Goal: Information Seeking & Learning: Learn about a topic

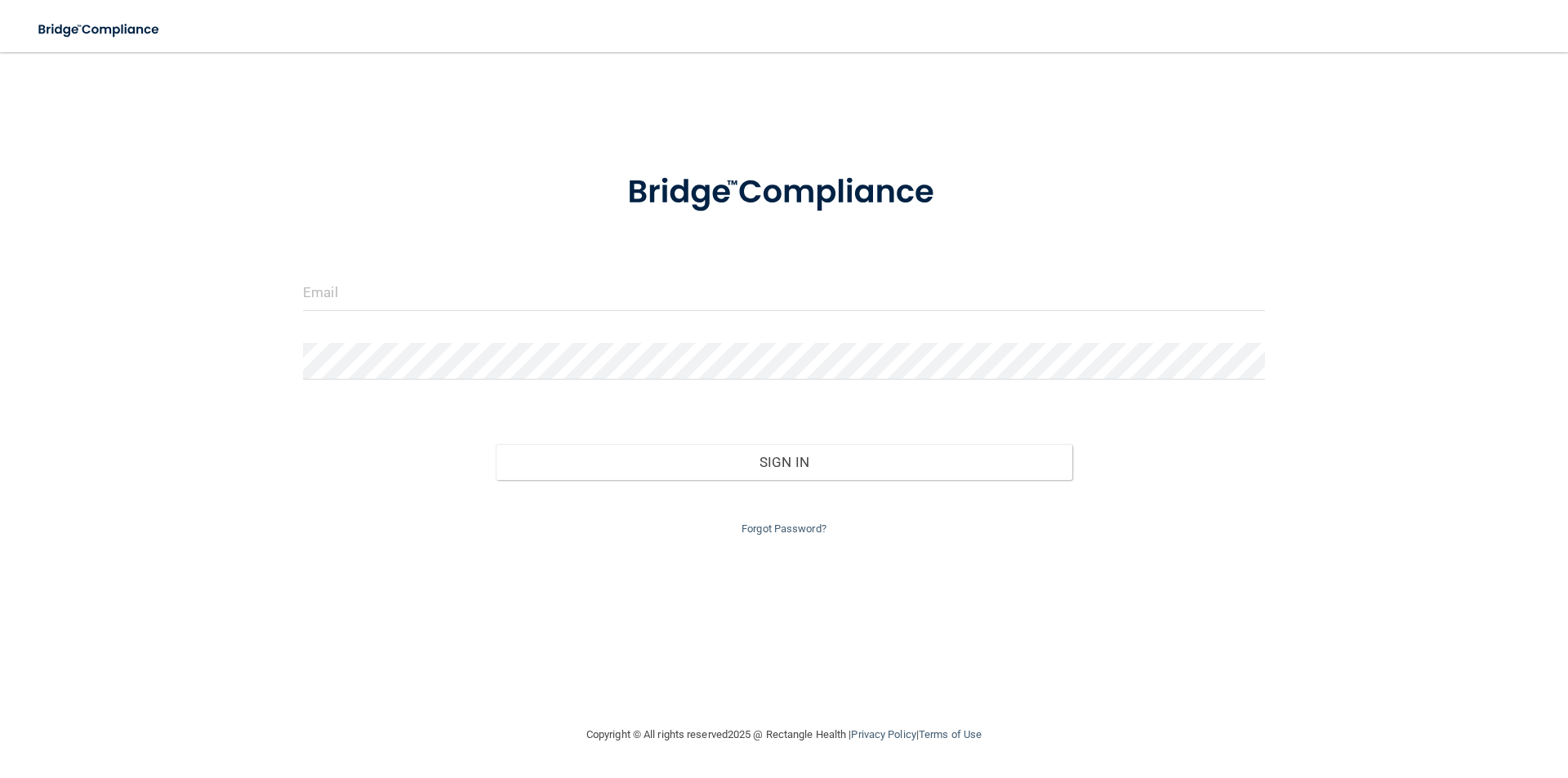
click at [666, 324] on form "Invalid email/password. You don't have permission to access that page. Sign In …" at bounding box center [784, 345] width 962 height 389
click at [659, 301] on input "email" at bounding box center [784, 293] width 962 height 37
type input "[EMAIL_ADDRESS][DOMAIN_NAME]"
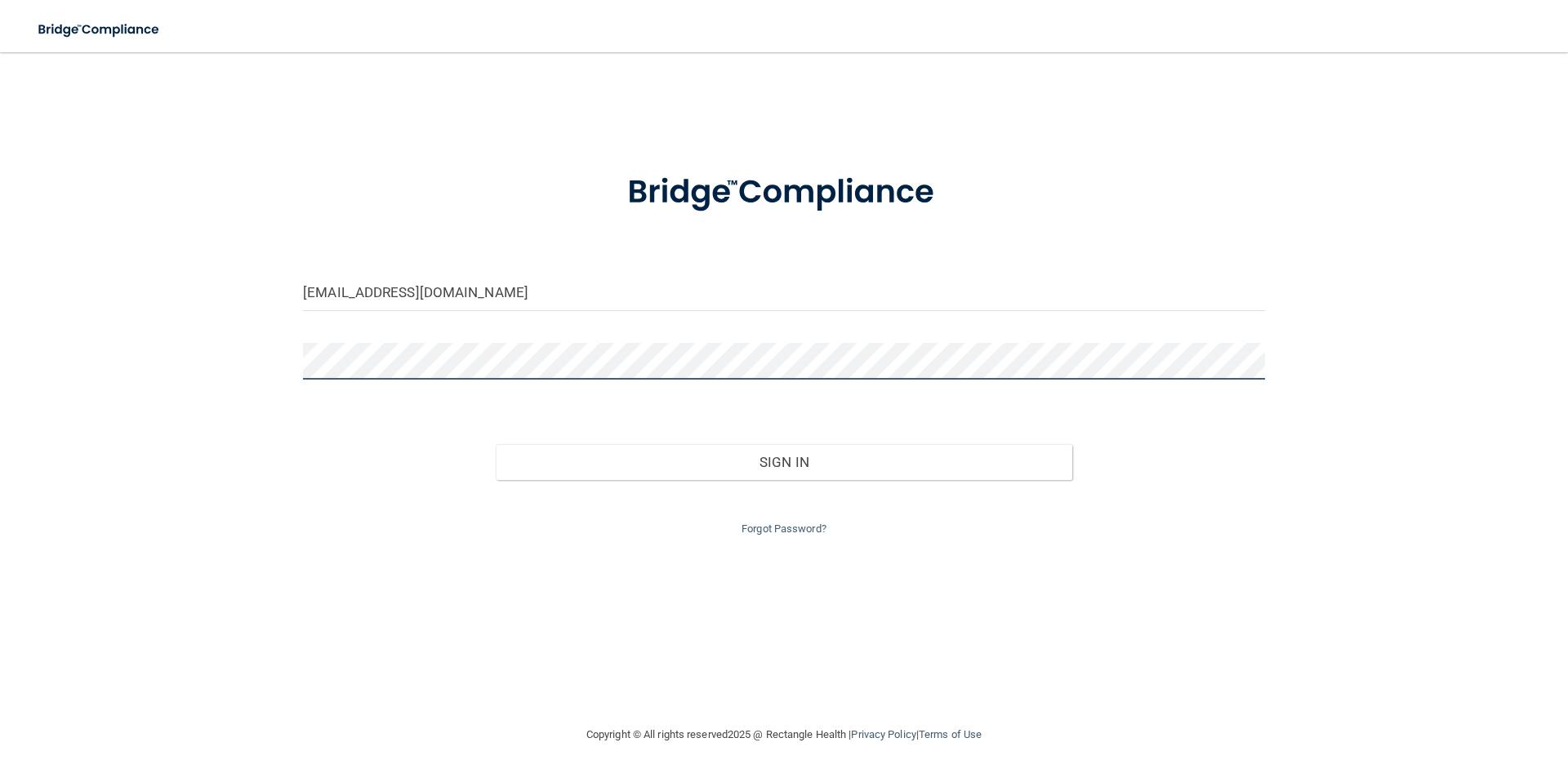
click at [496, 444] on button "Sign In" at bounding box center [785, 462] width 578 height 36
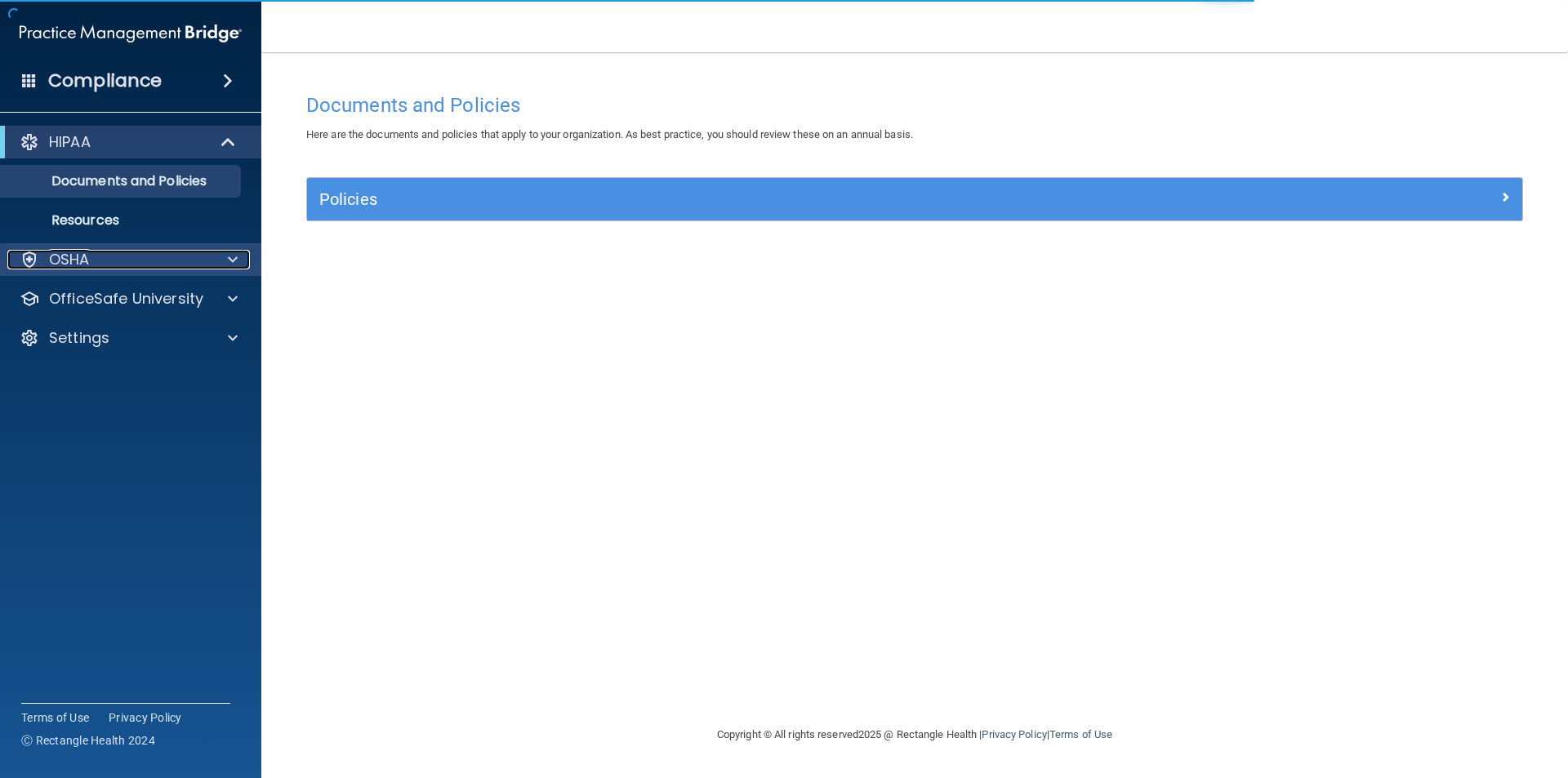
click at [130, 261] on div "OSHA" at bounding box center [109, 260] width 202 height 19
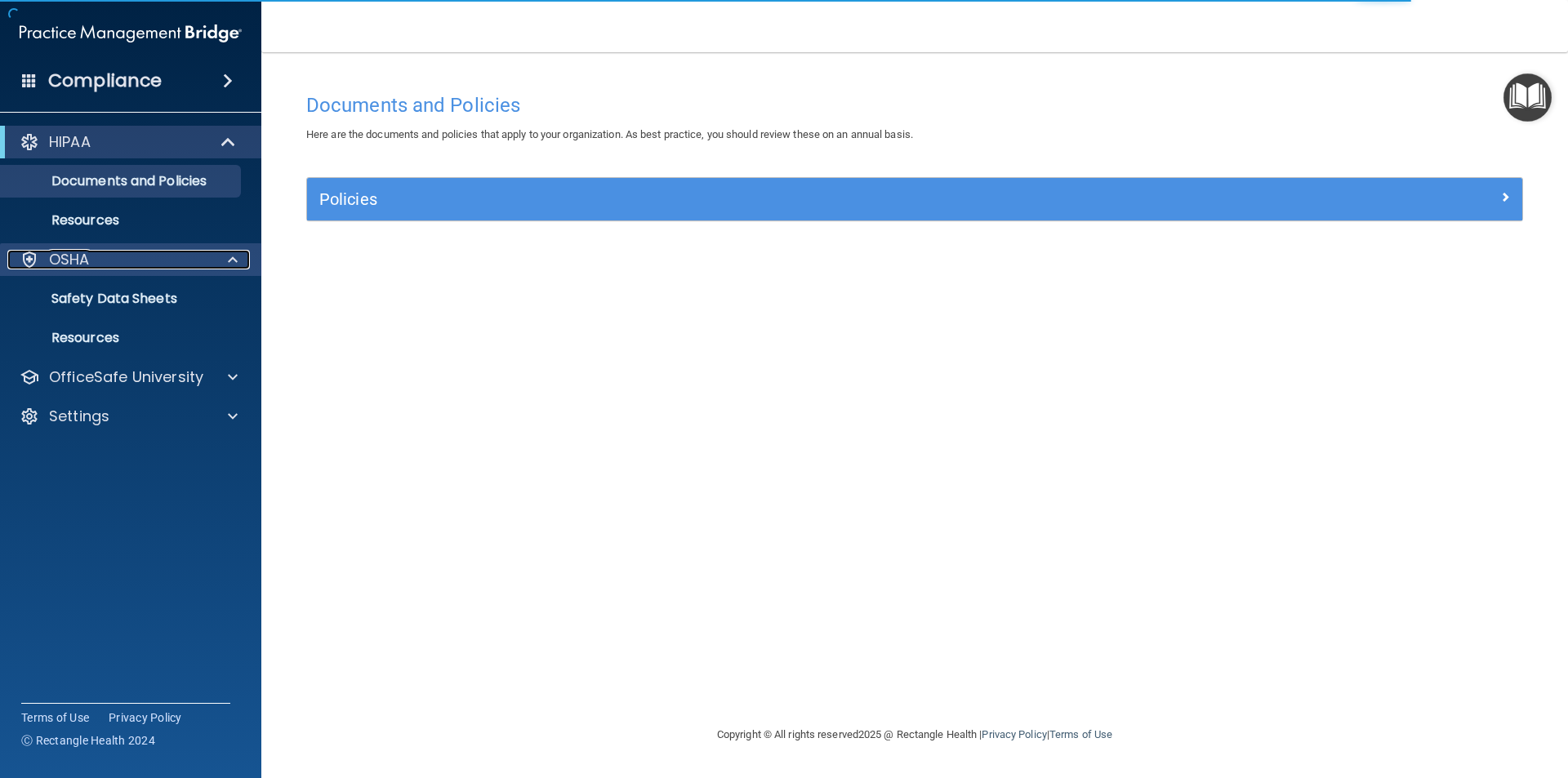
click at [83, 265] on p "OSHA" at bounding box center [69, 260] width 41 height 19
click at [83, 324] on link "Resources" at bounding box center [112, 338] width 258 height 33
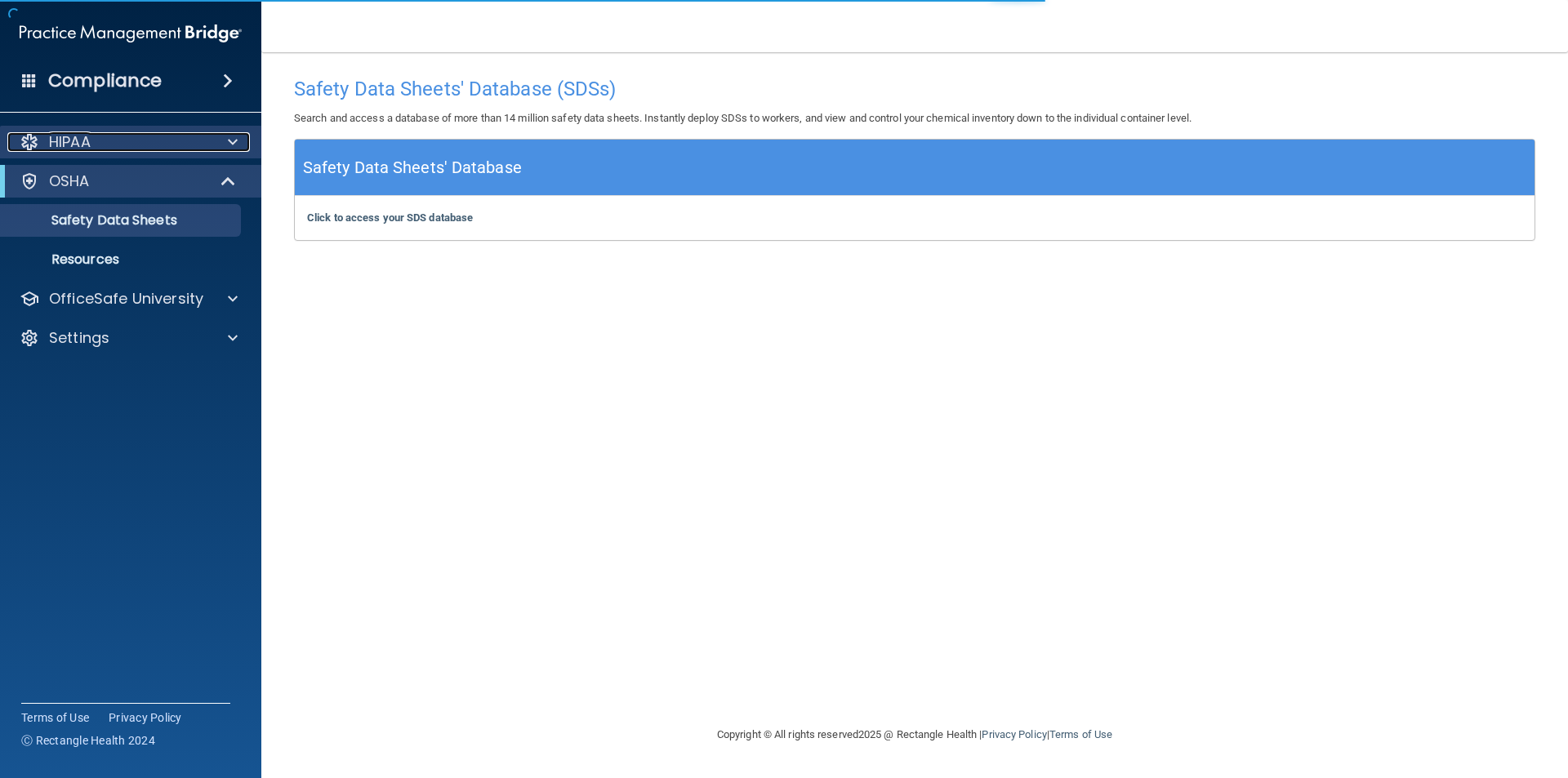
click at [76, 142] on p "HIPAA" at bounding box center [69, 142] width 42 height 19
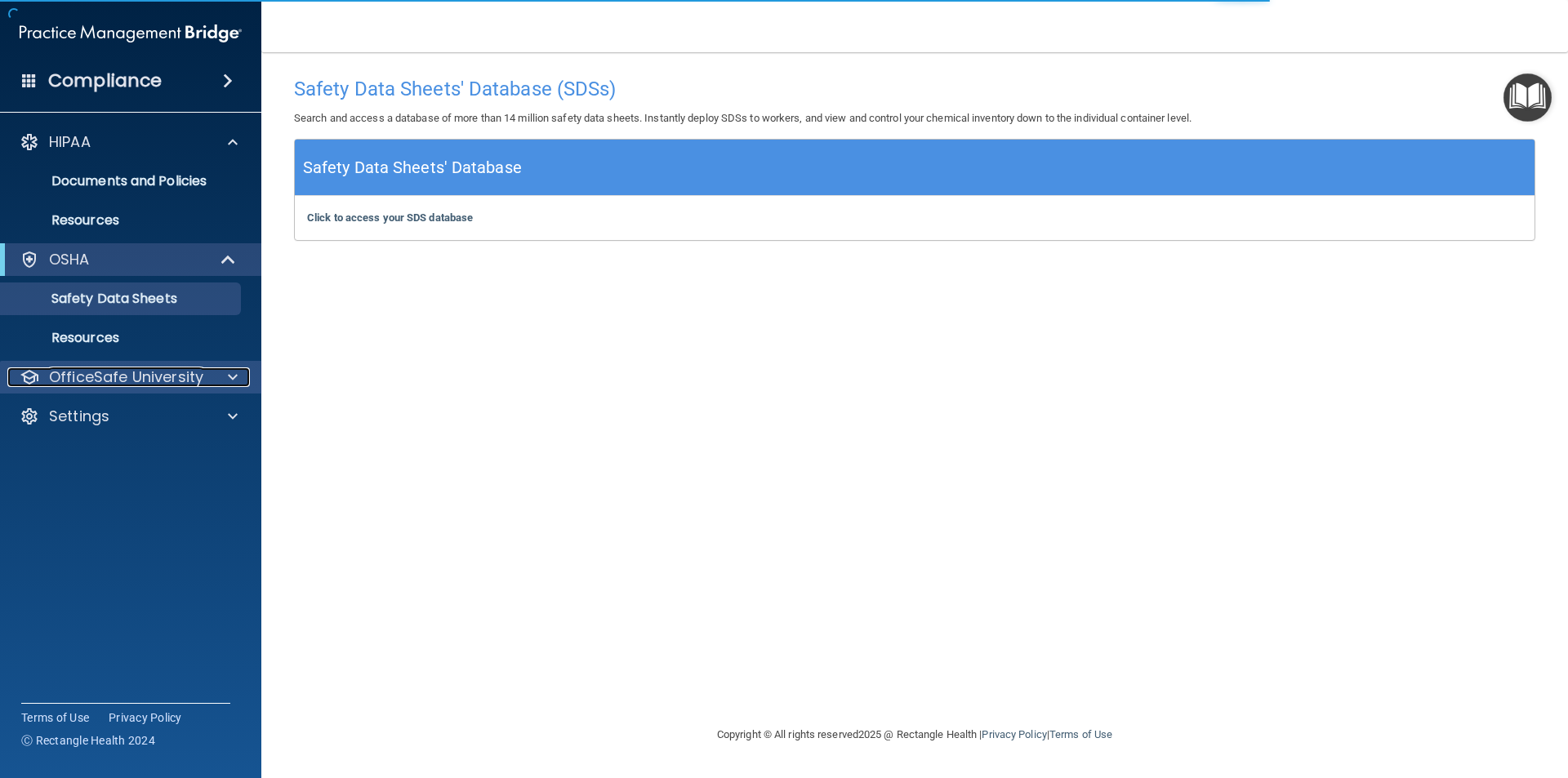
click at [146, 379] on p "OfficeSafe University" at bounding box center [125, 377] width 155 height 19
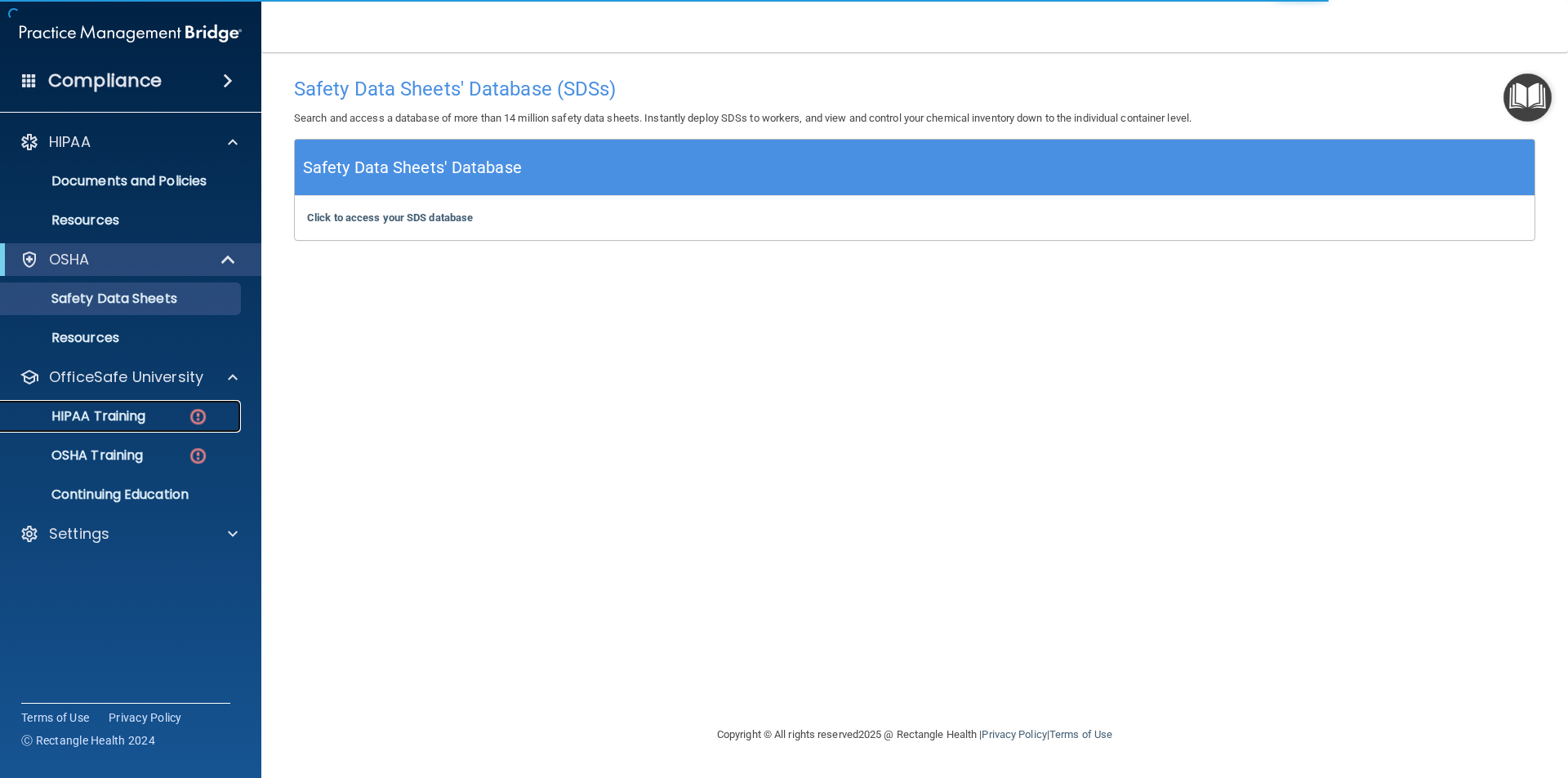
click at [143, 424] on p "HIPAA Training" at bounding box center [78, 416] width 135 height 17
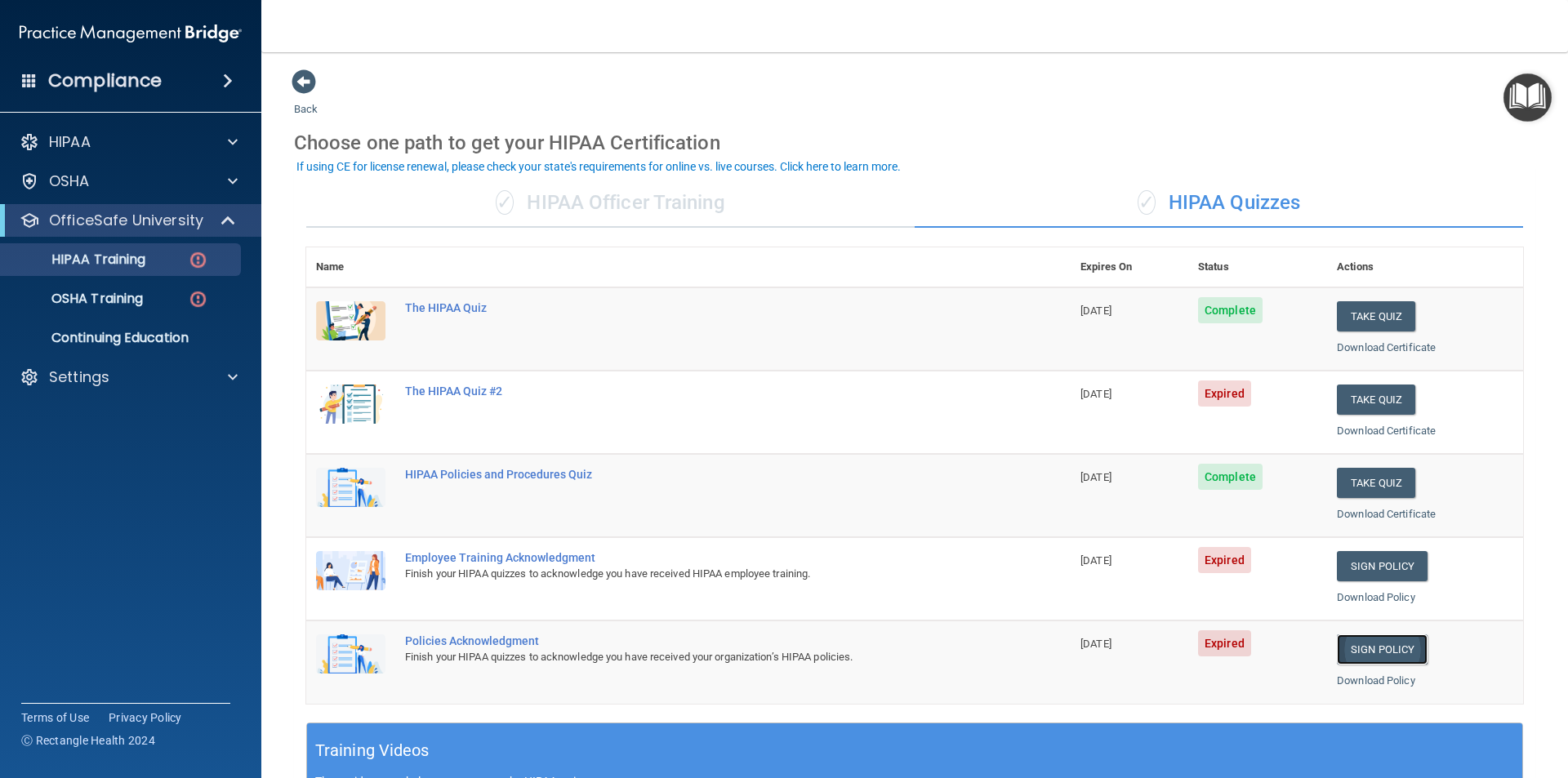
click at [1375, 660] on link "Sign Policy" at bounding box center [1382, 650] width 90 height 30
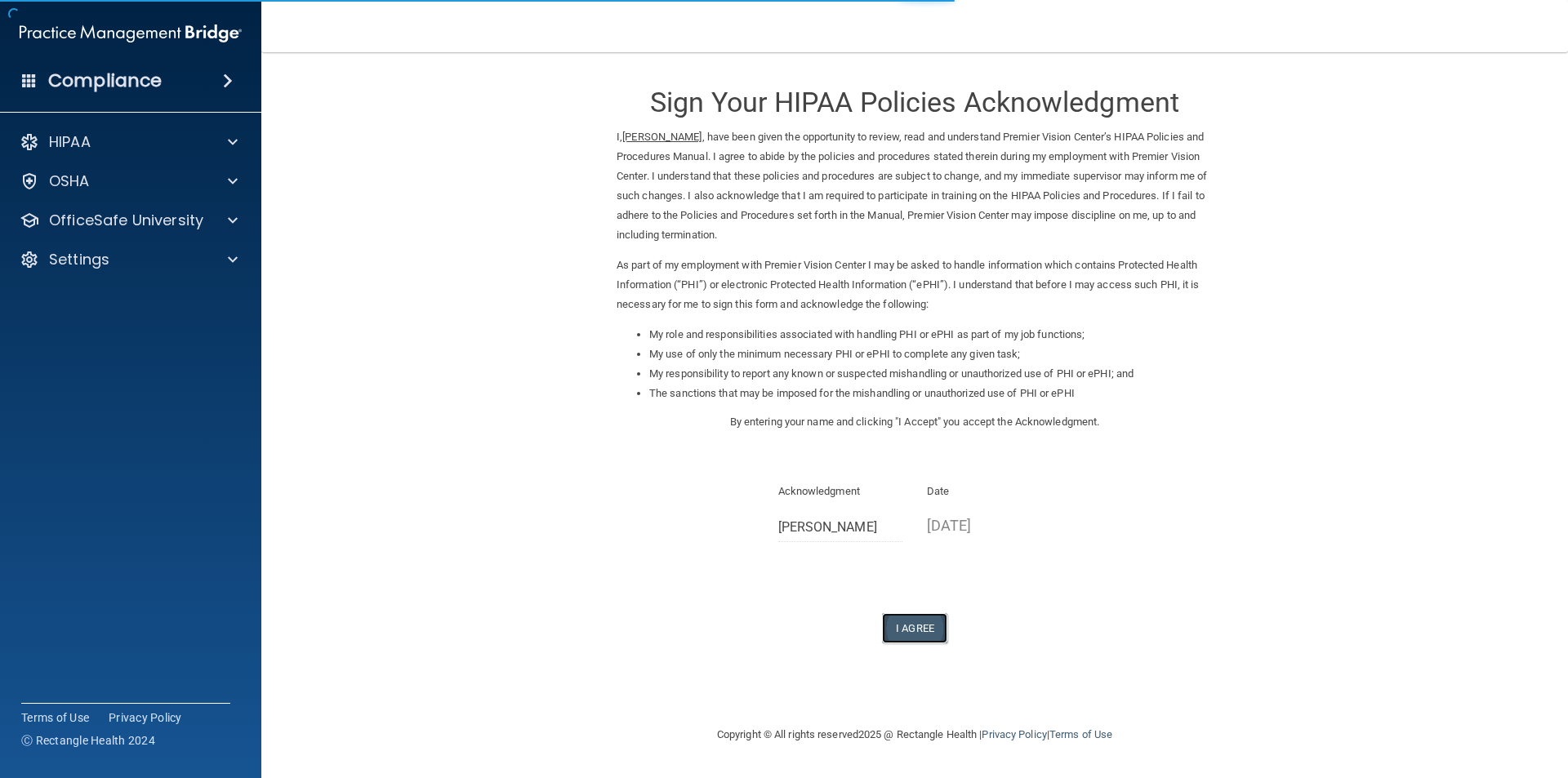
click at [926, 632] on button "I Agree" at bounding box center [914, 628] width 65 height 30
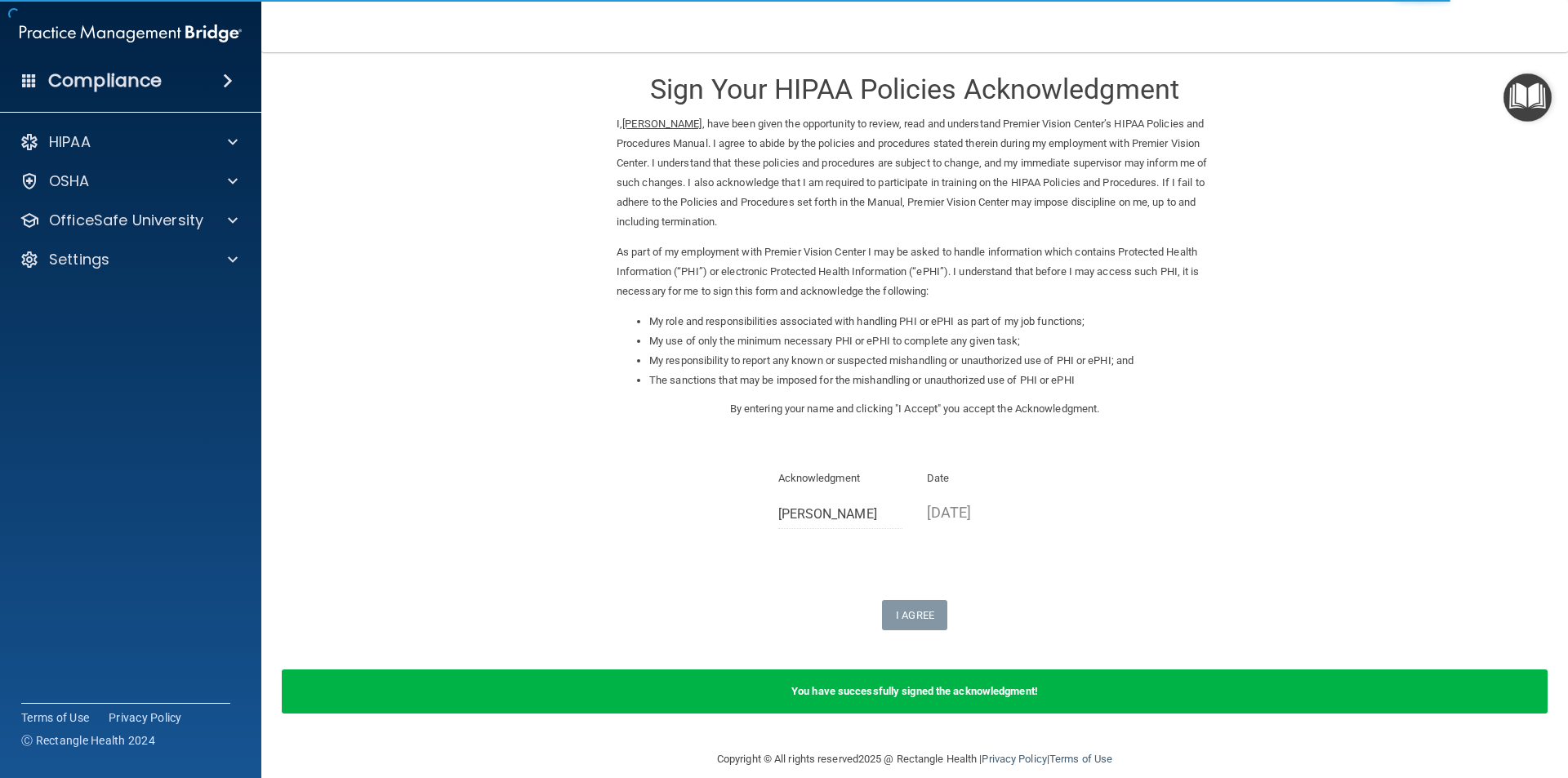
scroll to position [33, 0]
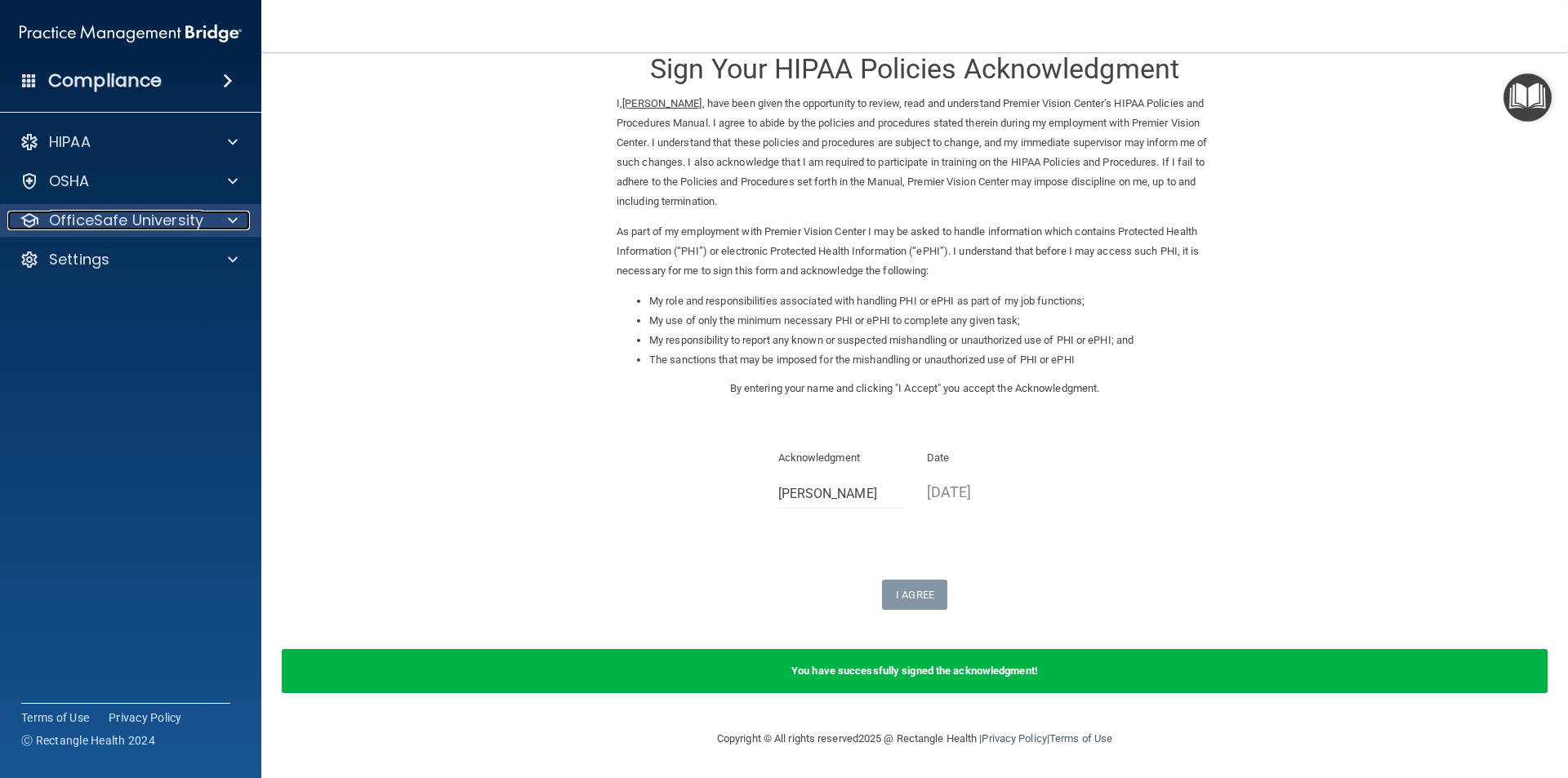
click at [174, 227] on p "OfficeSafe University" at bounding box center [125, 221] width 155 height 19
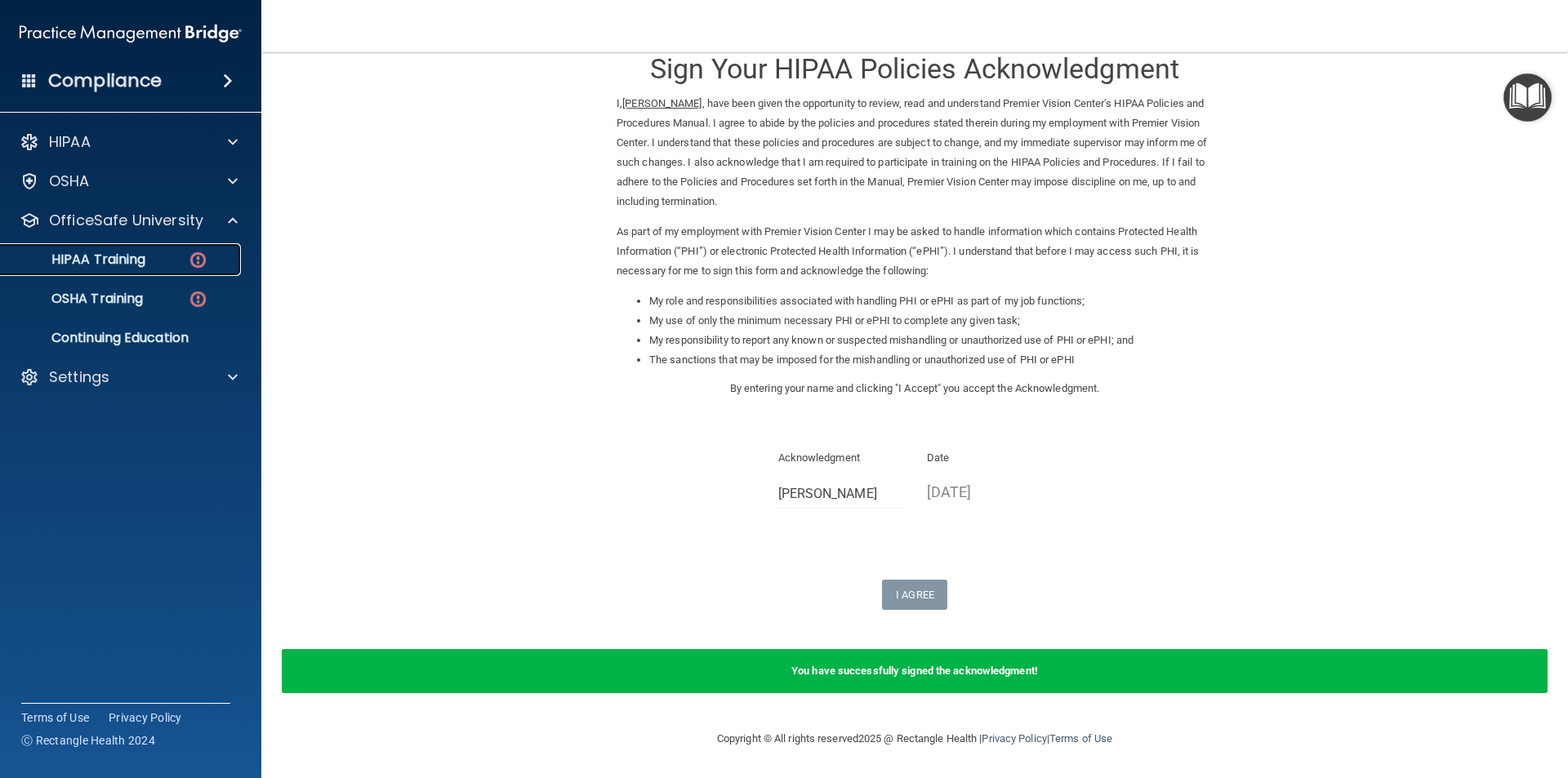
click at [178, 259] on div "HIPAA Training" at bounding box center [122, 260] width 223 height 17
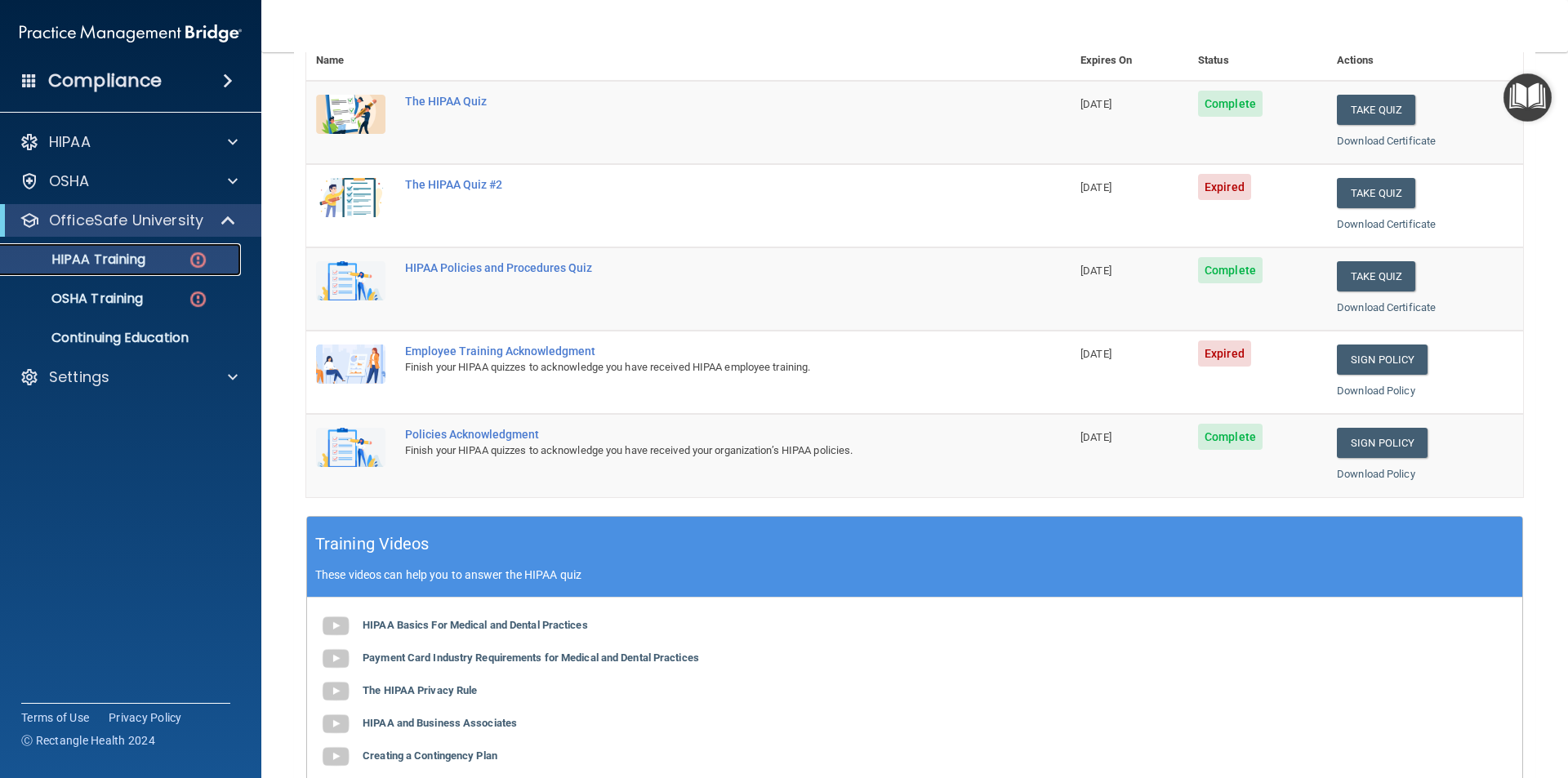
scroll to position [124, 0]
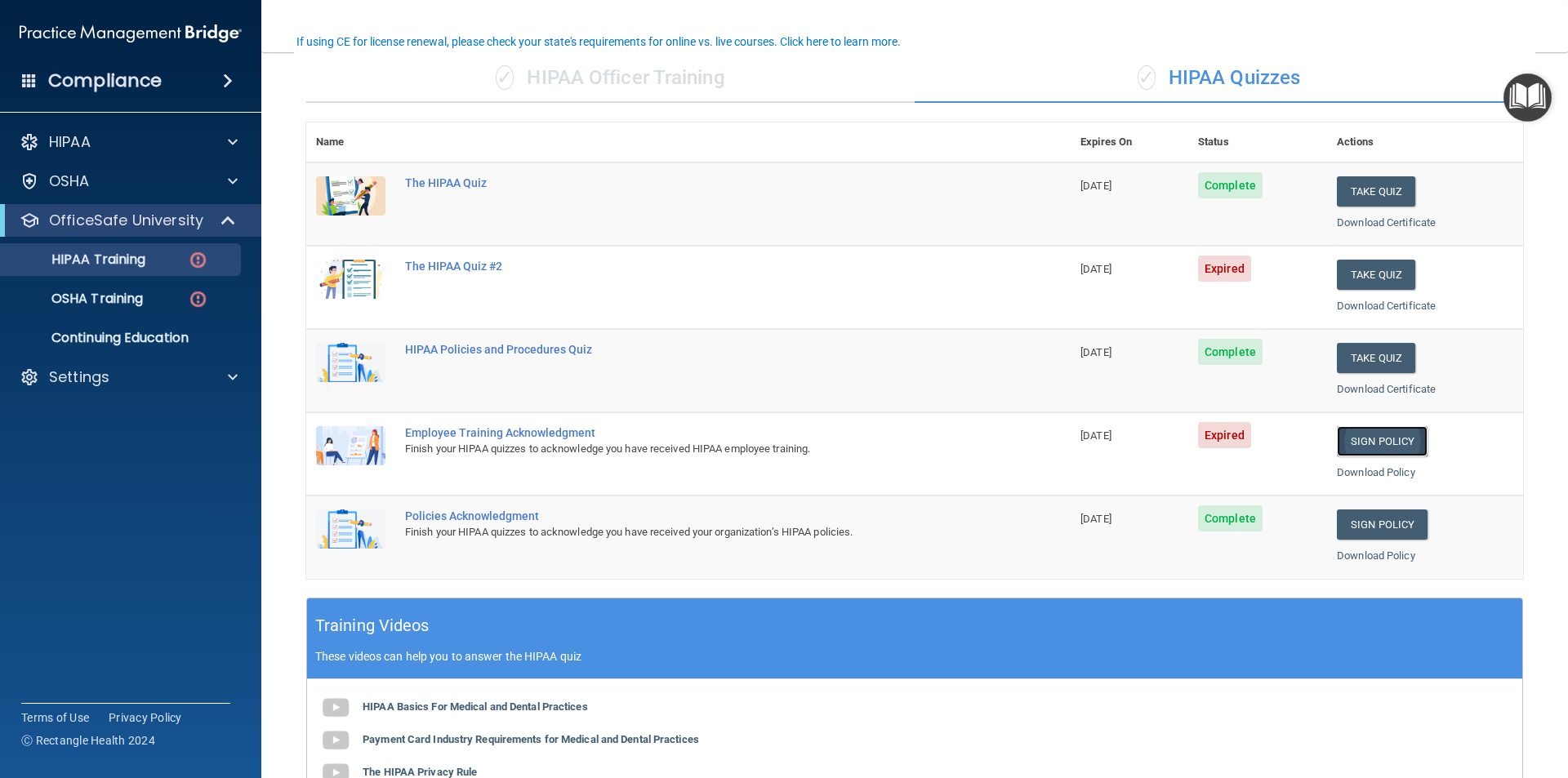
click at [1380, 442] on link "Sign Policy" at bounding box center [1382, 441] width 90 height 30
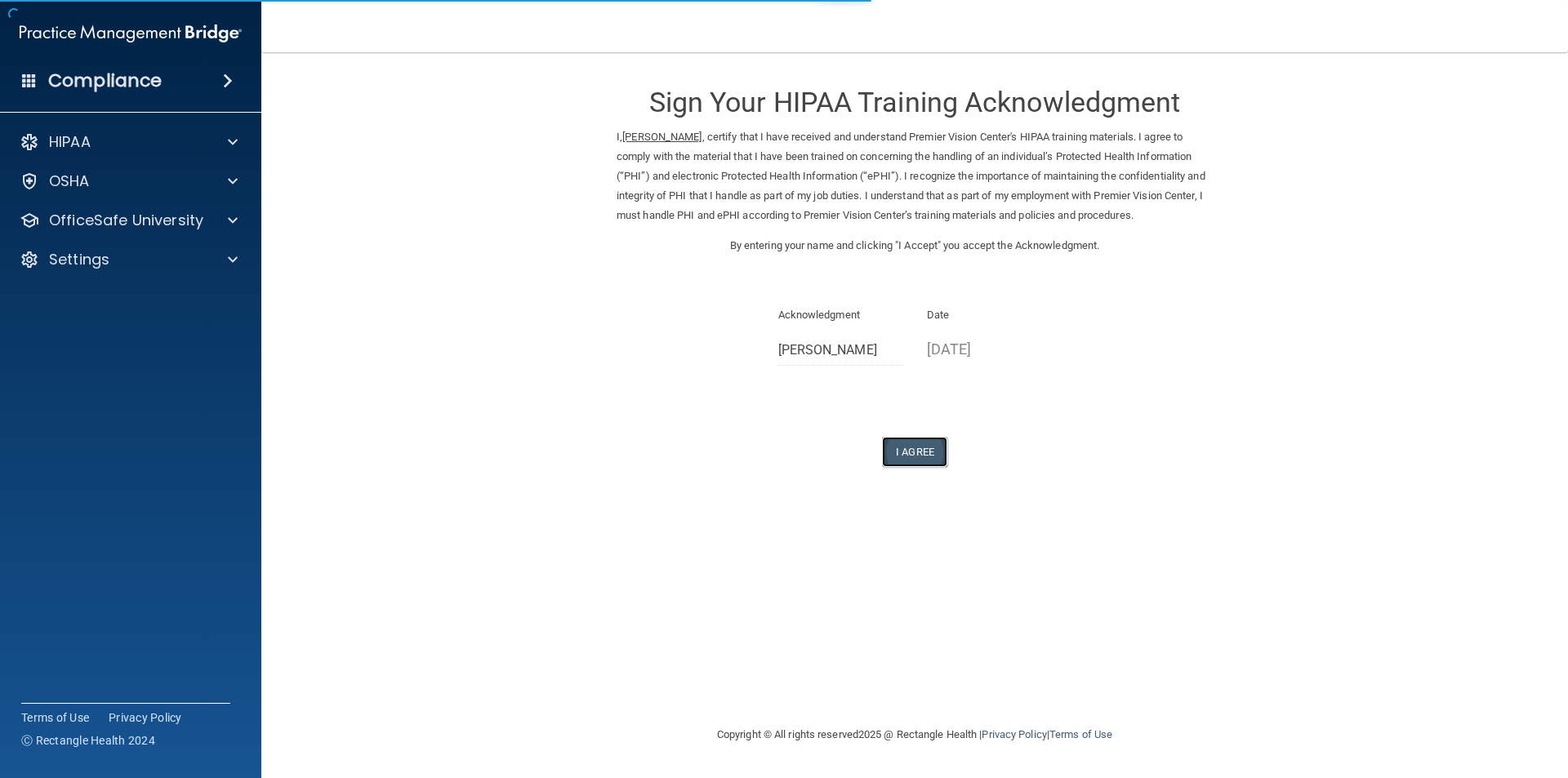
click at [906, 457] on button "I Agree" at bounding box center [914, 451] width 65 height 30
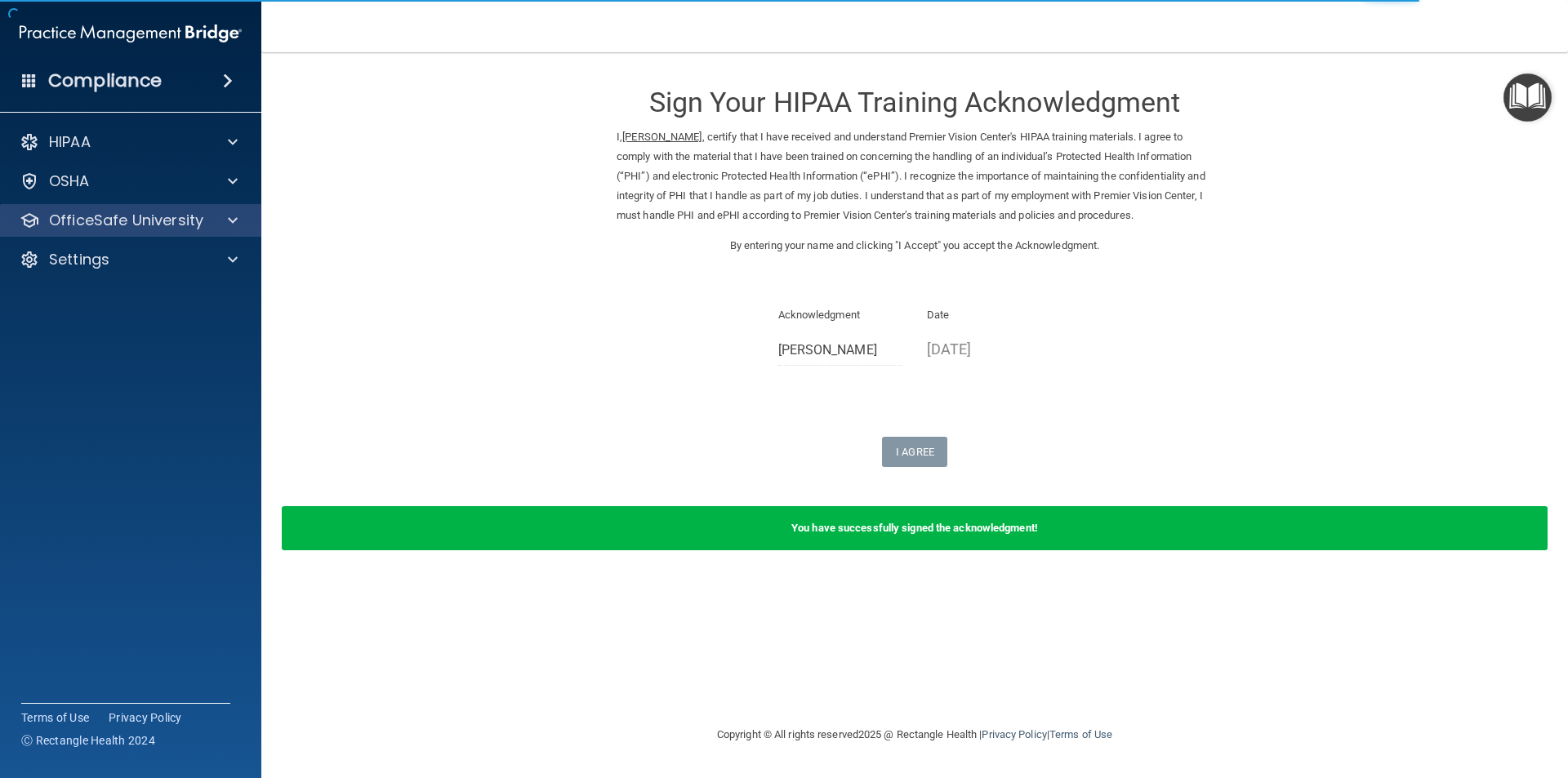
click at [214, 230] on div "OfficeSafe University" at bounding box center [131, 221] width 263 height 33
click at [158, 217] on p "OfficeSafe University" at bounding box center [125, 221] width 155 height 19
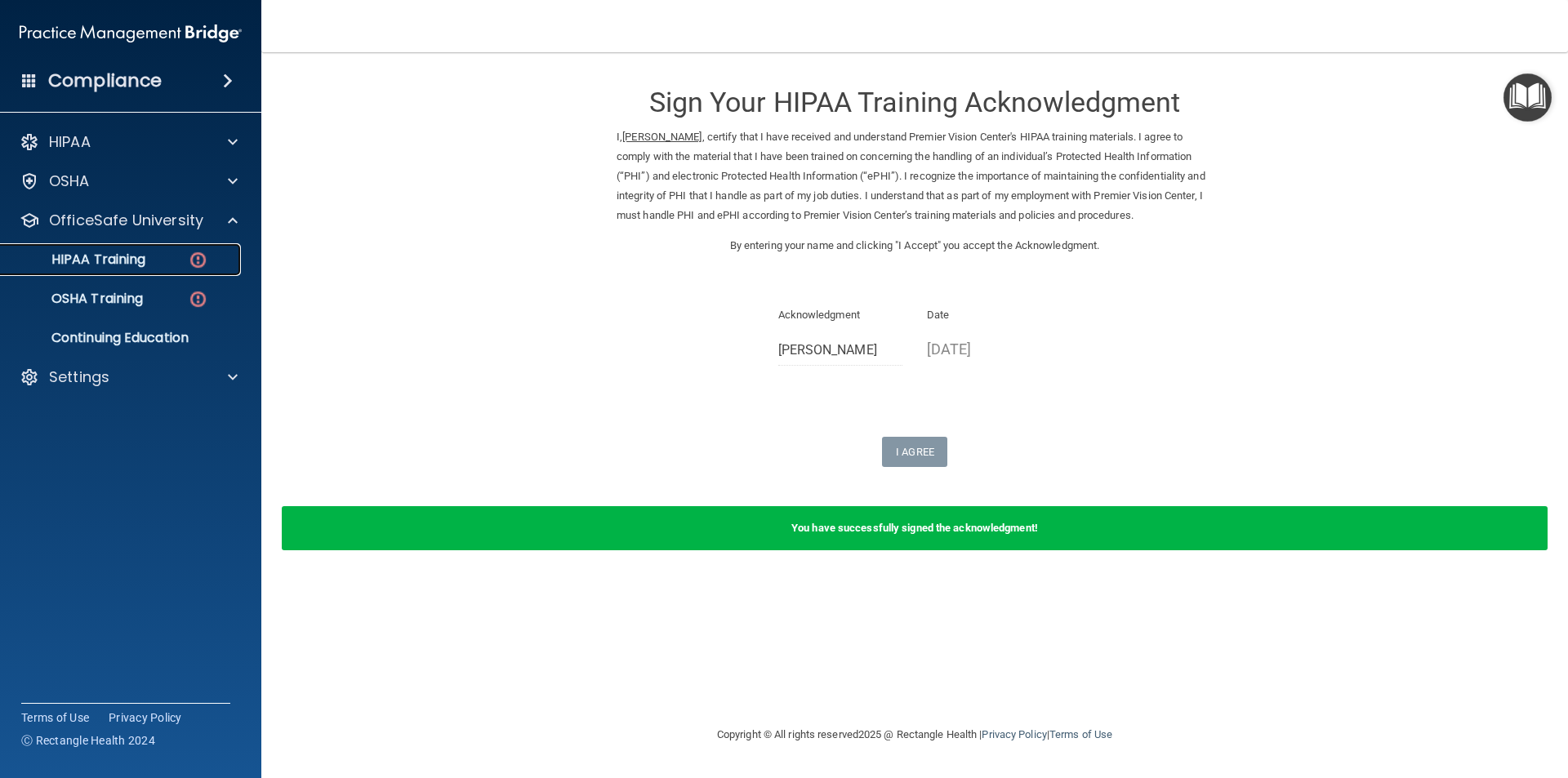
click at [171, 257] on div "HIPAA Training" at bounding box center [122, 260] width 223 height 17
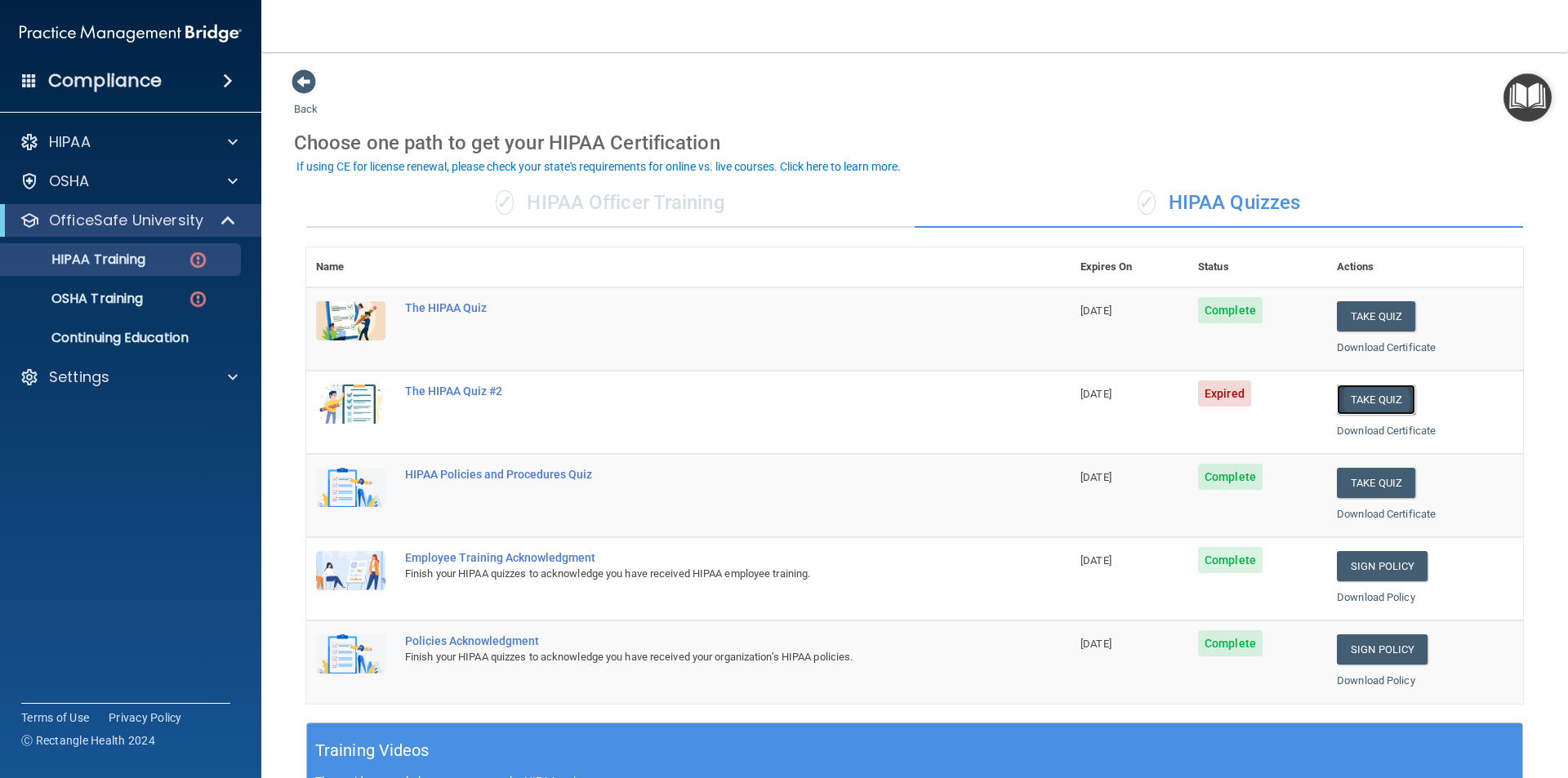
click at [1386, 398] on button "Take Quiz" at bounding box center [1376, 400] width 79 height 30
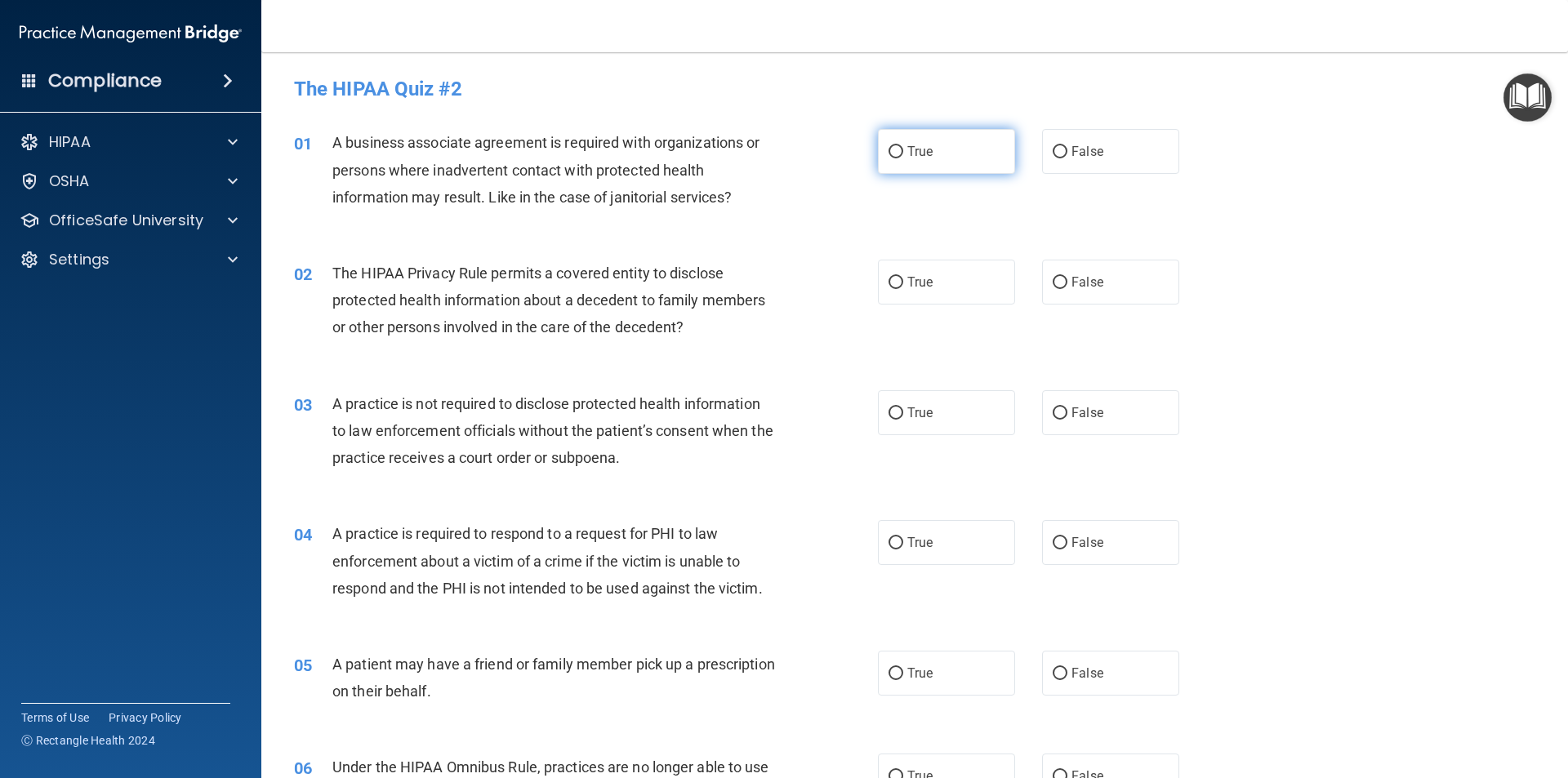
click at [924, 142] on label "True" at bounding box center [946, 152] width 137 height 45
click at [904, 146] on input "True" at bounding box center [896, 152] width 15 height 13
radio input "true"
click at [935, 278] on label "True" at bounding box center [946, 282] width 137 height 45
click at [904, 278] on input "True" at bounding box center [896, 283] width 15 height 13
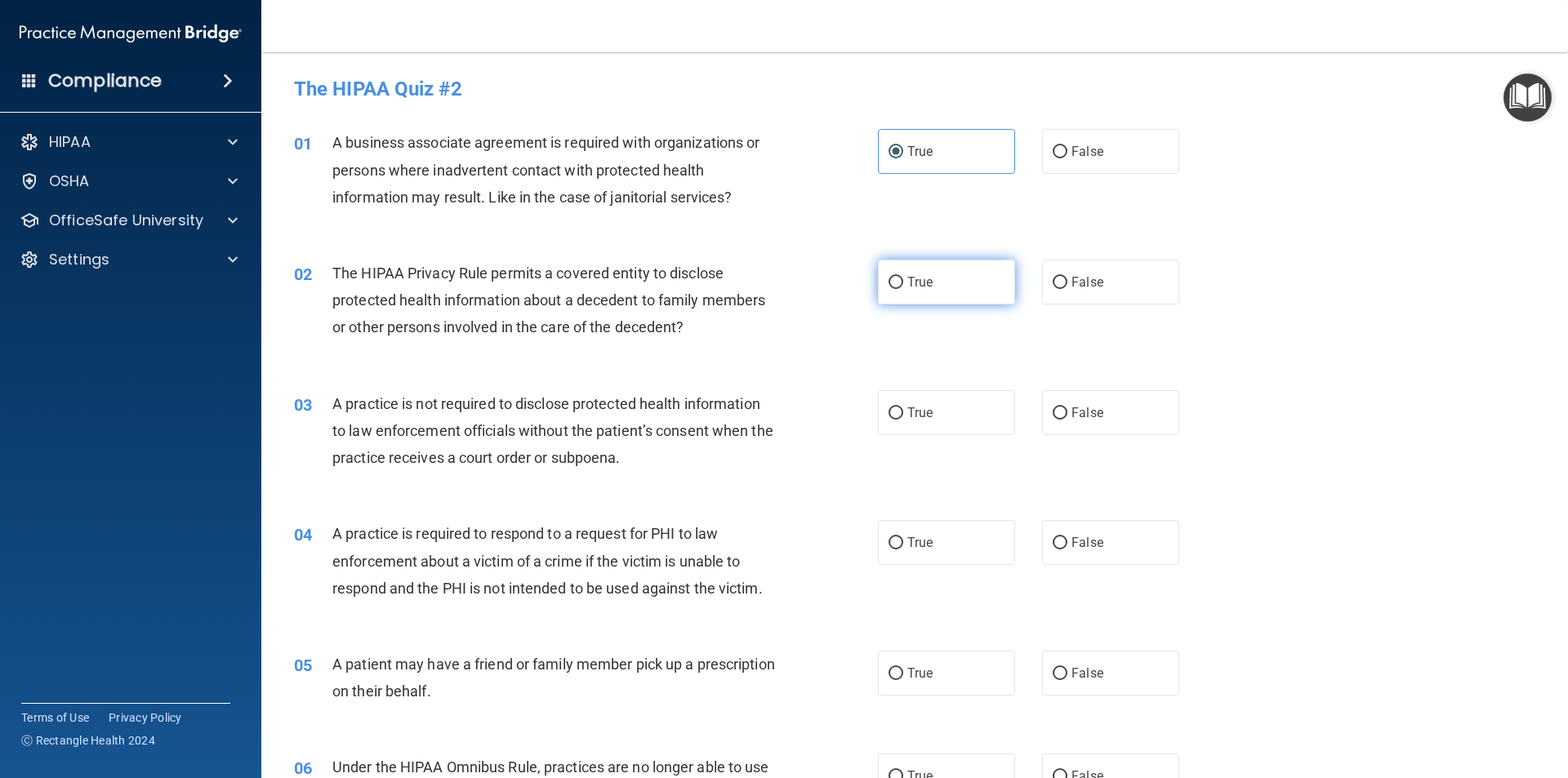
radio input "true"
click at [1131, 421] on label "False" at bounding box center [1111, 412] width 137 height 45
click at [1068, 420] on input "False" at bounding box center [1060, 413] width 15 height 13
radio input "true"
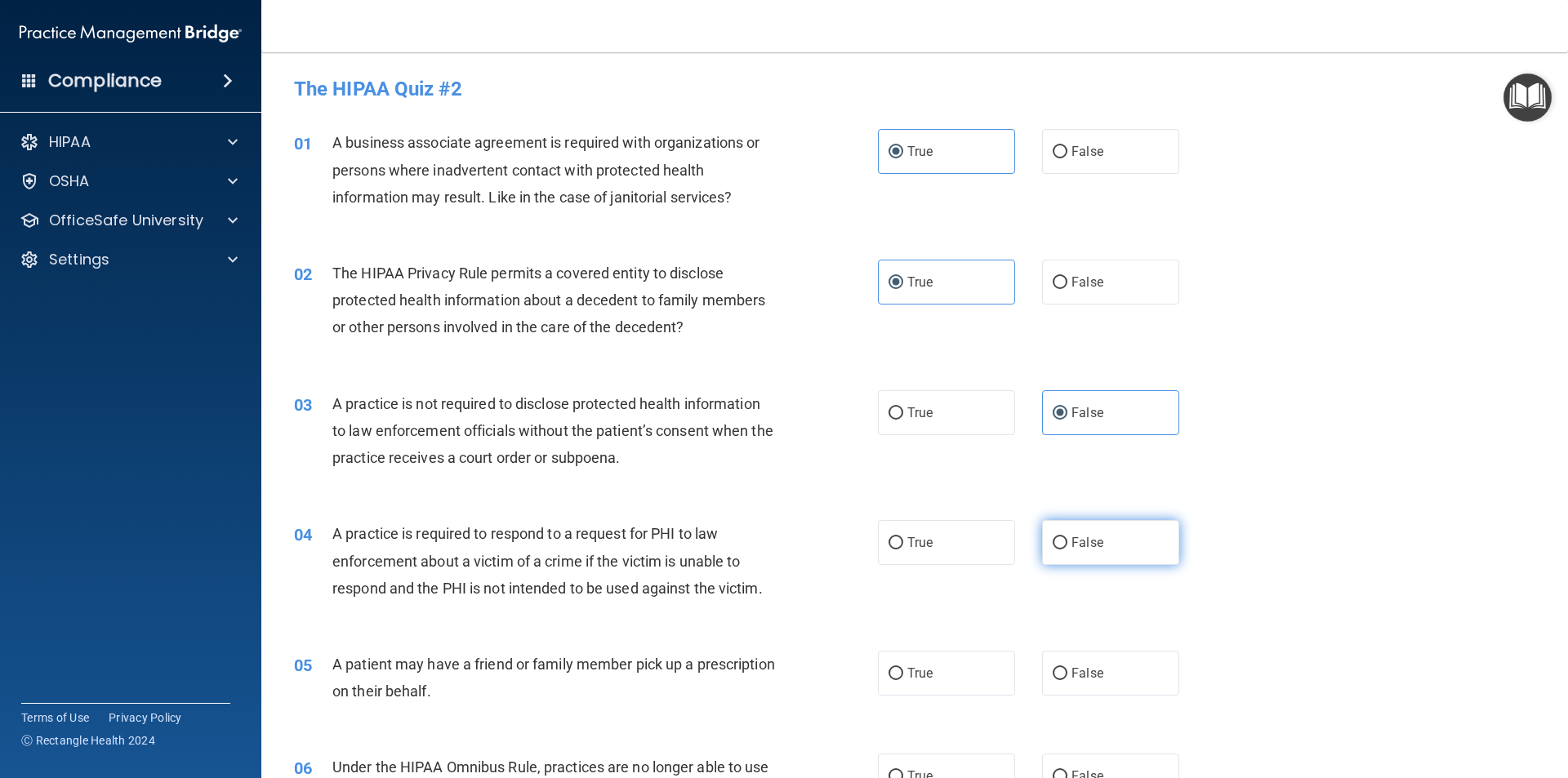
click at [1105, 538] on label "False" at bounding box center [1111, 543] width 137 height 45
click at [1068, 538] on input "False" at bounding box center [1060, 544] width 15 height 13
radio input "true"
click at [952, 666] on label "True" at bounding box center [946, 673] width 137 height 45
click at [904, 668] on input "True" at bounding box center [896, 674] width 15 height 13
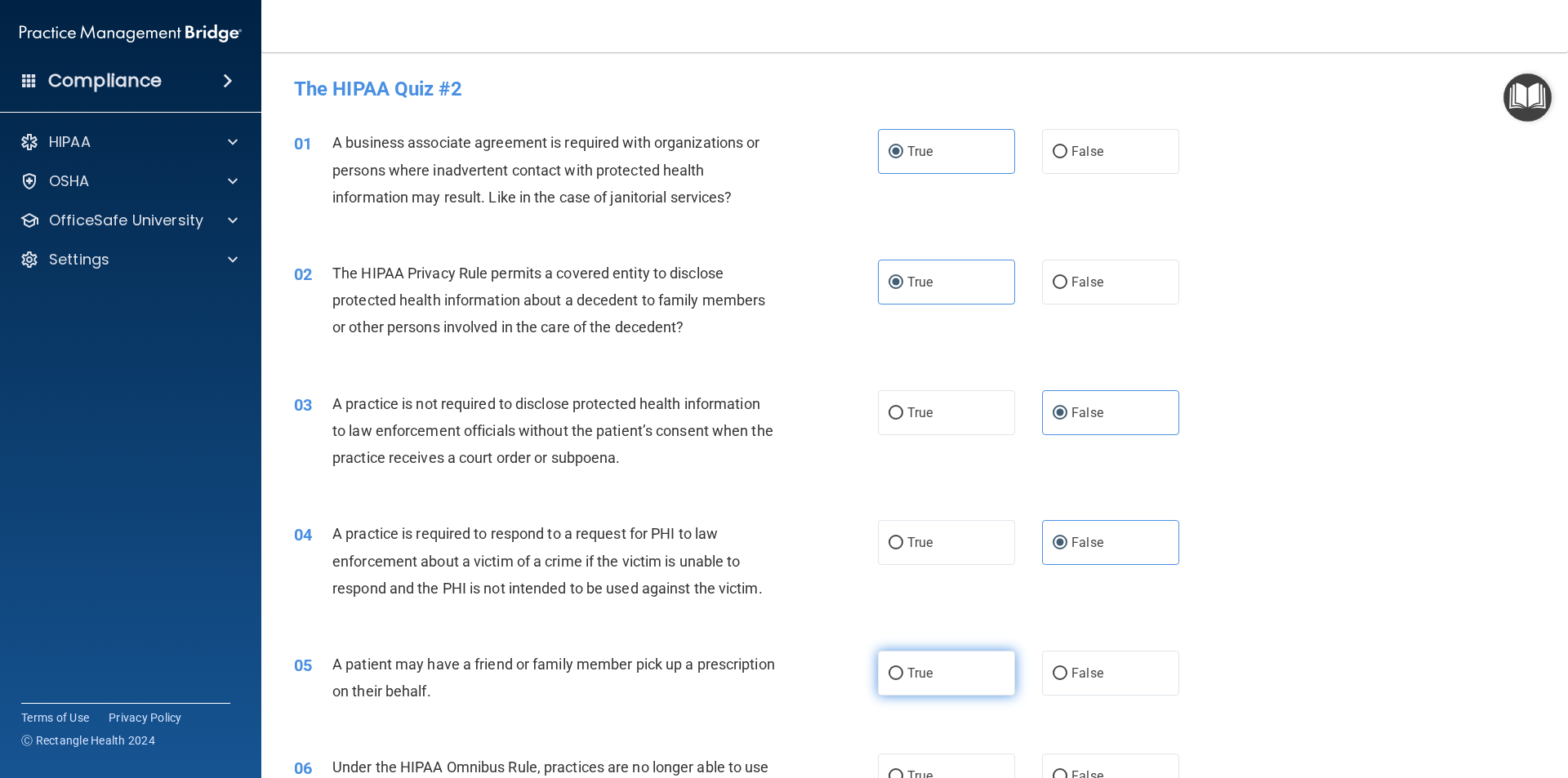
radio input "true"
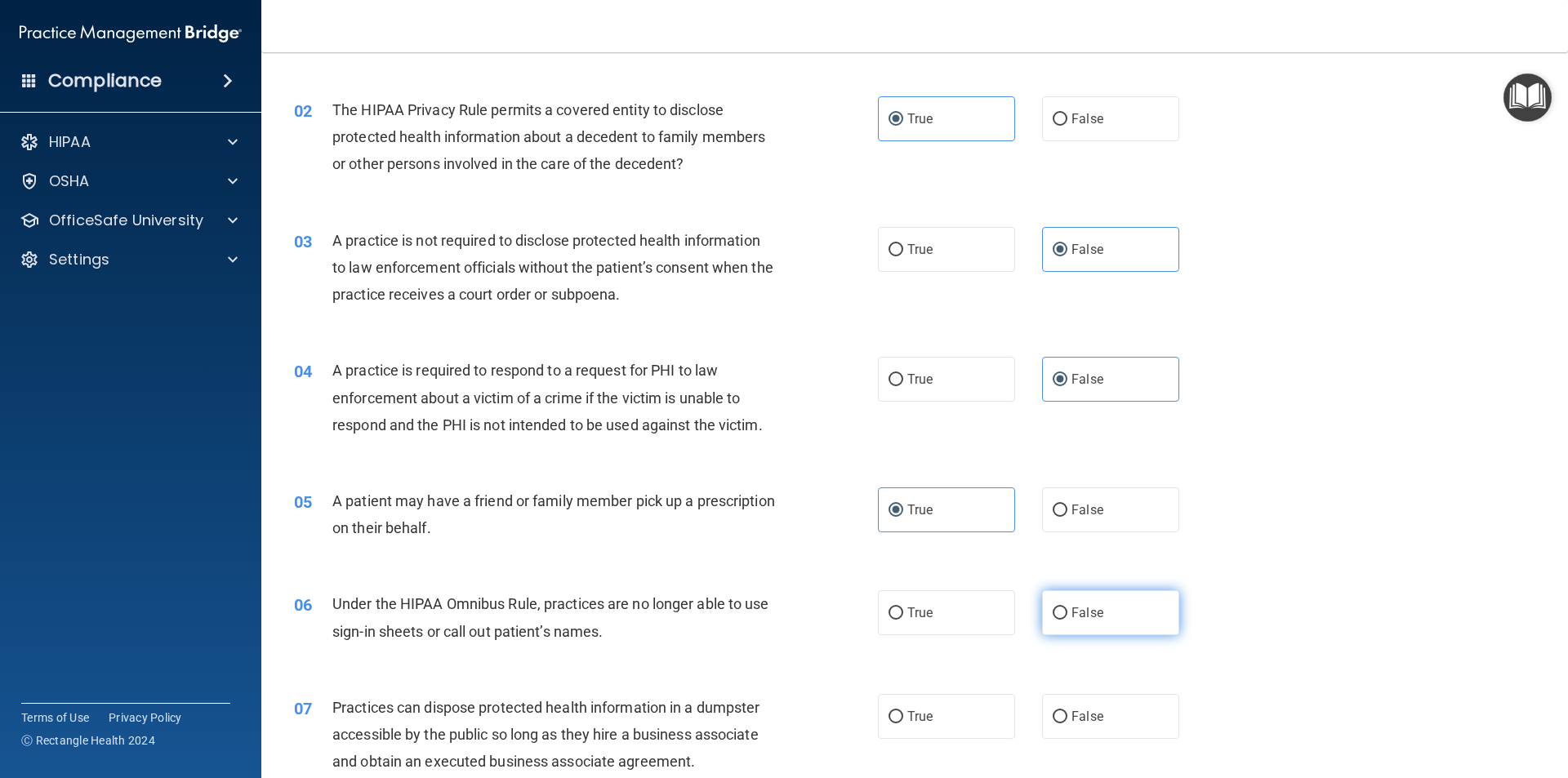
click at [1115, 620] on label "False" at bounding box center [1111, 613] width 137 height 45
click at [1068, 619] on input "False" at bounding box center [1060, 614] width 15 height 13
radio input "true"
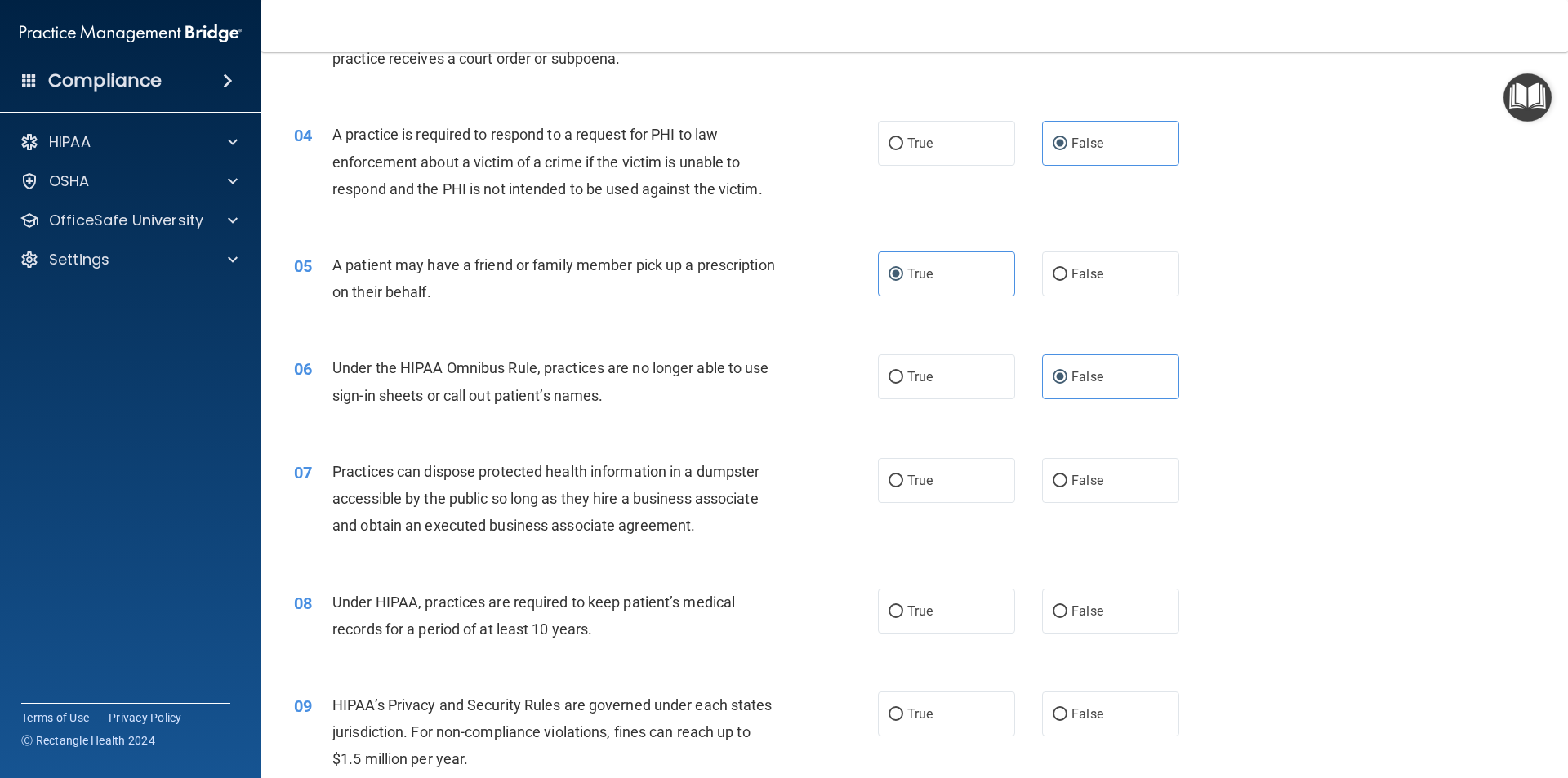
scroll to position [408, 0]
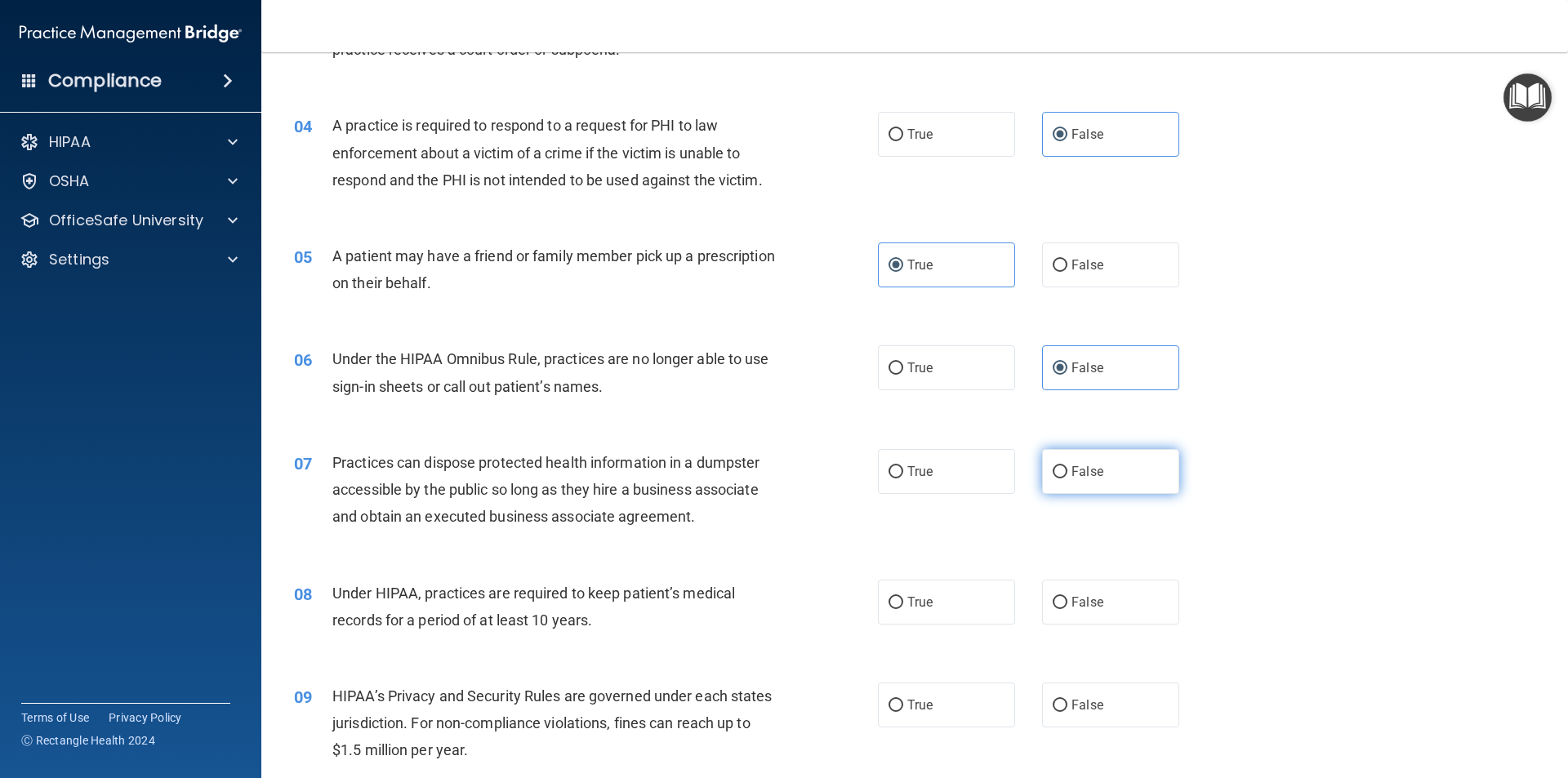
click at [1119, 479] on label "False" at bounding box center [1111, 472] width 137 height 45
click at [1068, 478] on input "False" at bounding box center [1060, 473] width 15 height 13
radio input "true"
click at [992, 619] on label "True" at bounding box center [946, 602] width 137 height 45
click at [904, 610] on input "True" at bounding box center [896, 603] width 15 height 13
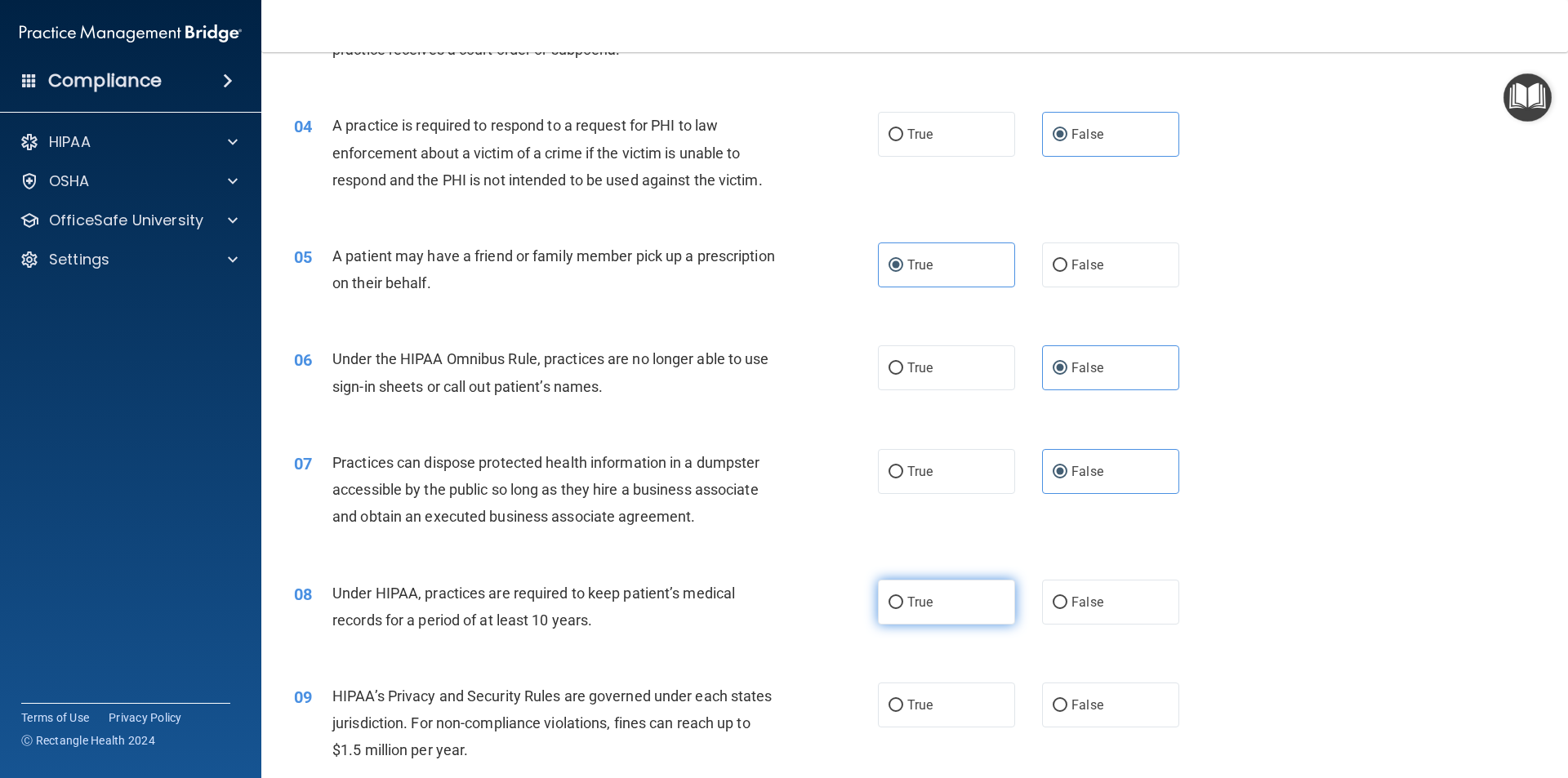
radio input "true"
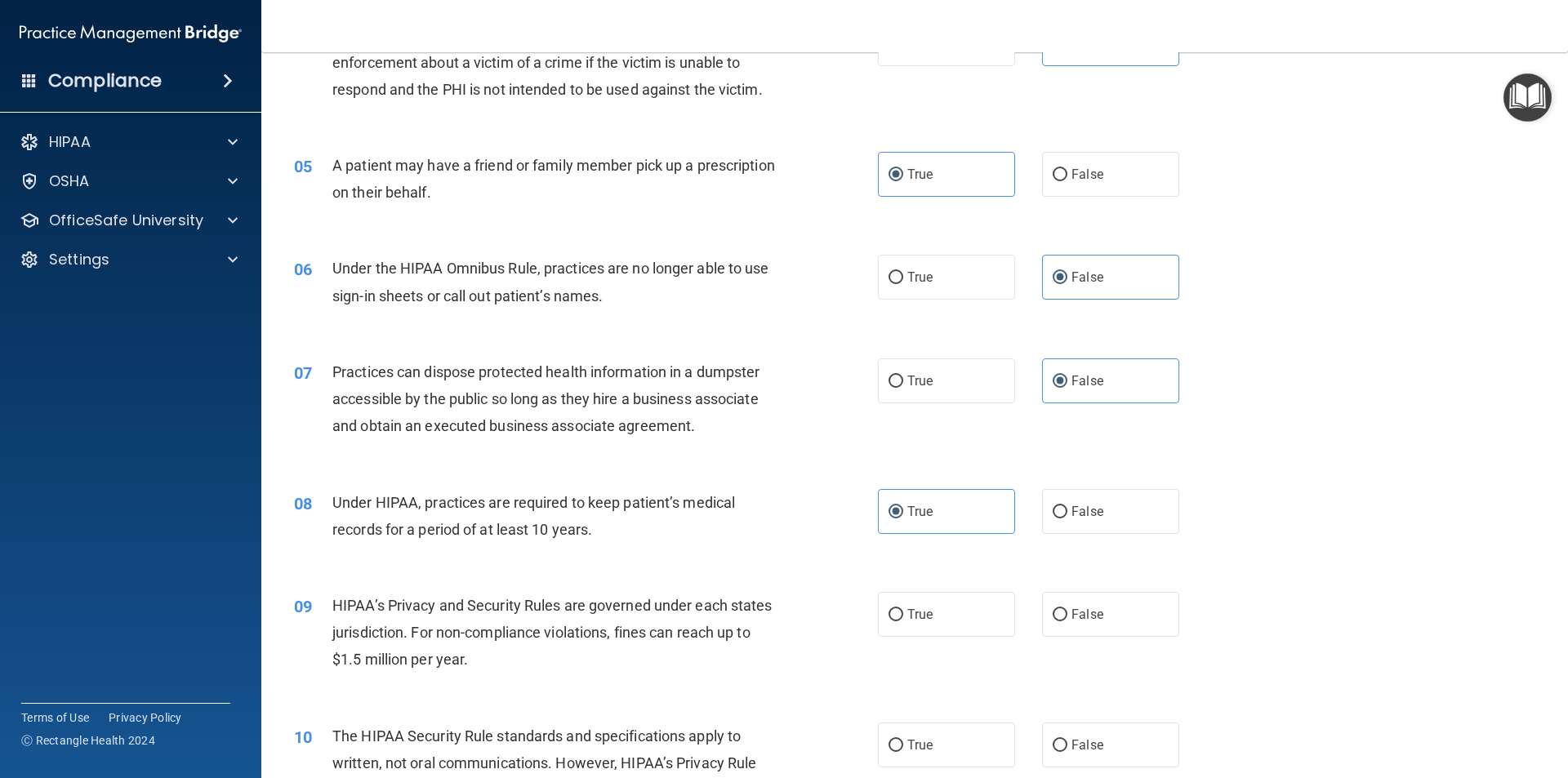
scroll to position [572, 0]
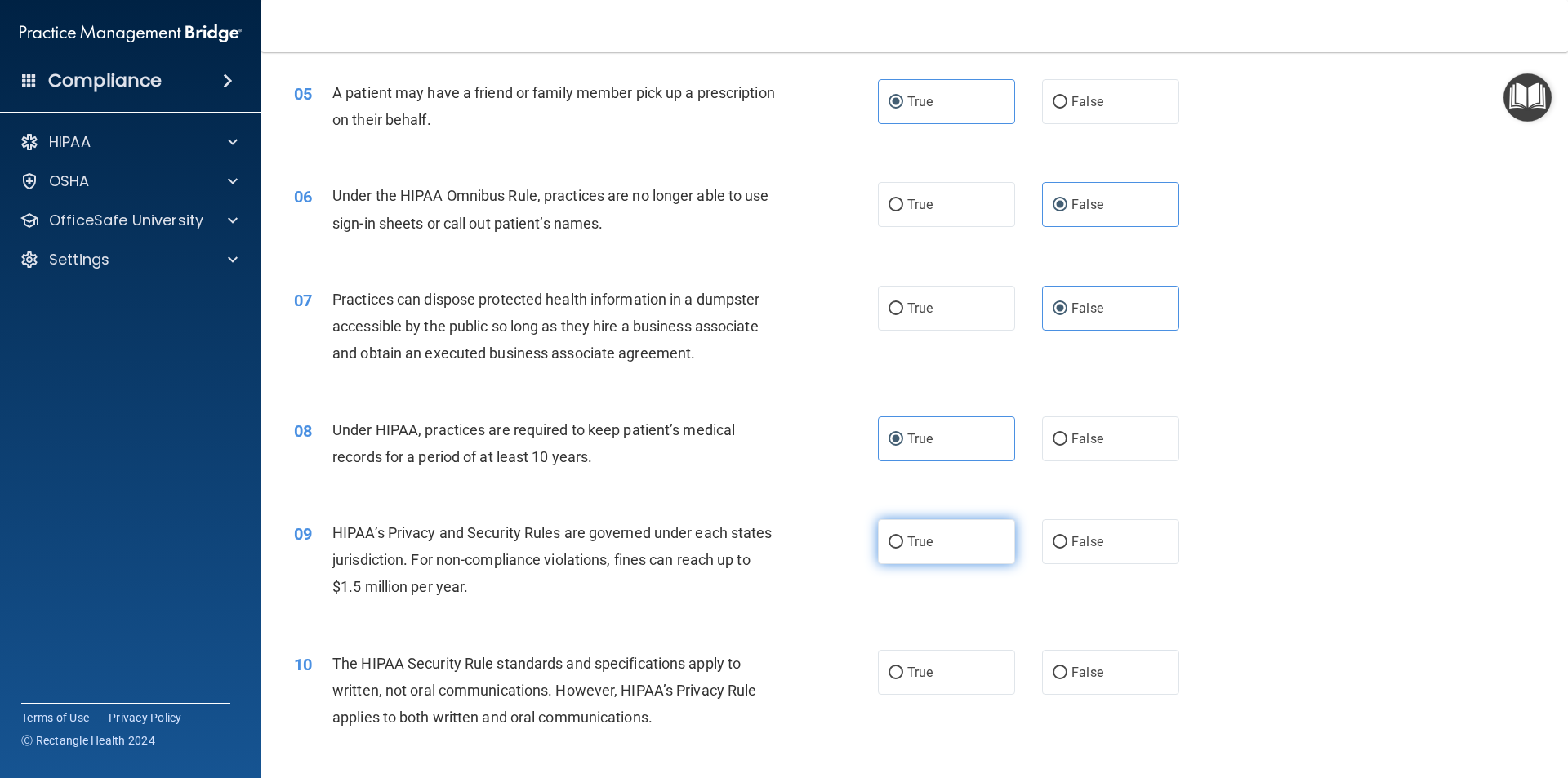
click at [919, 563] on label "True" at bounding box center [946, 542] width 137 height 45
click at [904, 548] on input "True" at bounding box center [896, 543] width 15 height 13
radio input "true"
click at [926, 672] on span "True" at bounding box center [920, 673] width 25 height 16
click at [904, 672] on input "True" at bounding box center [896, 673] width 15 height 13
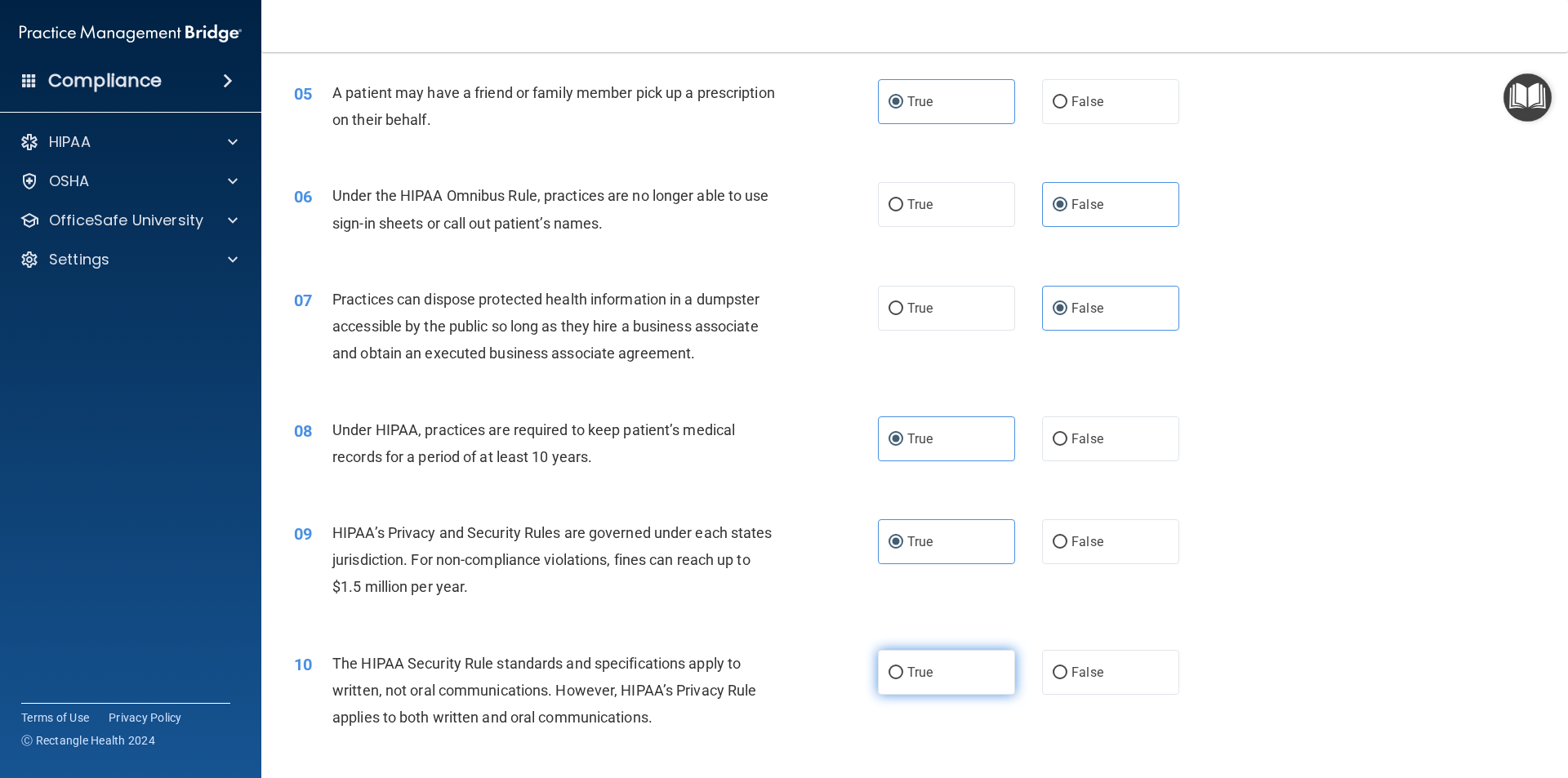
radio input "true"
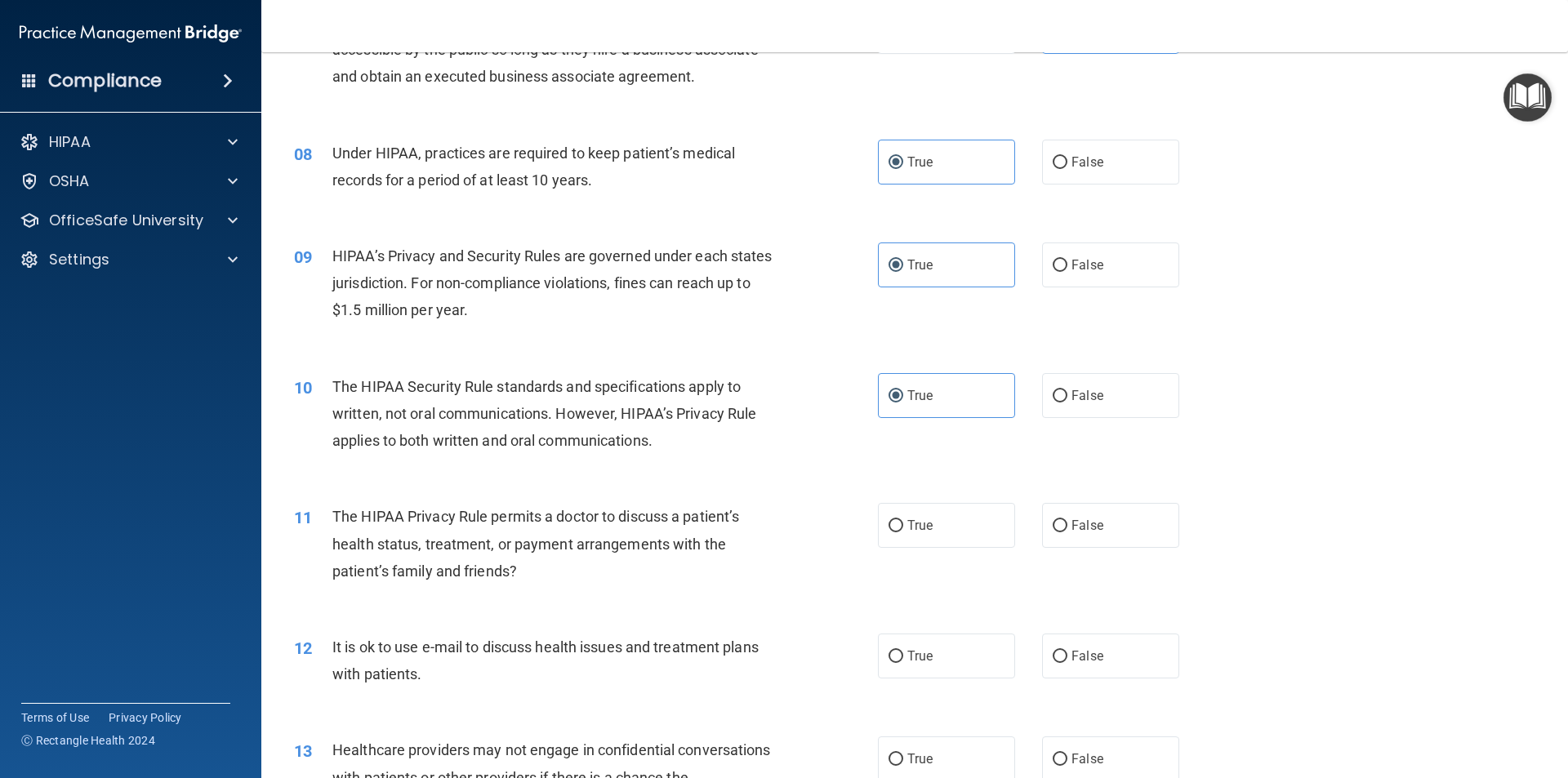
scroll to position [899, 0]
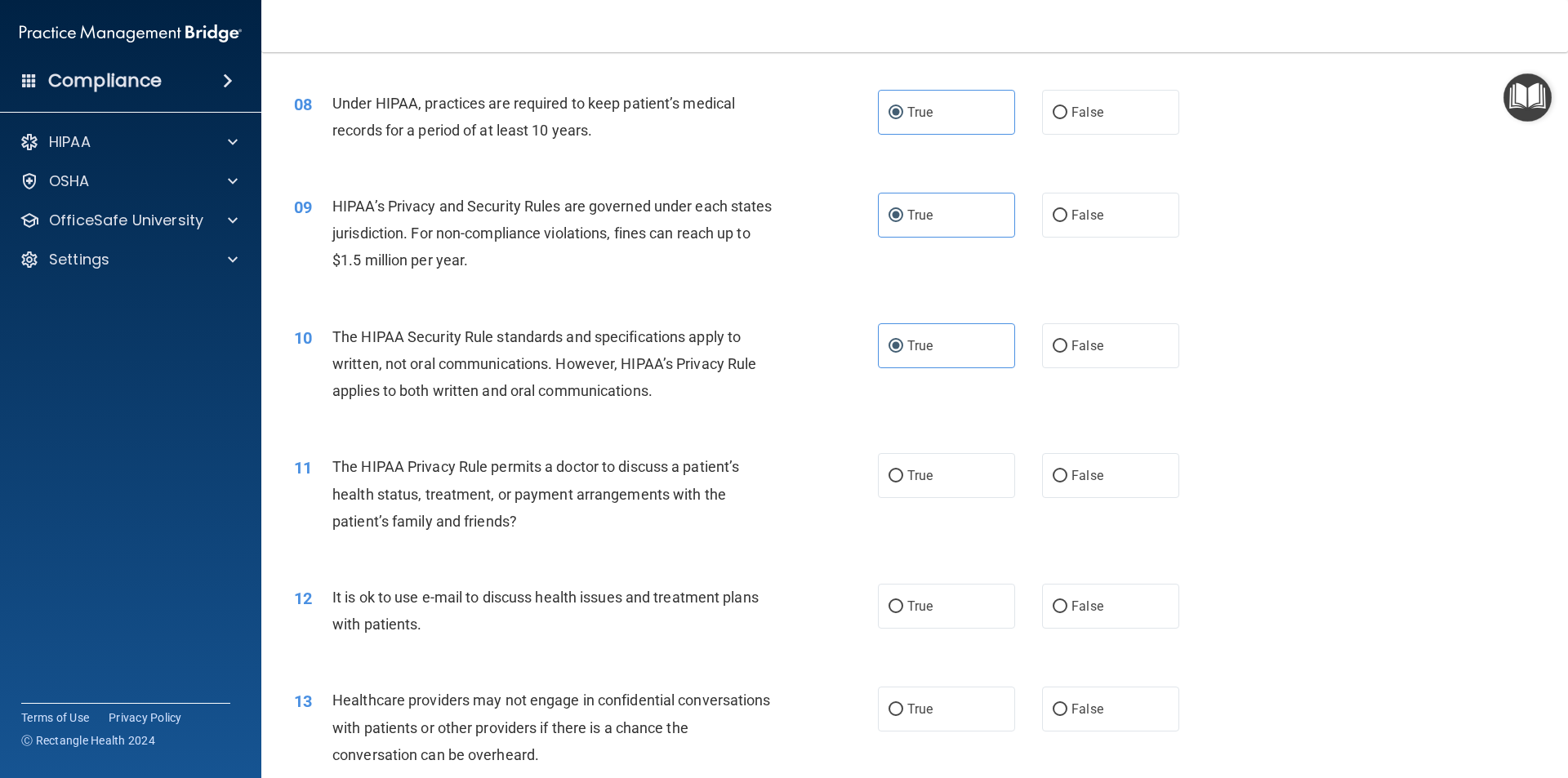
click at [1093, 380] on div "10 The HIPAA Security Rule standards and specifications apply to written, not o…" at bounding box center [915, 369] width 1266 height 130
click at [1093, 360] on label "False" at bounding box center [1111, 346] width 137 height 45
click at [1068, 353] on input "False" at bounding box center [1060, 346] width 15 height 13
radio input "true"
radio input "false"
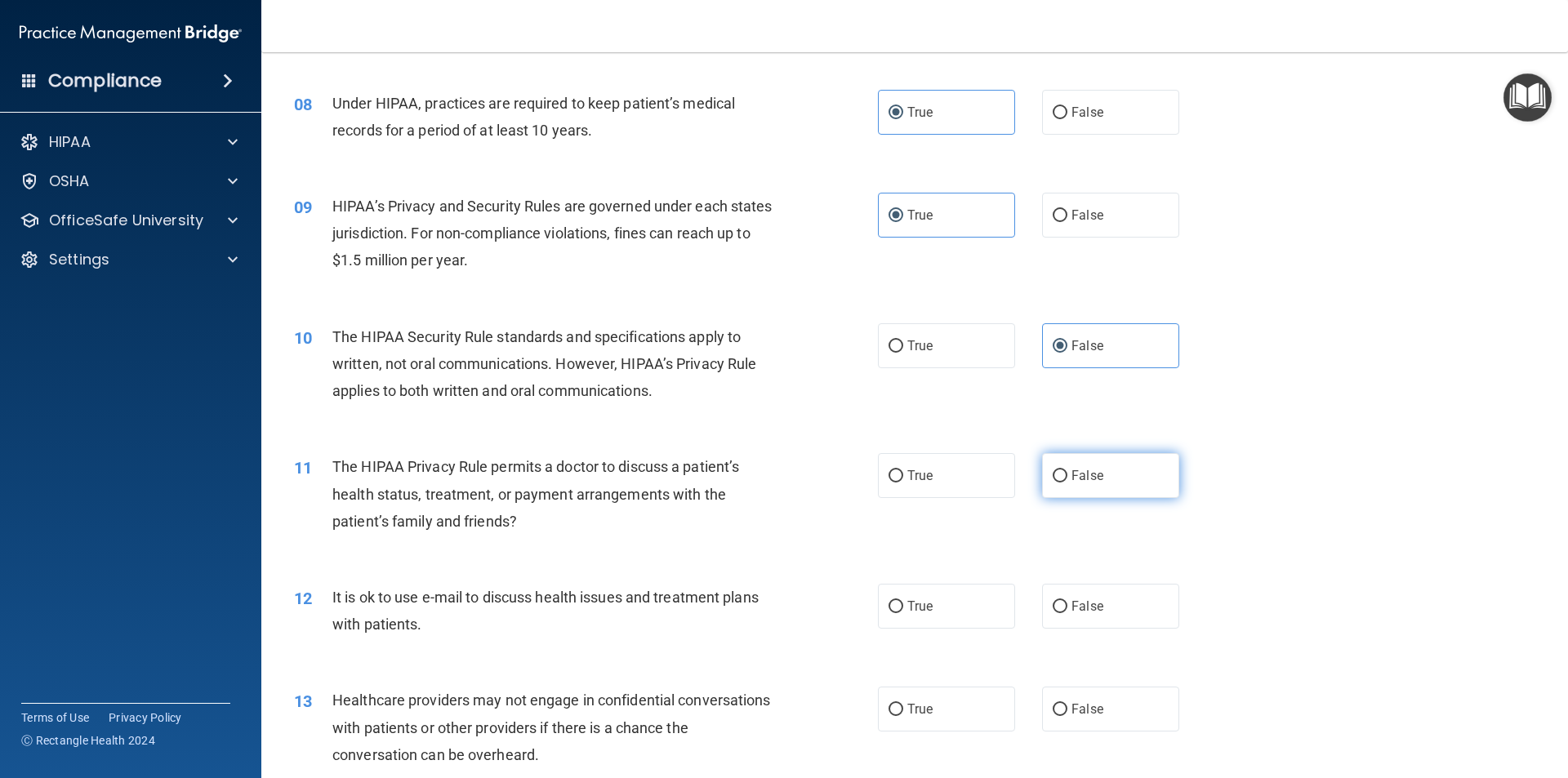
click at [1084, 497] on label "False" at bounding box center [1111, 476] width 137 height 45
click at [1068, 482] on input "False" at bounding box center [1060, 477] width 15 height 13
radio input "true"
click at [1082, 491] on label "False" at bounding box center [1111, 476] width 137 height 45
click at [1068, 482] on input "False" at bounding box center [1060, 477] width 15 height 13
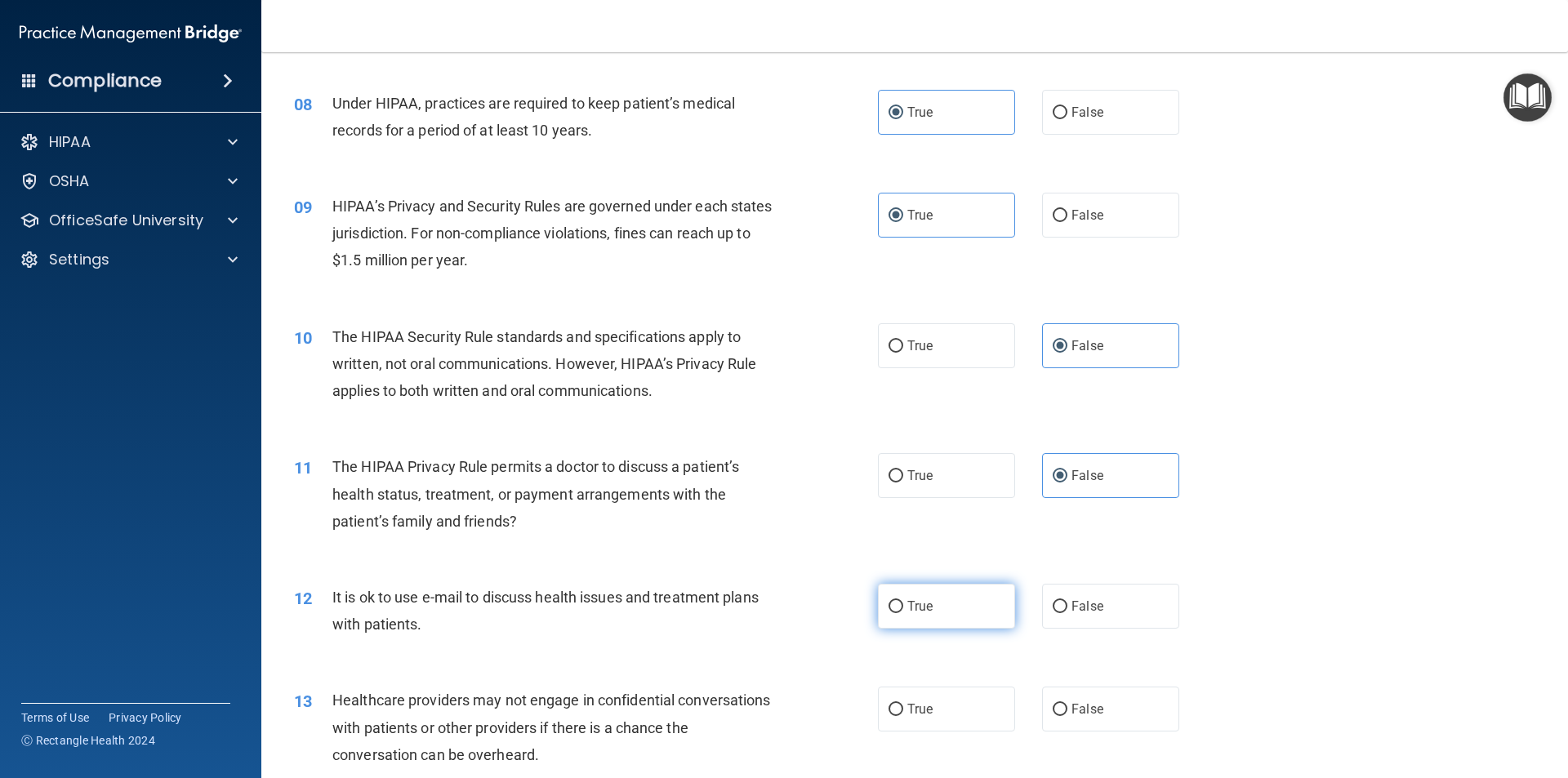
click at [986, 608] on label "True" at bounding box center [946, 606] width 137 height 45
click at [904, 608] on input "True" at bounding box center [896, 607] width 15 height 13
radio input "true"
click at [1254, 159] on div "08 Under HIPAA, practices are required to keep patient’s medical records for a …" at bounding box center [915, 121] width 1266 height 103
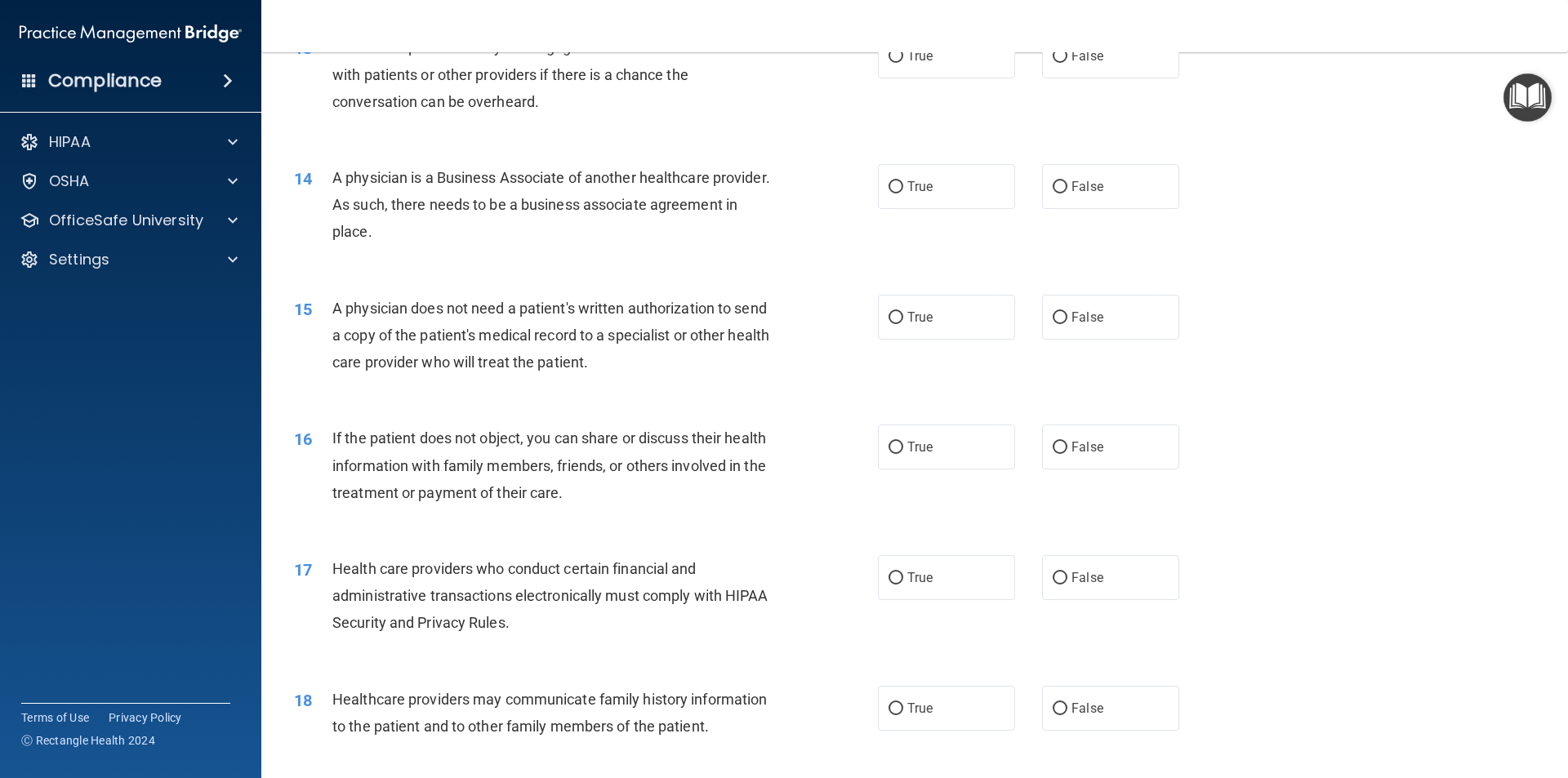
scroll to position [1470, 0]
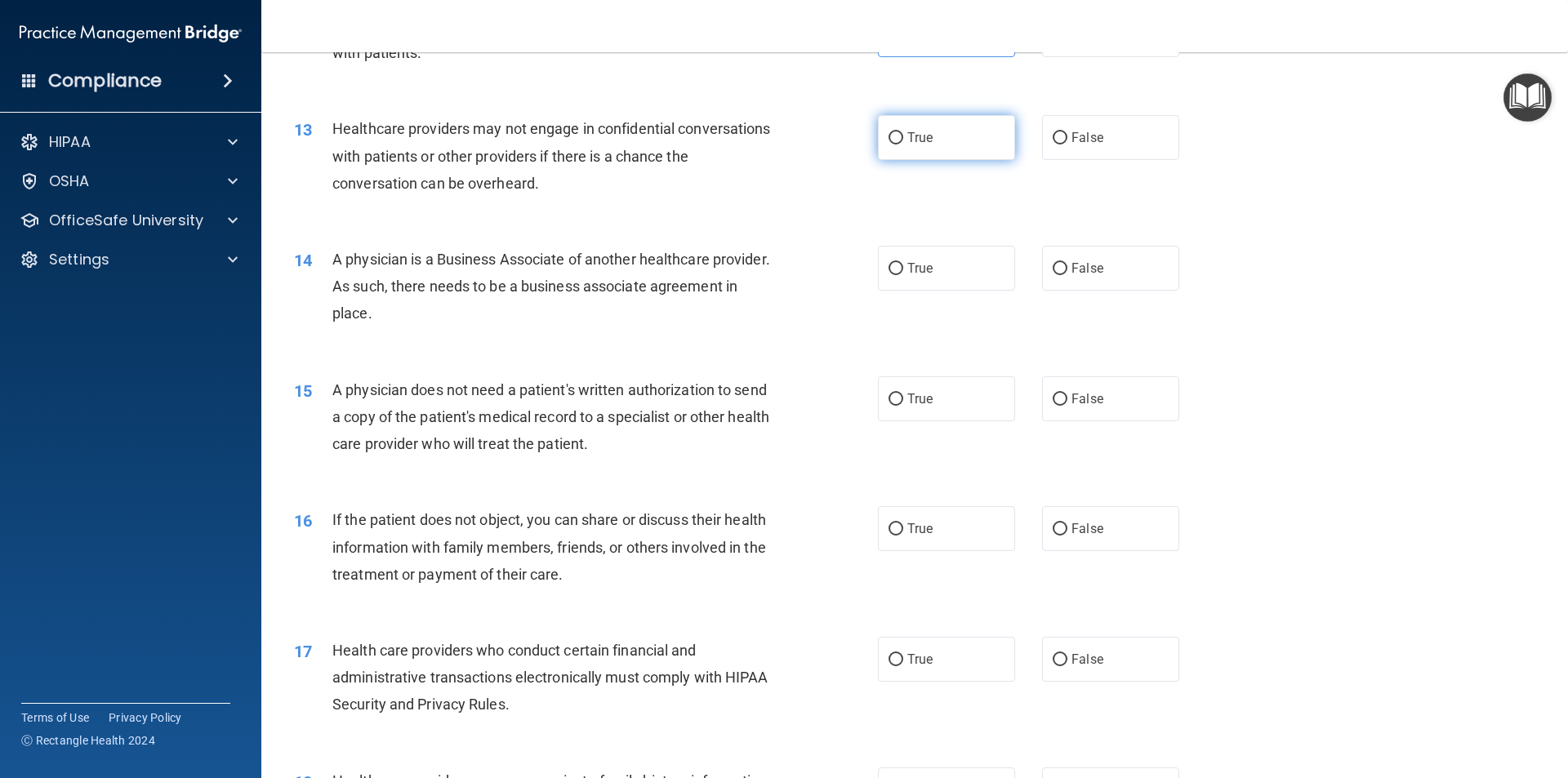
click at [931, 123] on label "True" at bounding box center [946, 137] width 137 height 45
click at [904, 132] on input "True" at bounding box center [896, 138] width 15 height 13
radio input "true"
click at [934, 259] on label "True" at bounding box center [946, 268] width 137 height 45
click at [904, 263] on input "True" at bounding box center [896, 268] width 15 height 13
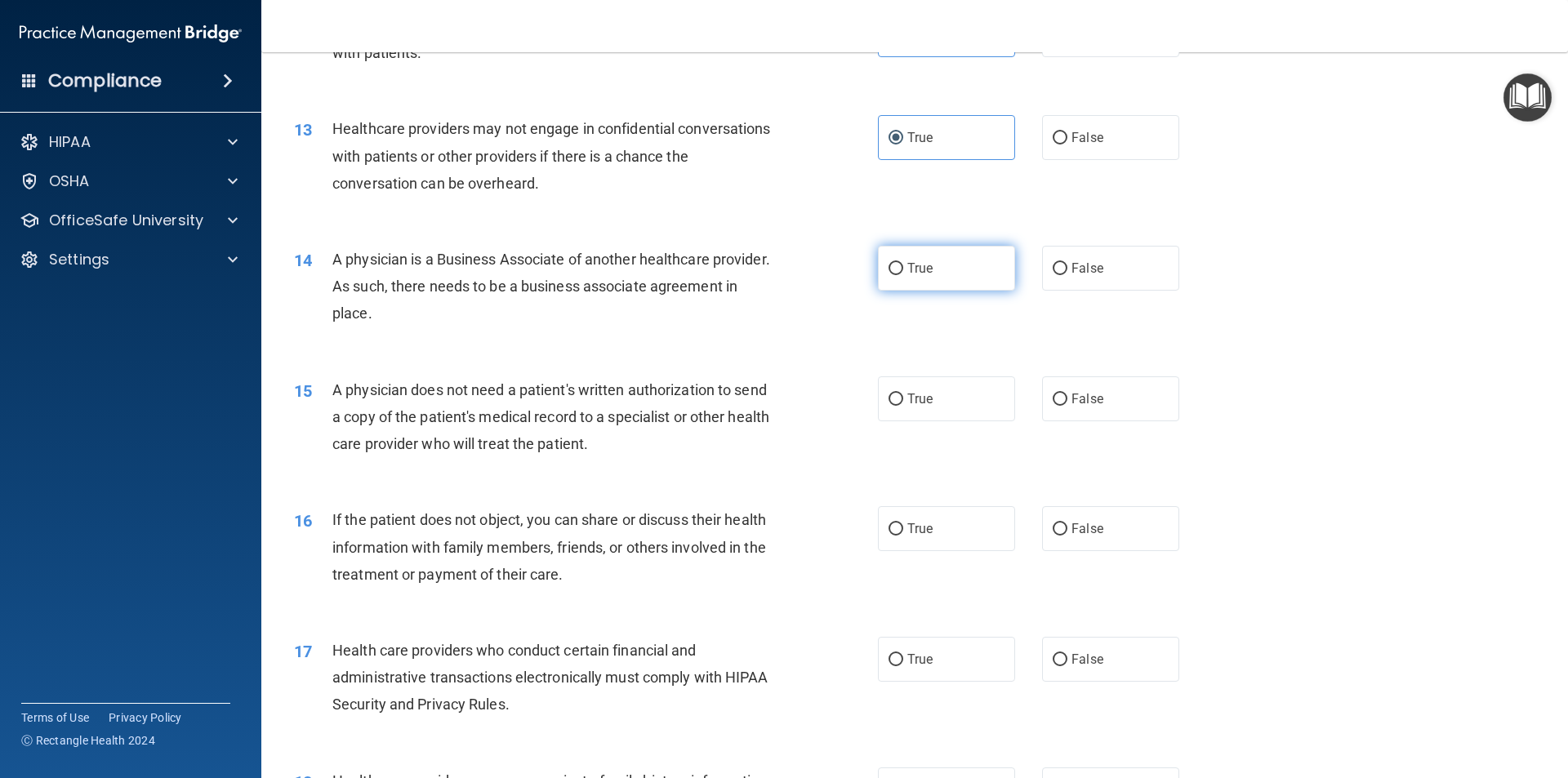
radio input "true"
click at [880, 405] on label "True" at bounding box center [946, 399] width 137 height 45
click at [889, 405] on input "True" at bounding box center [896, 400] width 15 height 13
radio input "true"
click at [981, 531] on label "True" at bounding box center [946, 529] width 137 height 45
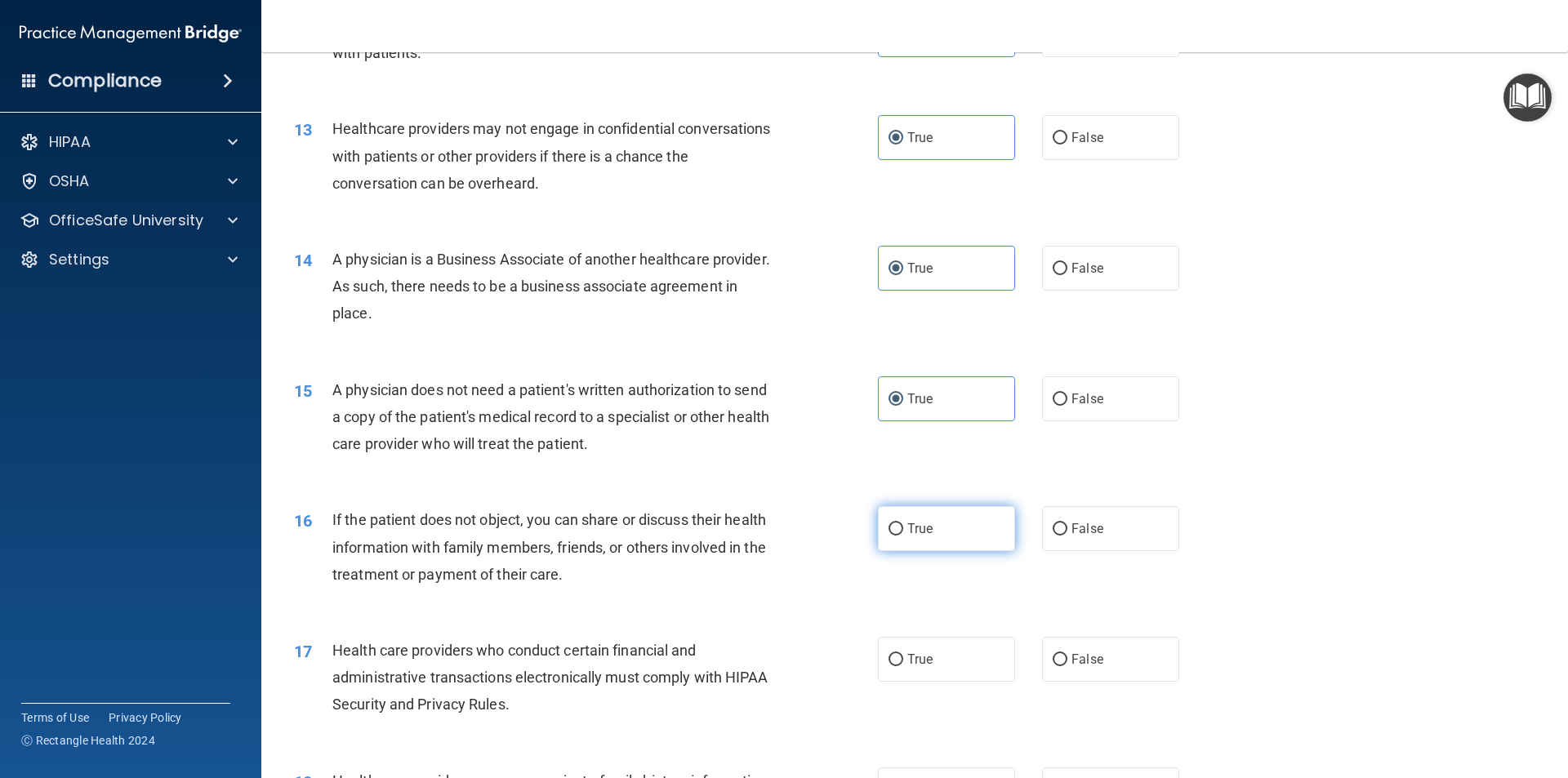
click at [904, 531] on input "True" at bounding box center [896, 529] width 15 height 13
radio input "true"
click at [1025, 526] on div "True False" at bounding box center [1043, 529] width 329 height 45
click at [1045, 522] on label "False" at bounding box center [1111, 529] width 137 height 45
click at [1053, 523] on input "False" at bounding box center [1060, 529] width 15 height 13
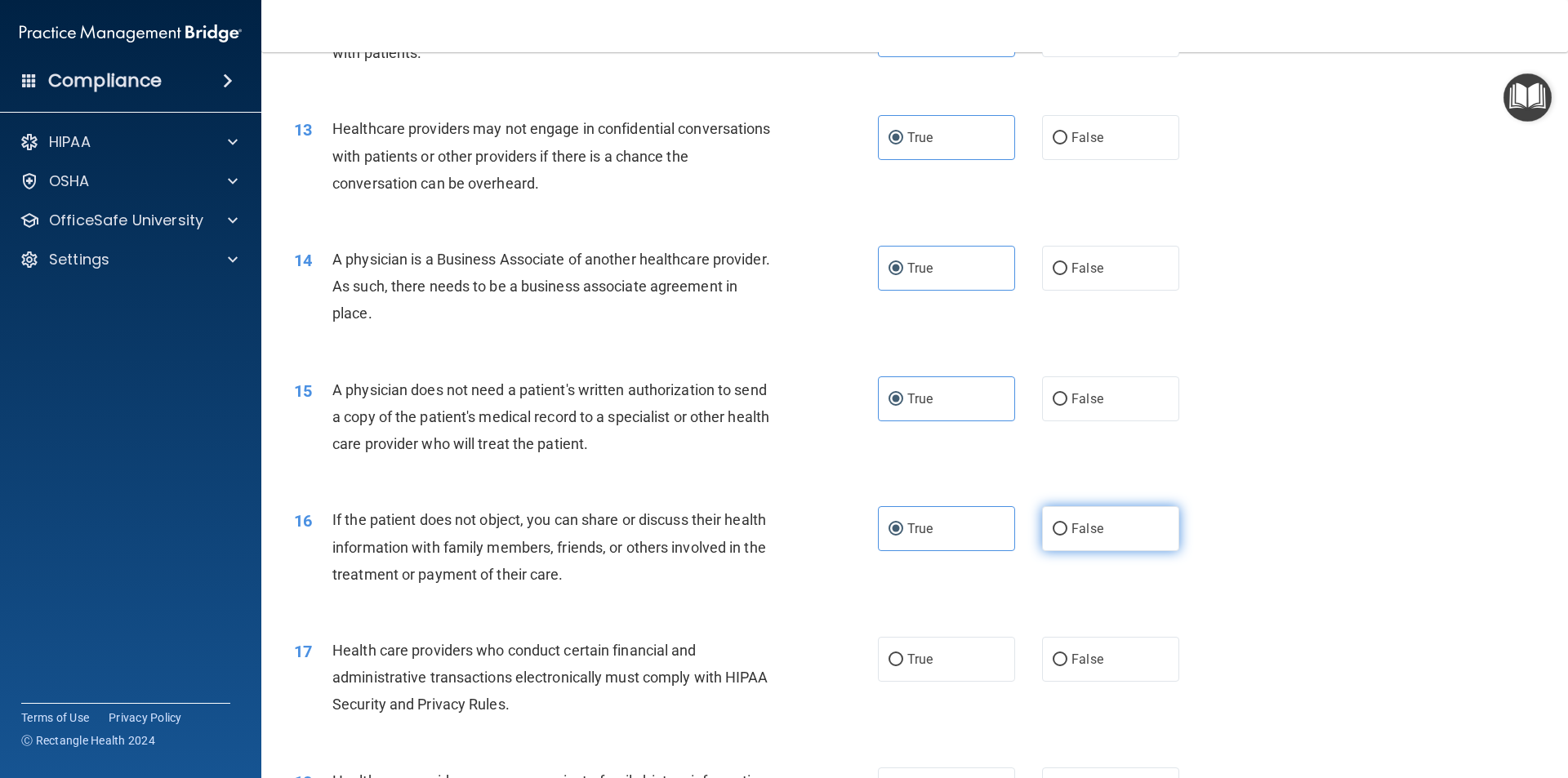
radio input "true"
radio input "false"
click at [879, 659] on label "True" at bounding box center [946, 659] width 137 height 45
click at [889, 659] on input "True" at bounding box center [896, 660] width 15 height 13
radio input "true"
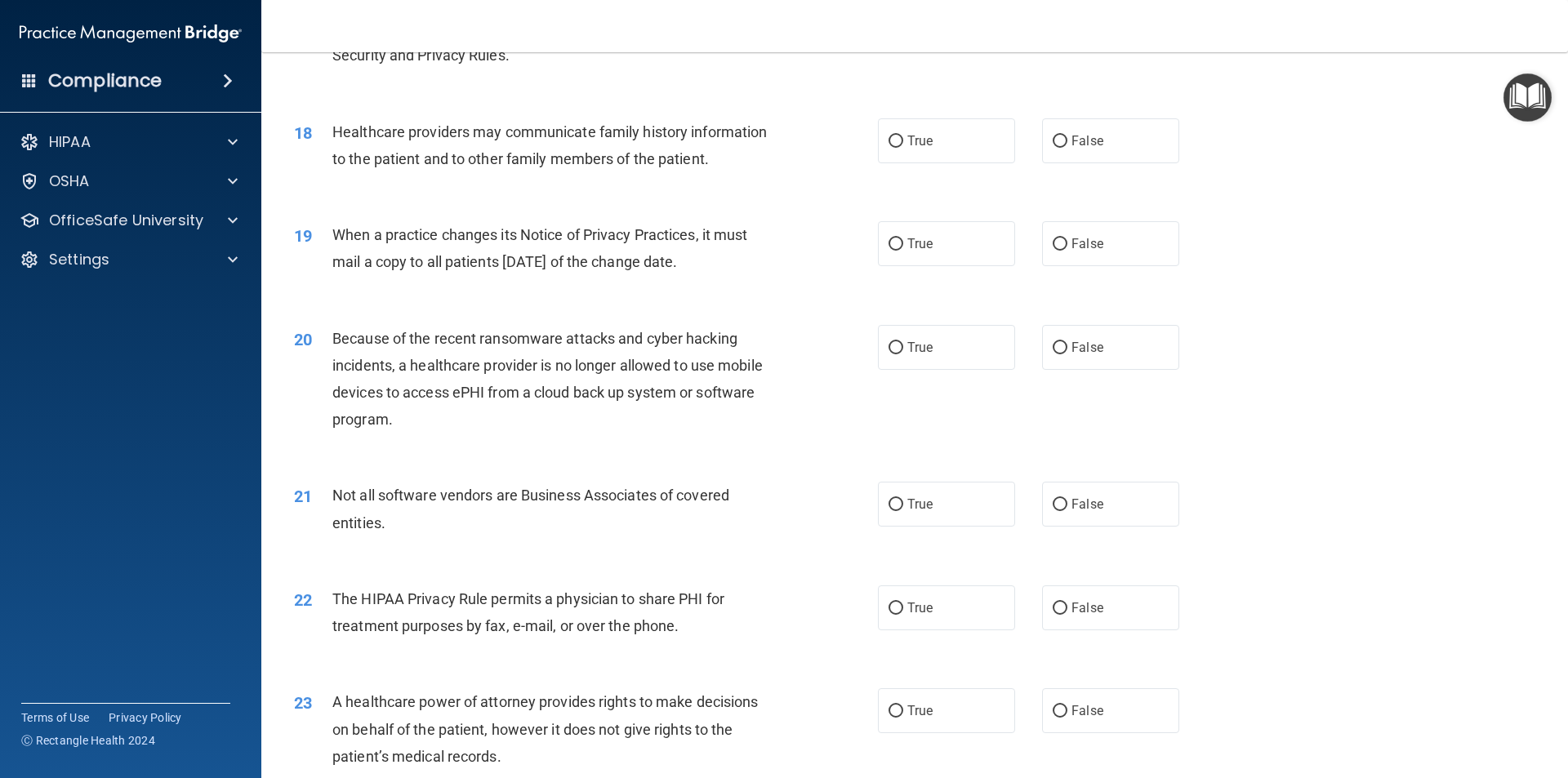
scroll to position [2124, 0]
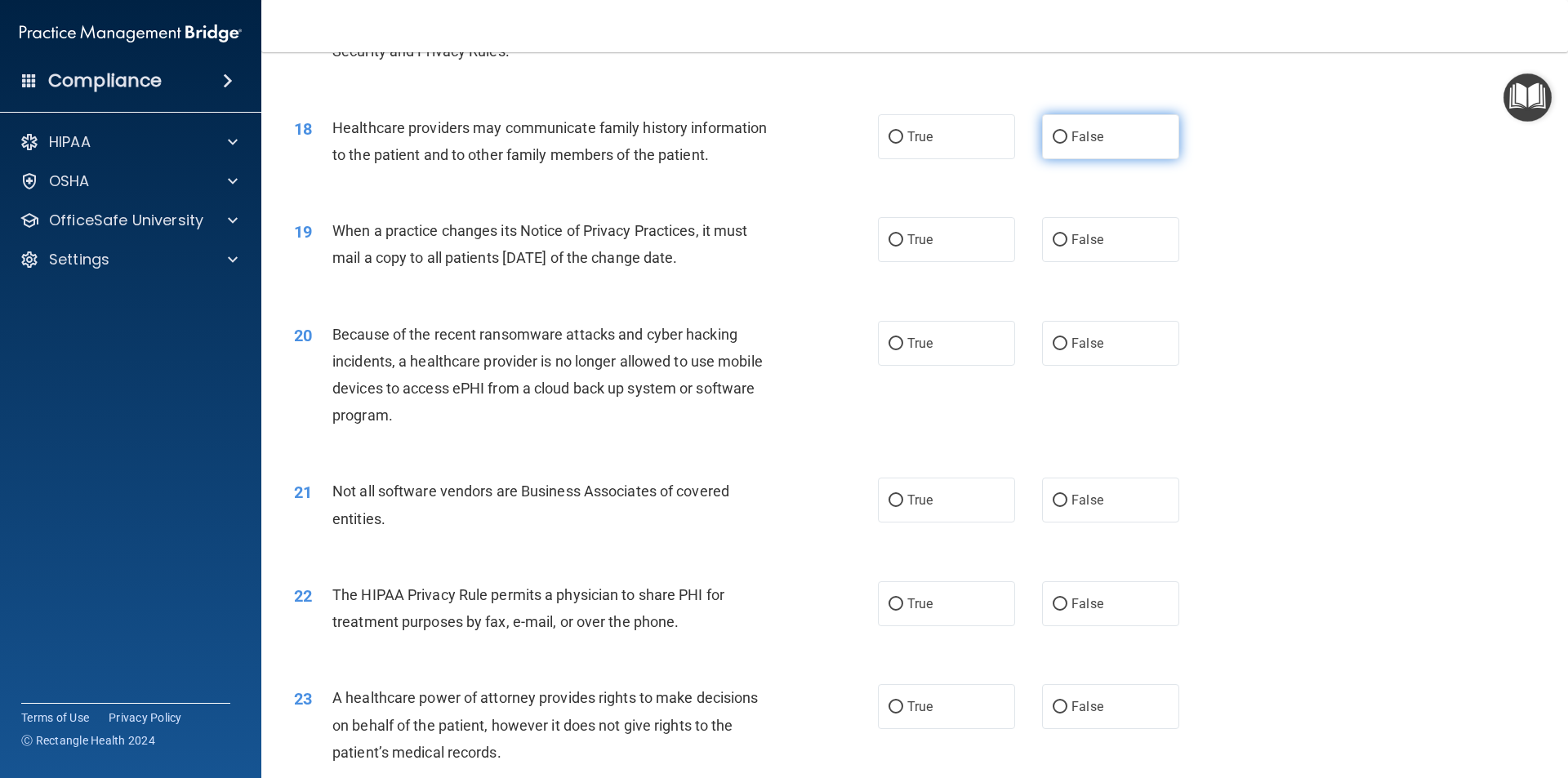
click at [1074, 120] on label "False" at bounding box center [1111, 137] width 137 height 45
click at [1068, 131] on input "False" at bounding box center [1060, 137] width 15 height 13
radio input "true"
click at [963, 213] on div "19 When a practice changes its Notice of Privacy Practices, it must mail a copy…" at bounding box center [915, 248] width 1266 height 103
click at [954, 228] on label "True" at bounding box center [946, 239] width 137 height 45
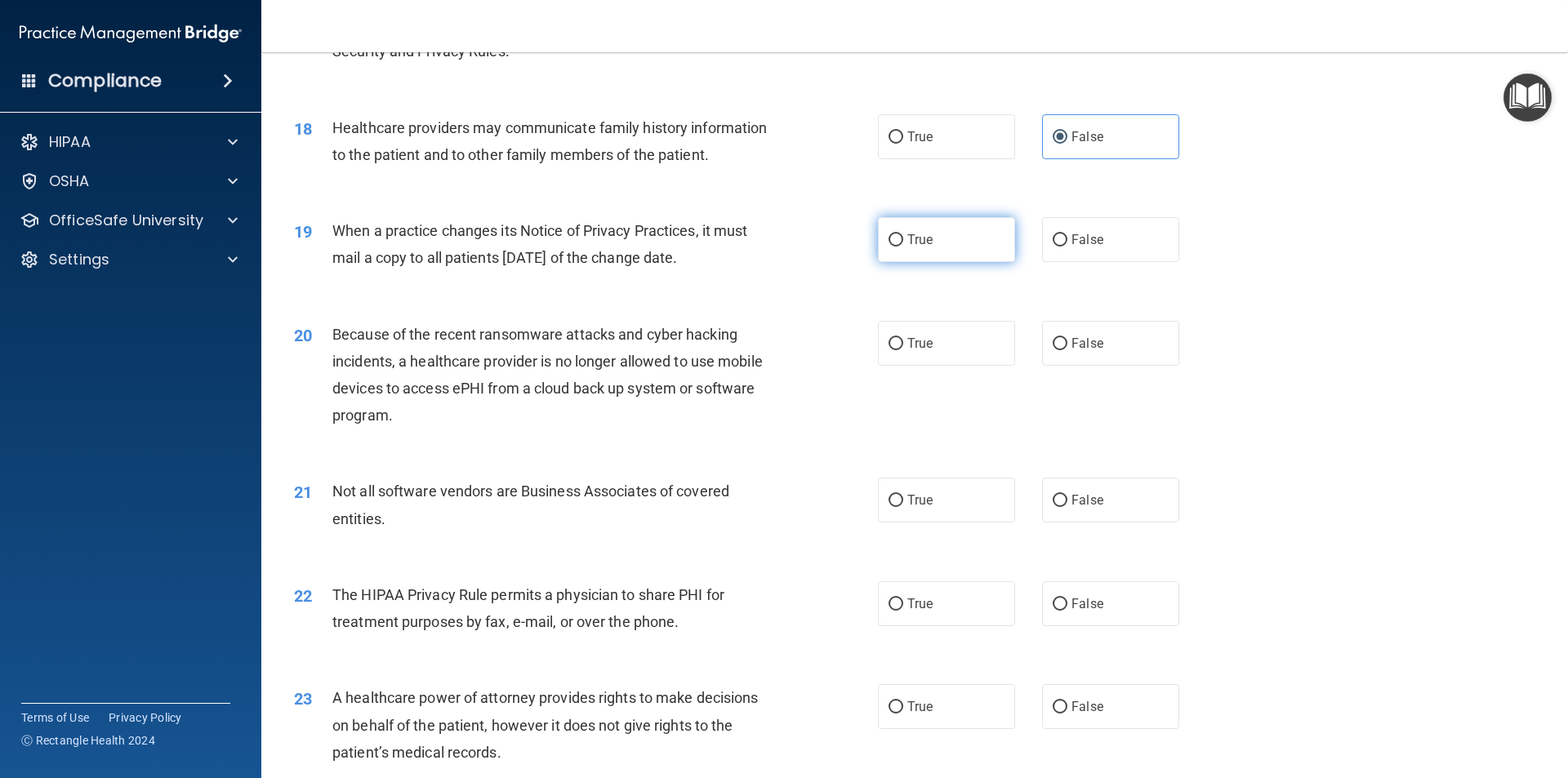
click at [904, 234] on input "True" at bounding box center [896, 240] width 15 height 13
radio input "true"
click at [1099, 350] on label "False" at bounding box center [1111, 343] width 137 height 45
click at [1068, 350] on input "False" at bounding box center [1060, 344] width 15 height 13
radio input "true"
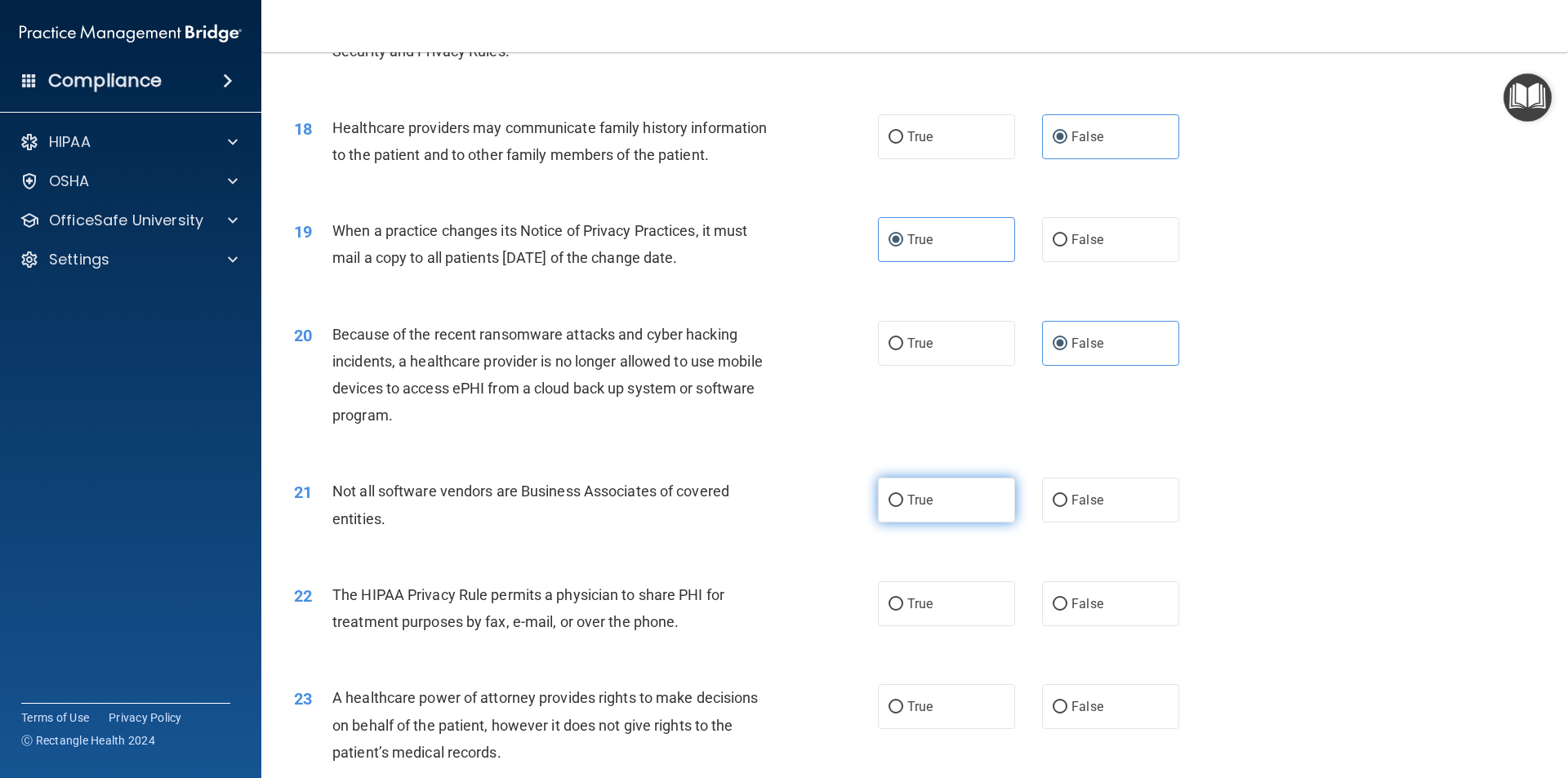
click at [944, 504] on label "True" at bounding box center [946, 500] width 137 height 45
click at [904, 504] on input "True" at bounding box center [896, 501] width 15 height 13
radio input "true"
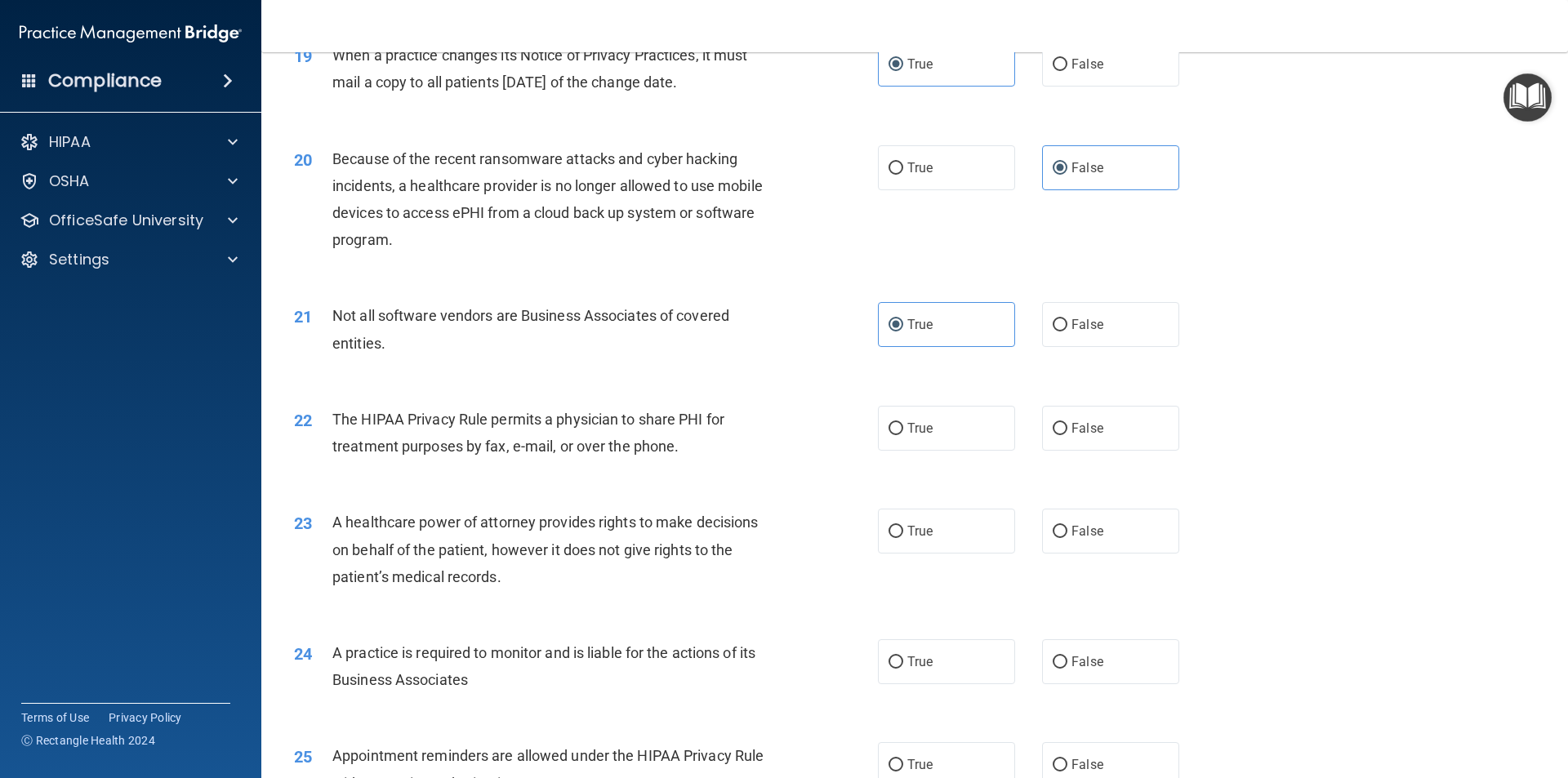
scroll to position [2368, 0]
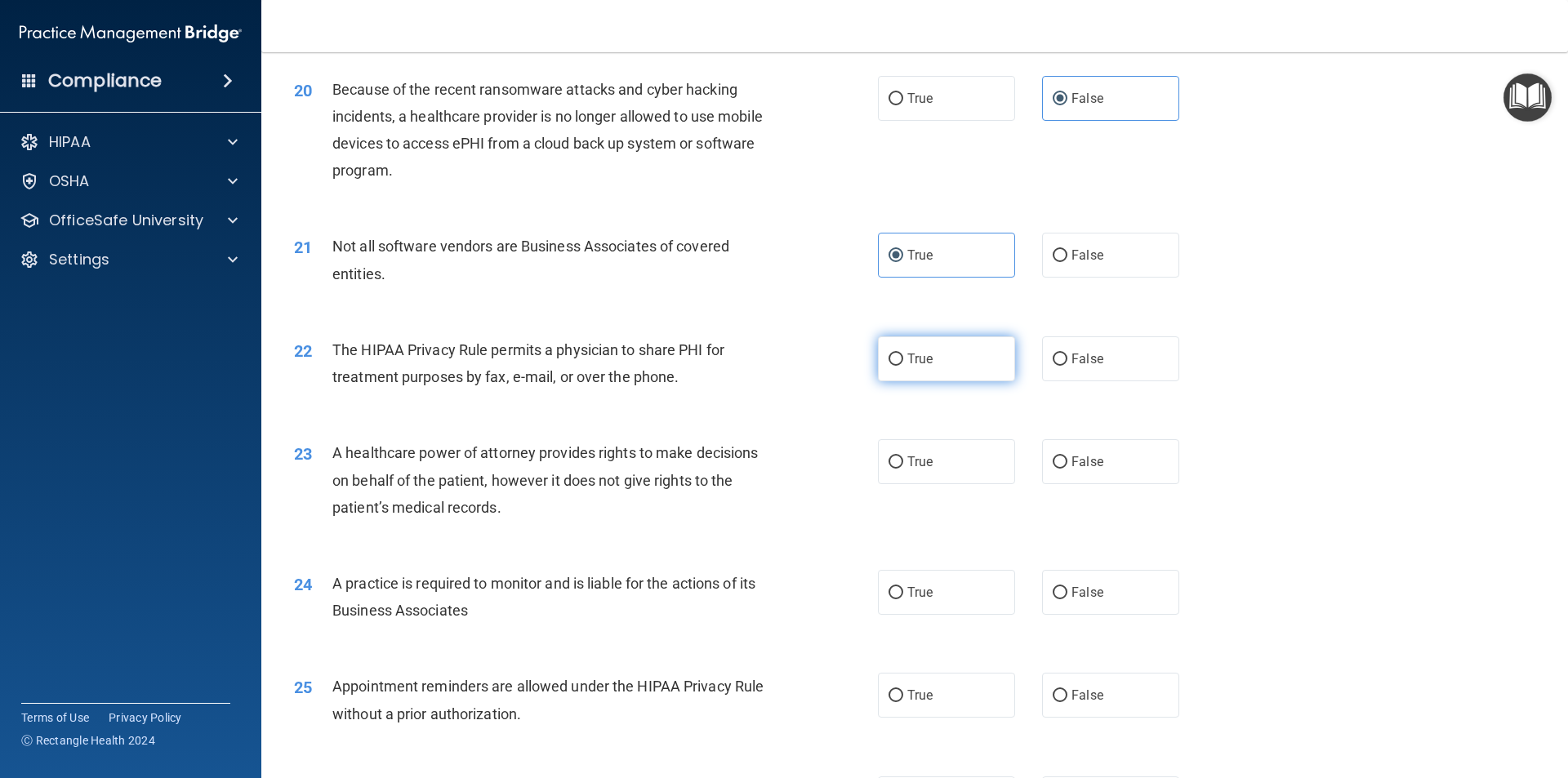
click at [890, 369] on label "True" at bounding box center [946, 359] width 137 height 45
click at [890, 366] on input "True" at bounding box center [896, 360] width 15 height 13
radio input "true"
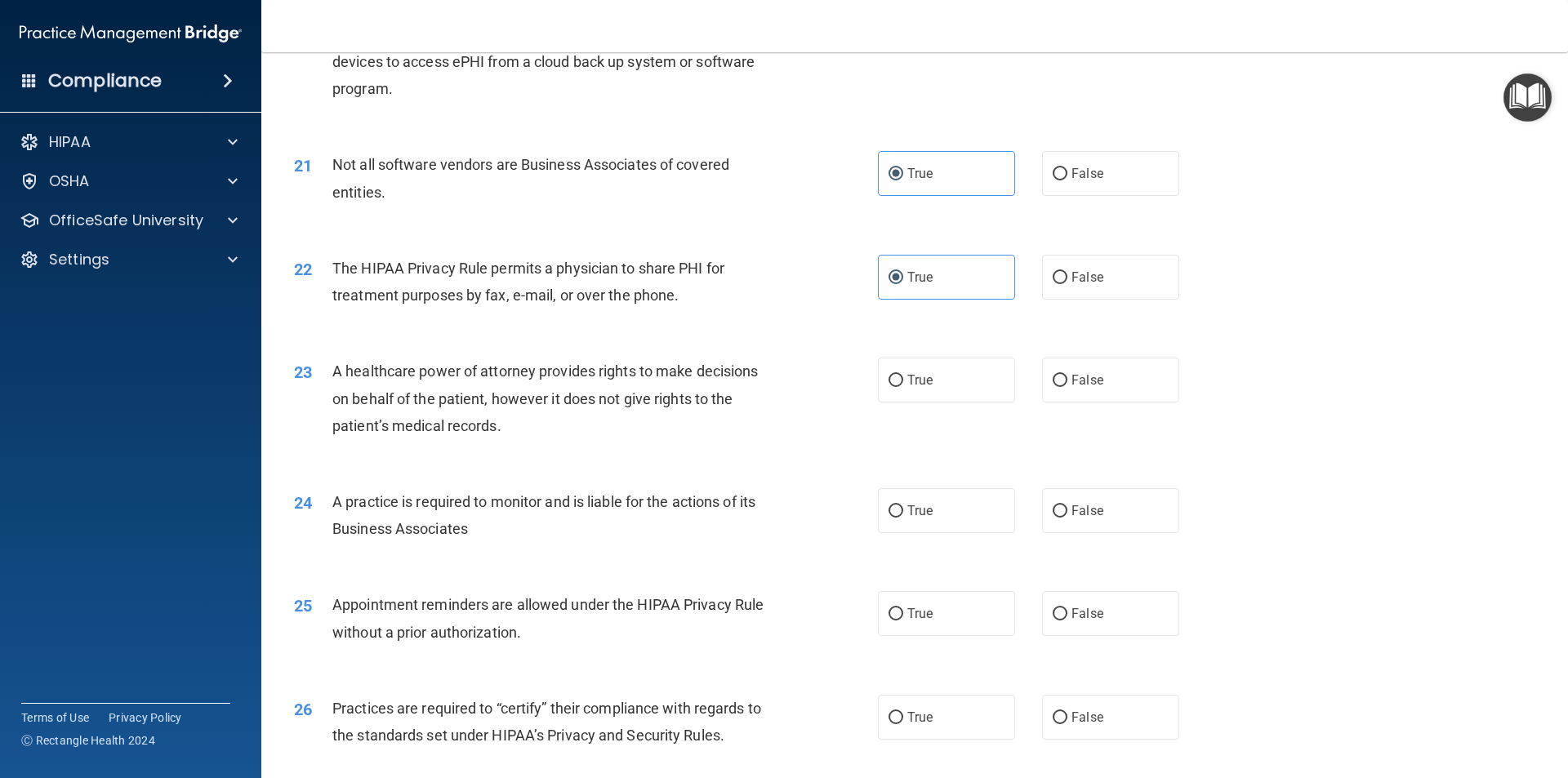
click at [1071, 354] on div "23 A healthcare power of attorney provides rights to make decisions on behalf o…" at bounding box center [915, 403] width 1266 height 130
click at [1080, 363] on label "False" at bounding box center [1111, 380] width 137 height 45
click at [1068, 374] on input "False" at bounding box center [1060, 380] width 15 height 13
radio input "true"
click at [915, 503] on span "True" at bounding box center [920, 511] width 25 height 16
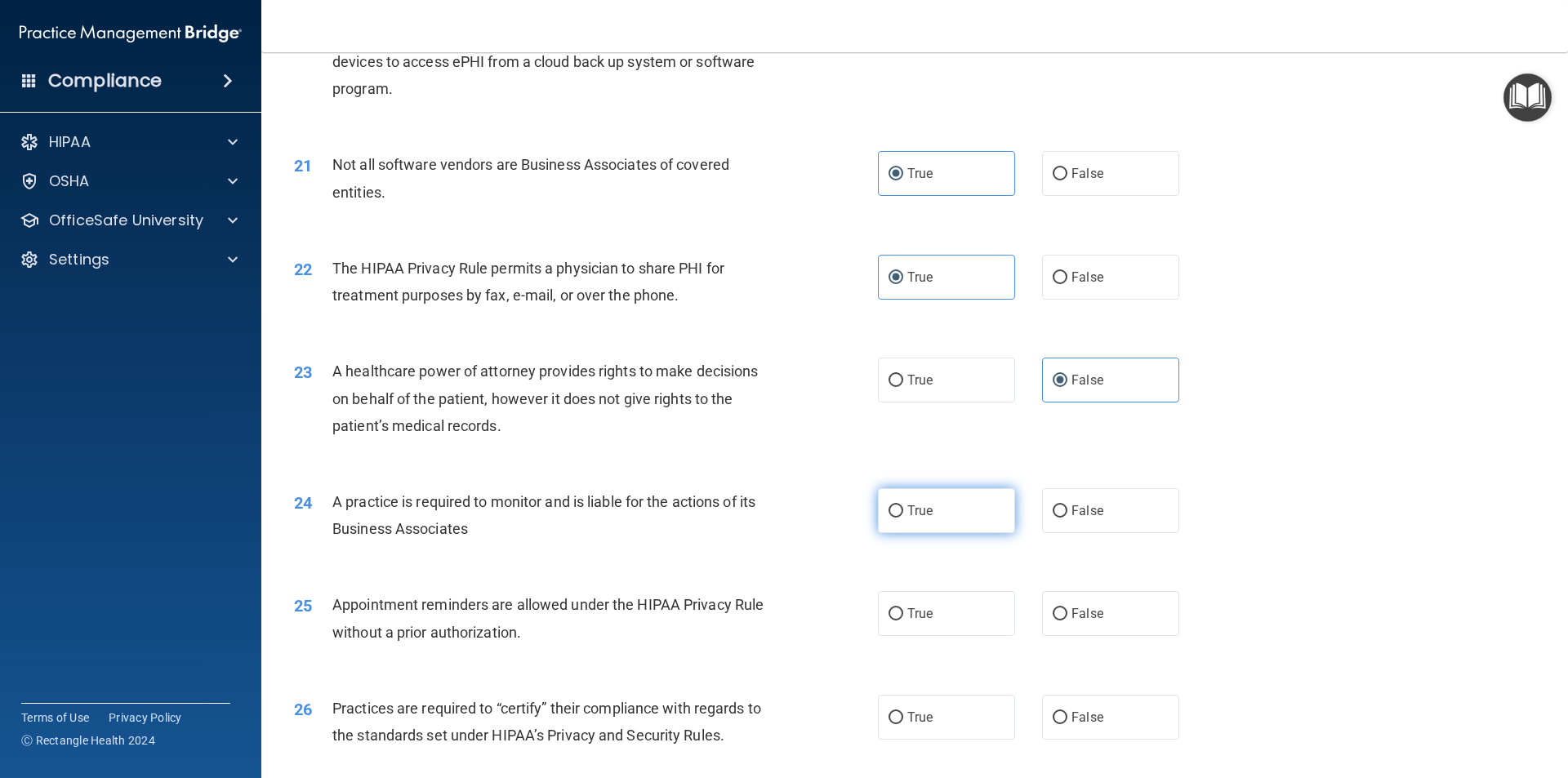
click at [904, 506] on input "True" at bounding box center [896, 512] width 15 height 13
radio input "true"
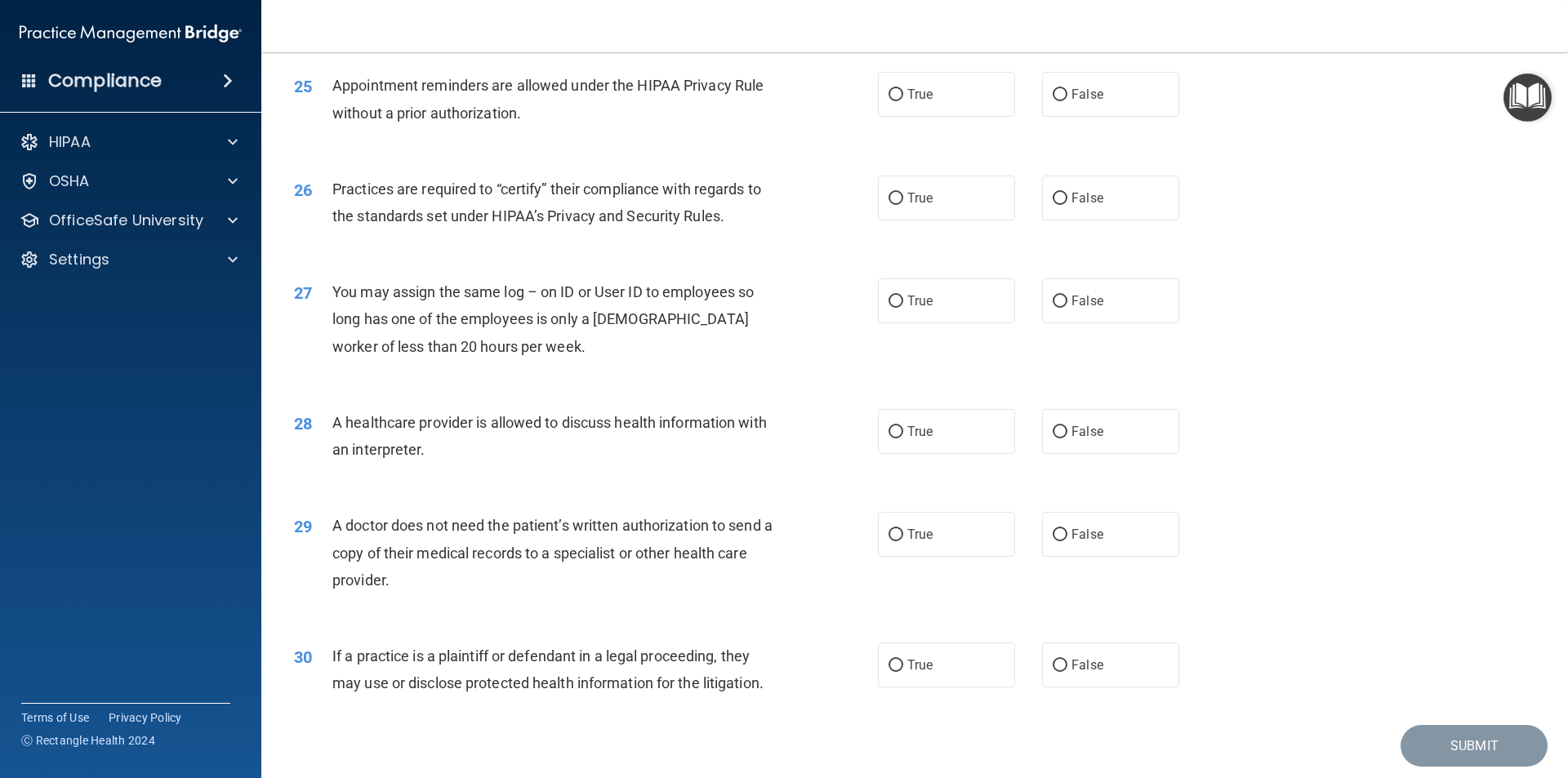
scroll to position [2940, 0]
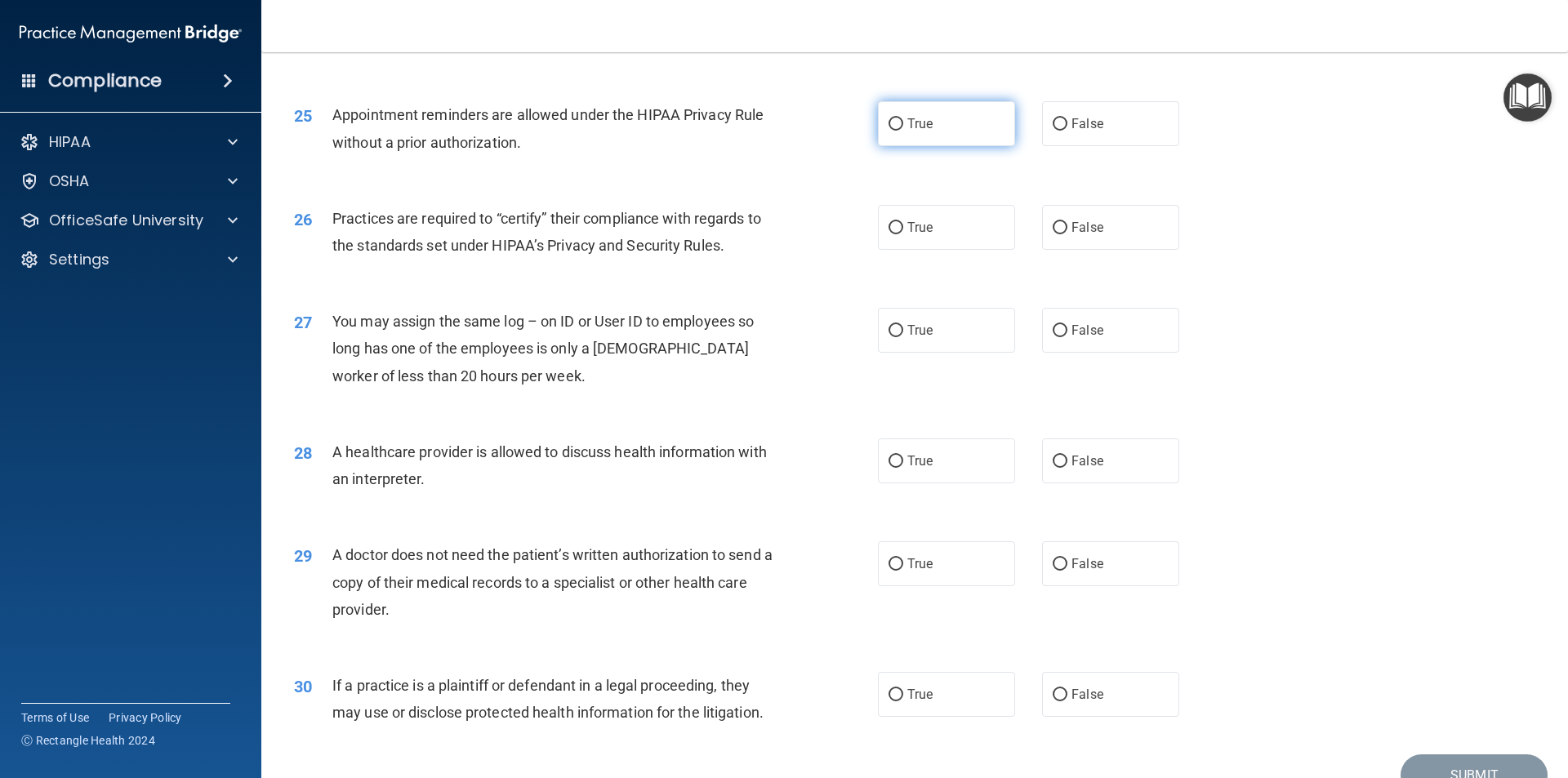
click at [990, 129] on label "True" at bounding box center [946, 124] width 137 height 45
click at [904, 129] on input "True" at bounding box center [896, 124] width 15 height 13
radio input "true"
click at [1170, 135] on label "False" at bounding box center [1111, 124] width 137 height 45
click at [1068, 130] on input "False" at bounding box center [1060, 124] width 15 height 13
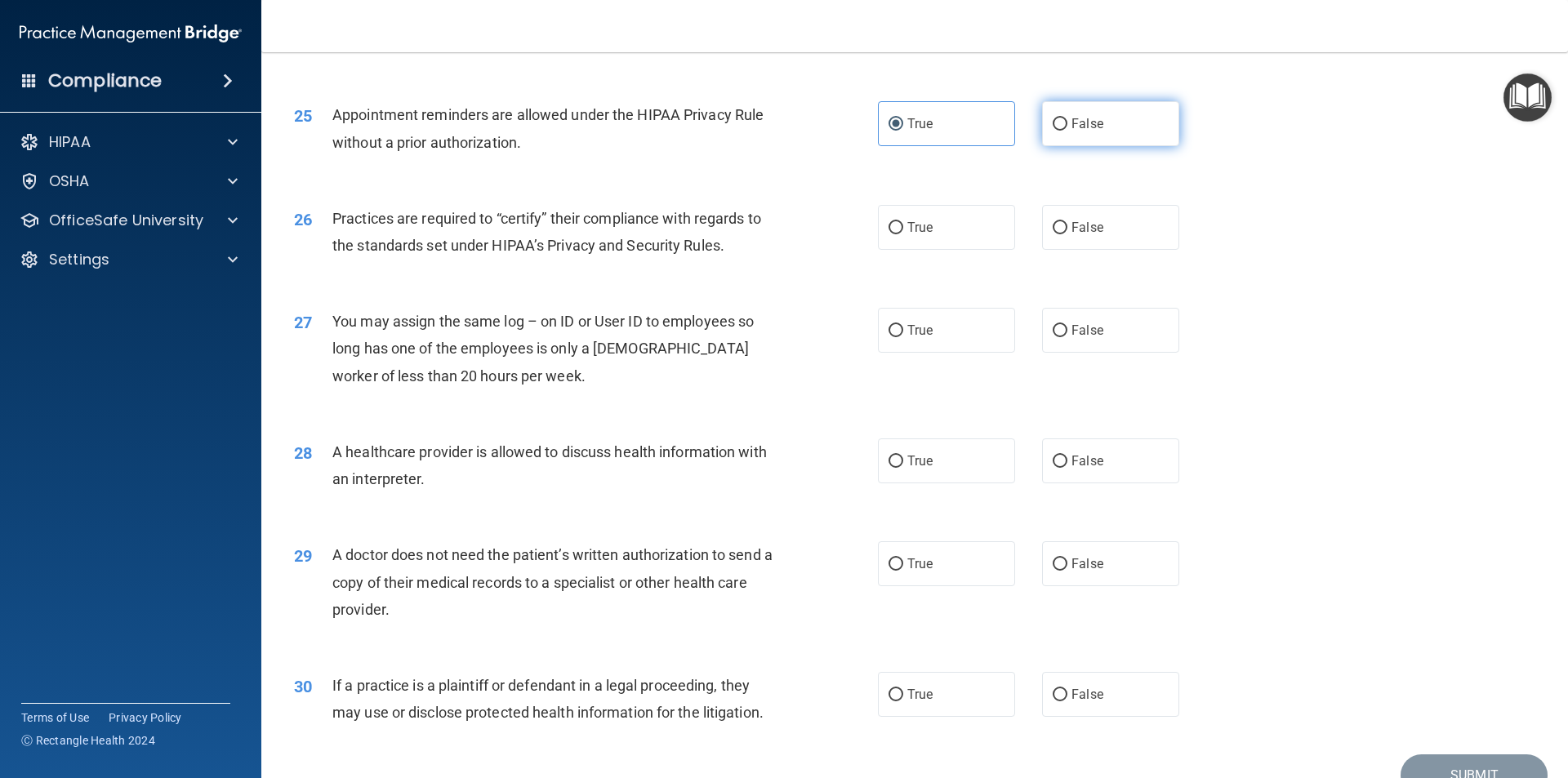
radio input "true"
radio input "false"
click at [946, 209] on label "True" at bounding box center [946, 228] width 137 height 45
click at [904, 222] on input "True" at bounding box center [896, 228] width 15 height 13
radio input "true"
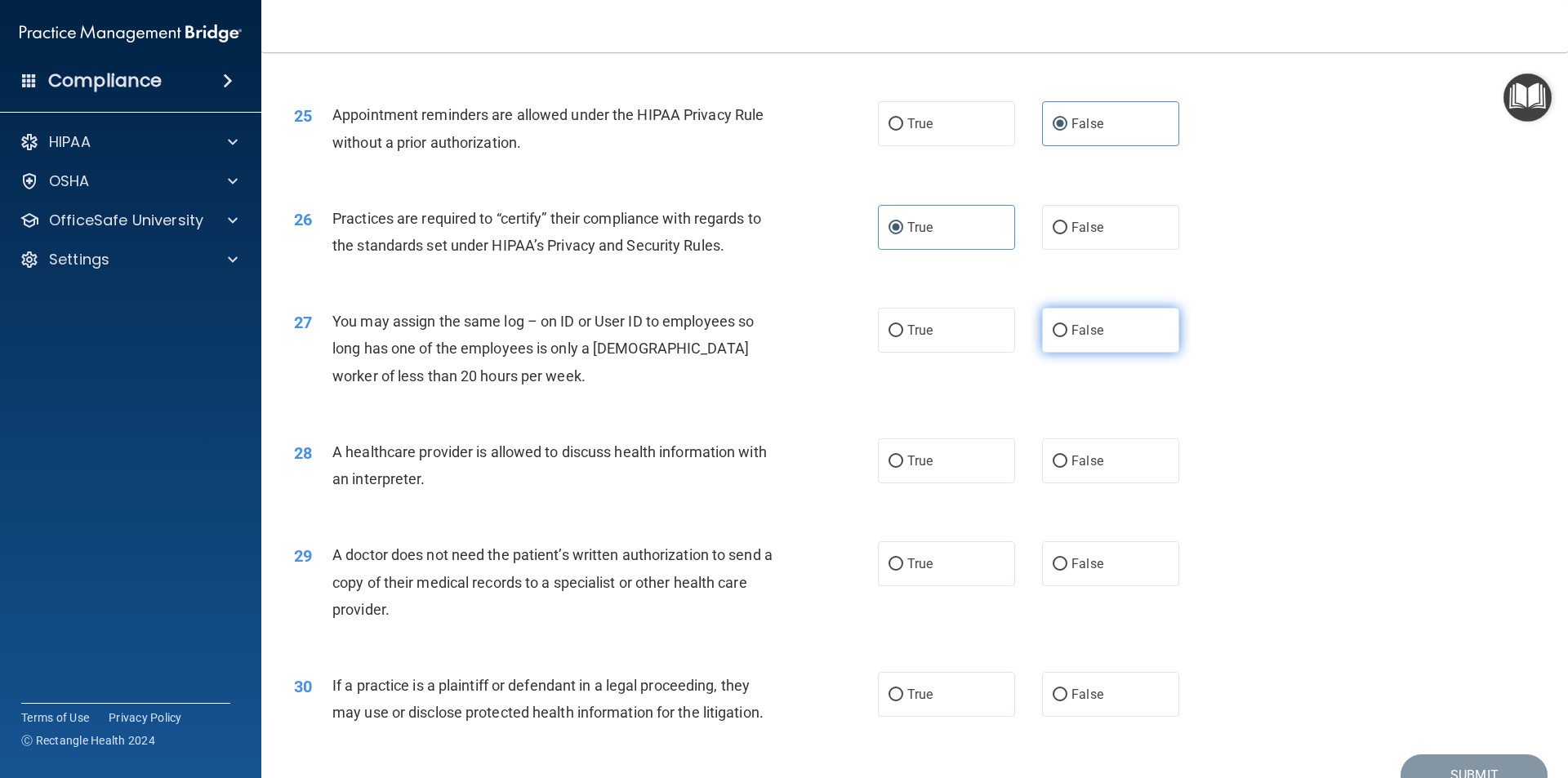
click at [1051, 312] on label "False" at bounding box center [1111, 331] width 137 height 45
click at [1053, 325] on input "False" at bounding box center [1060, 331] width 15 height 13
radio input "true"
click at [894, 451] on label "True" at bounding box center [946, 461] width 137 height 45
click at [894, 456] on input "True" at bounding box center [896, 462] width 15 height 13
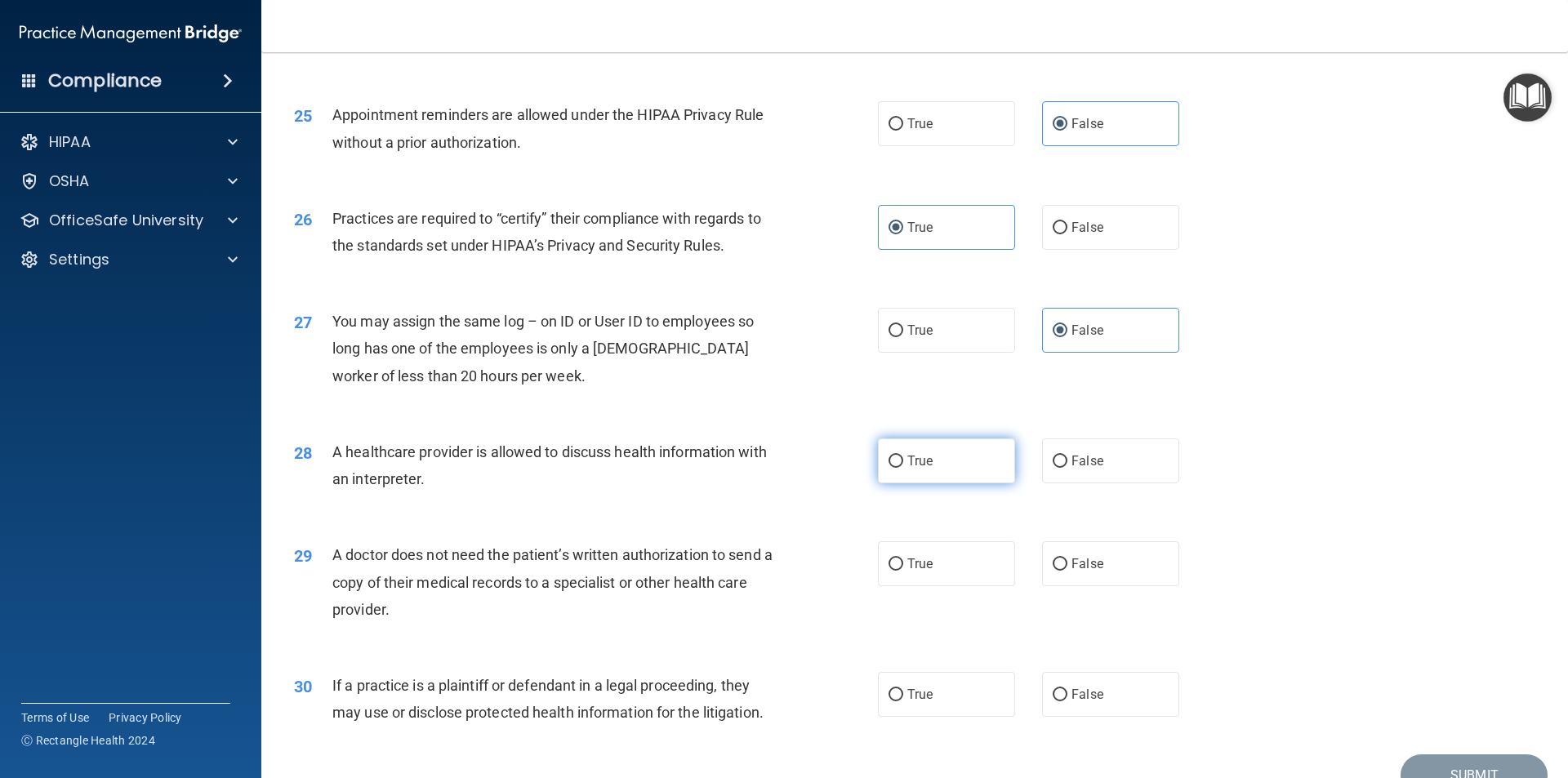
radio input "true"
drag, startPoint x: 334, startPoint y: 551, endPoint x: 757, endPoint y: 602, distance: 426.1
click at [757, 602] on div "A doctor does not need the patient’s written authorization to send a copy of th…" at bounding box center [560, 583] width 456 height 82
click at [890, 571] on input "True" at bounding box center [896, 564] width 15 height 13
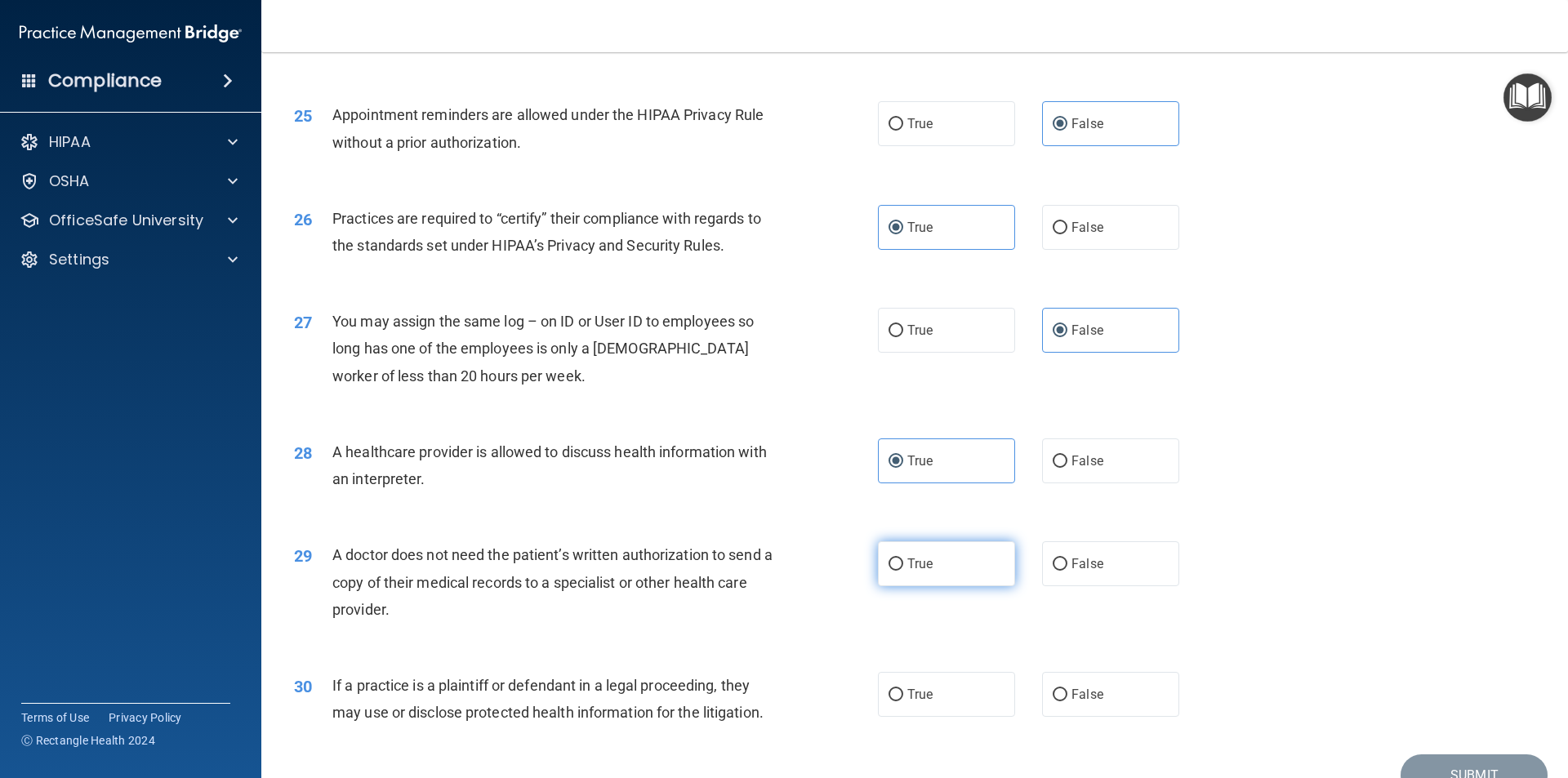
radio input "true"
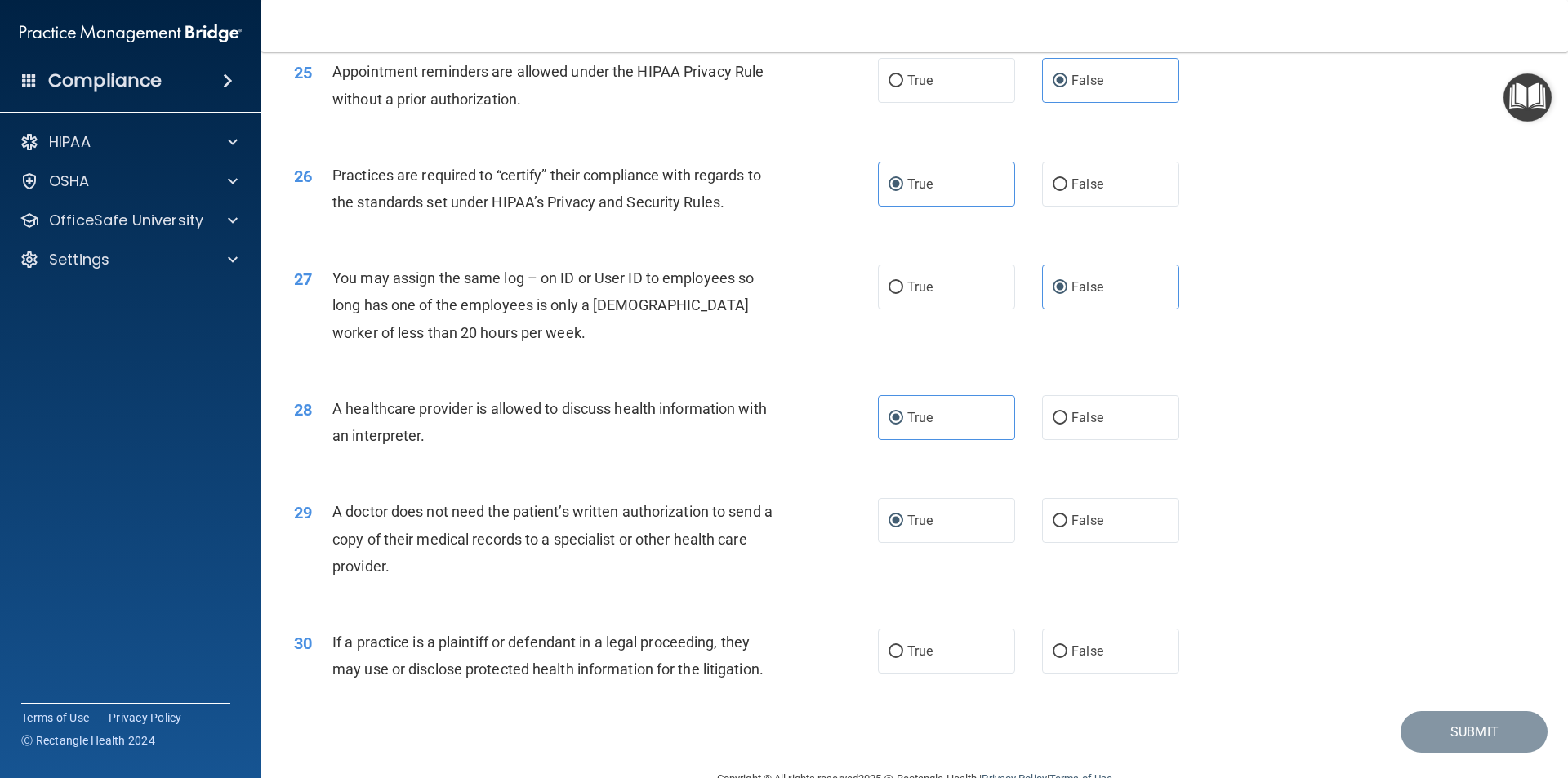
scroll to position [3024, 0]
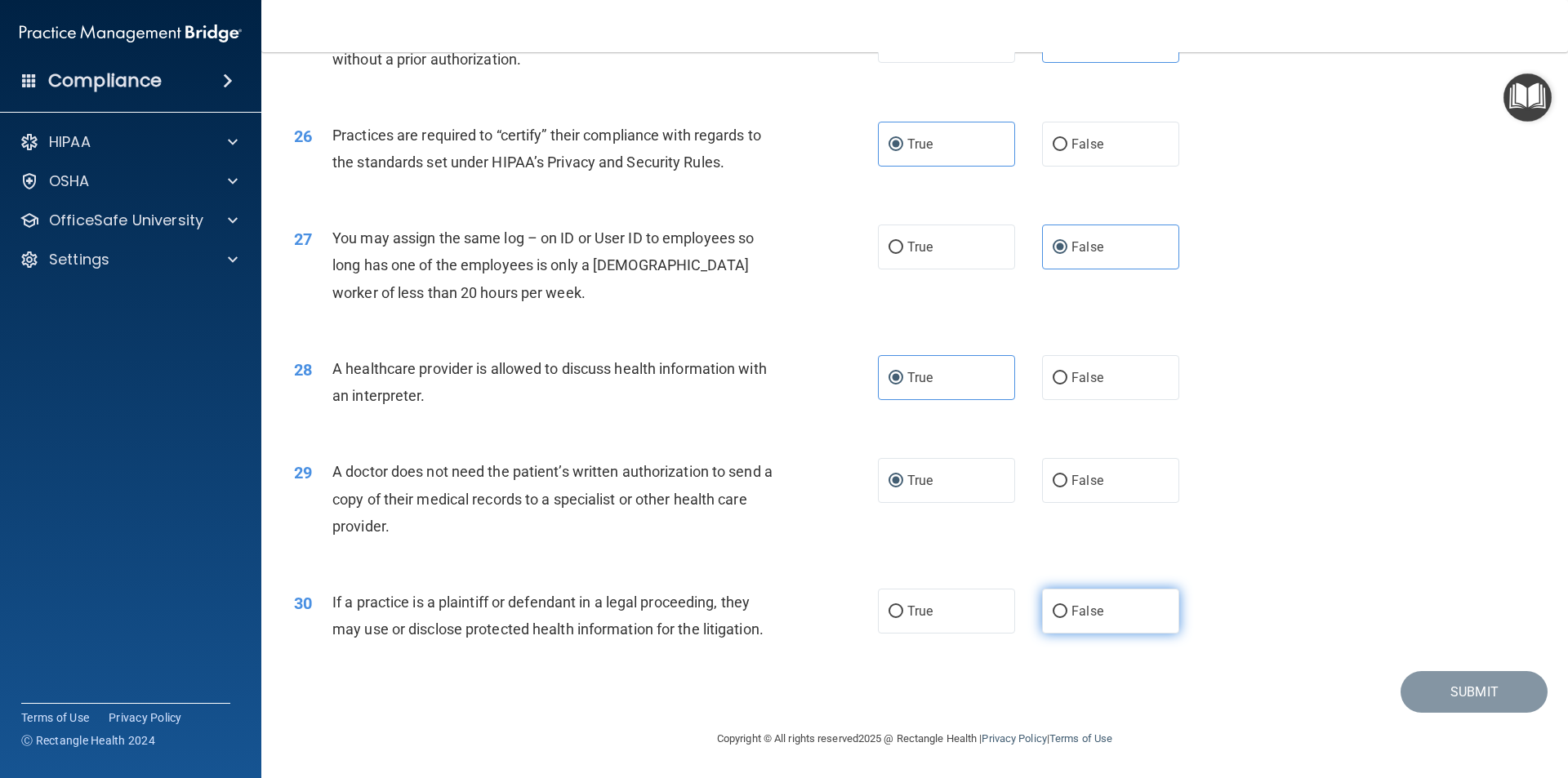
click at [1043, 608] on label "False" at bounding box center [1111, 612] width 137 height 45
click at [1053, 608] on input "False" at bounding box center [1060, 612] width 15 height 13
radio input "true"
click at [1416, 684] on button "Submit" at bounding box center [1474, 691] width 147 height 42
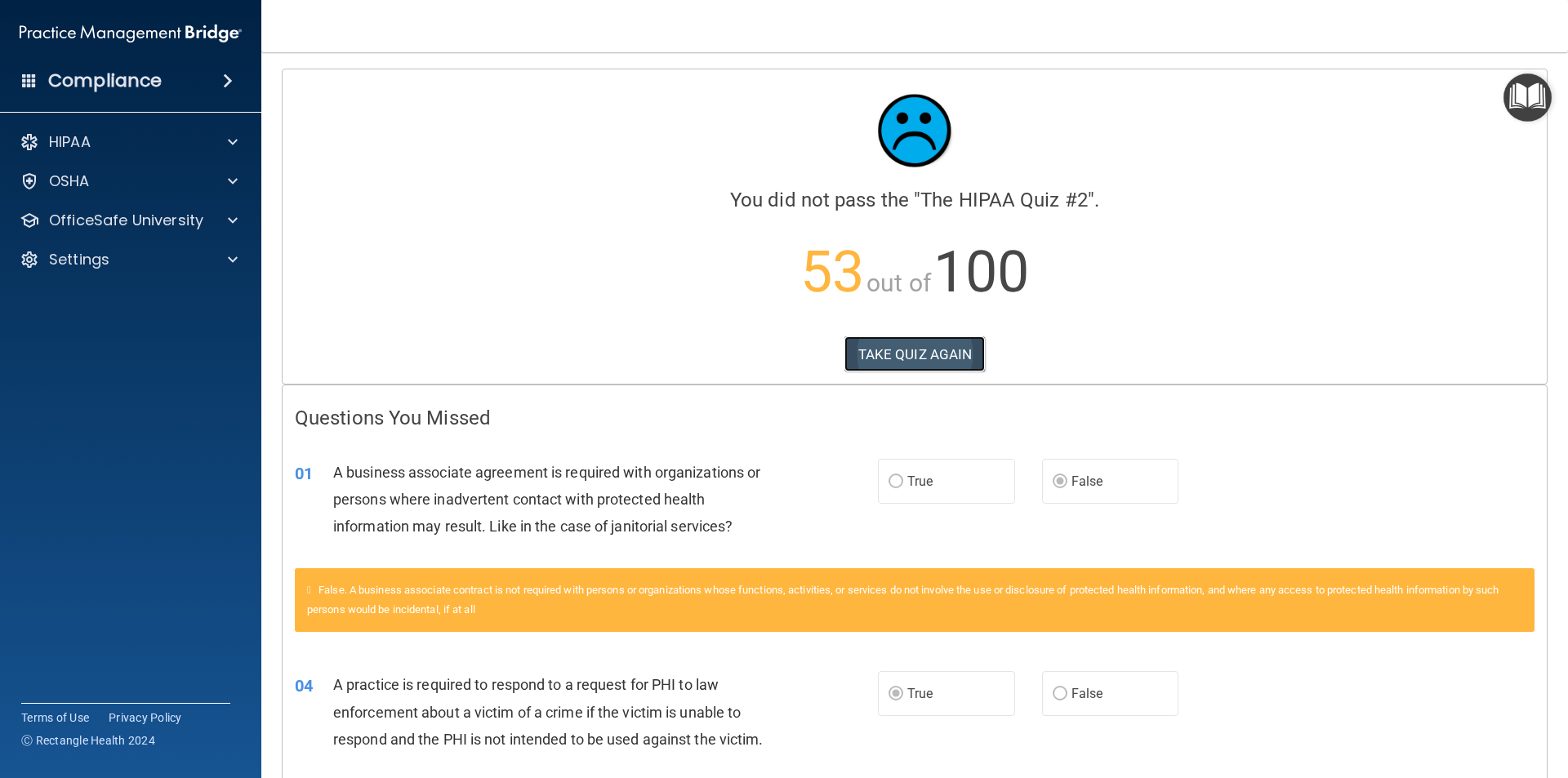
click at [939, 348] on button "TAKE QUIZ AGAIN" at bounding box center [914, 354] width 141 height 36
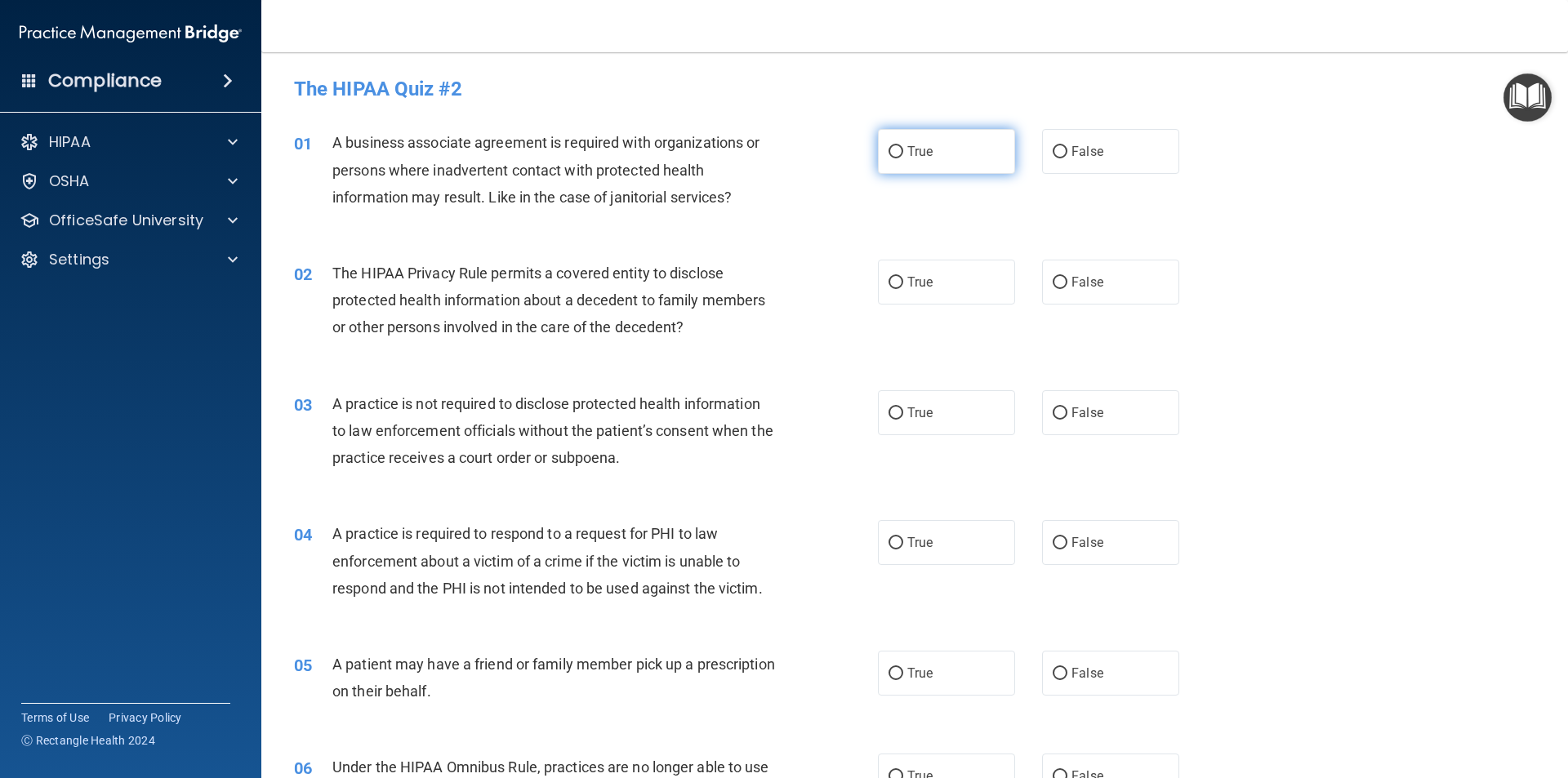
click at [917, 154] on span "True" at bounding box center [920, 152] width 25 height 16
click at [904, 154] on input "True" at bounding box center [896, 152] width 15 height 13
radio input "true"
click at [971, 295] on label "True" at bounding box center [946, 282] width 137 height 45
click at [904, 289] on input "True" at bounding box center [896, 283] width 15 height 13
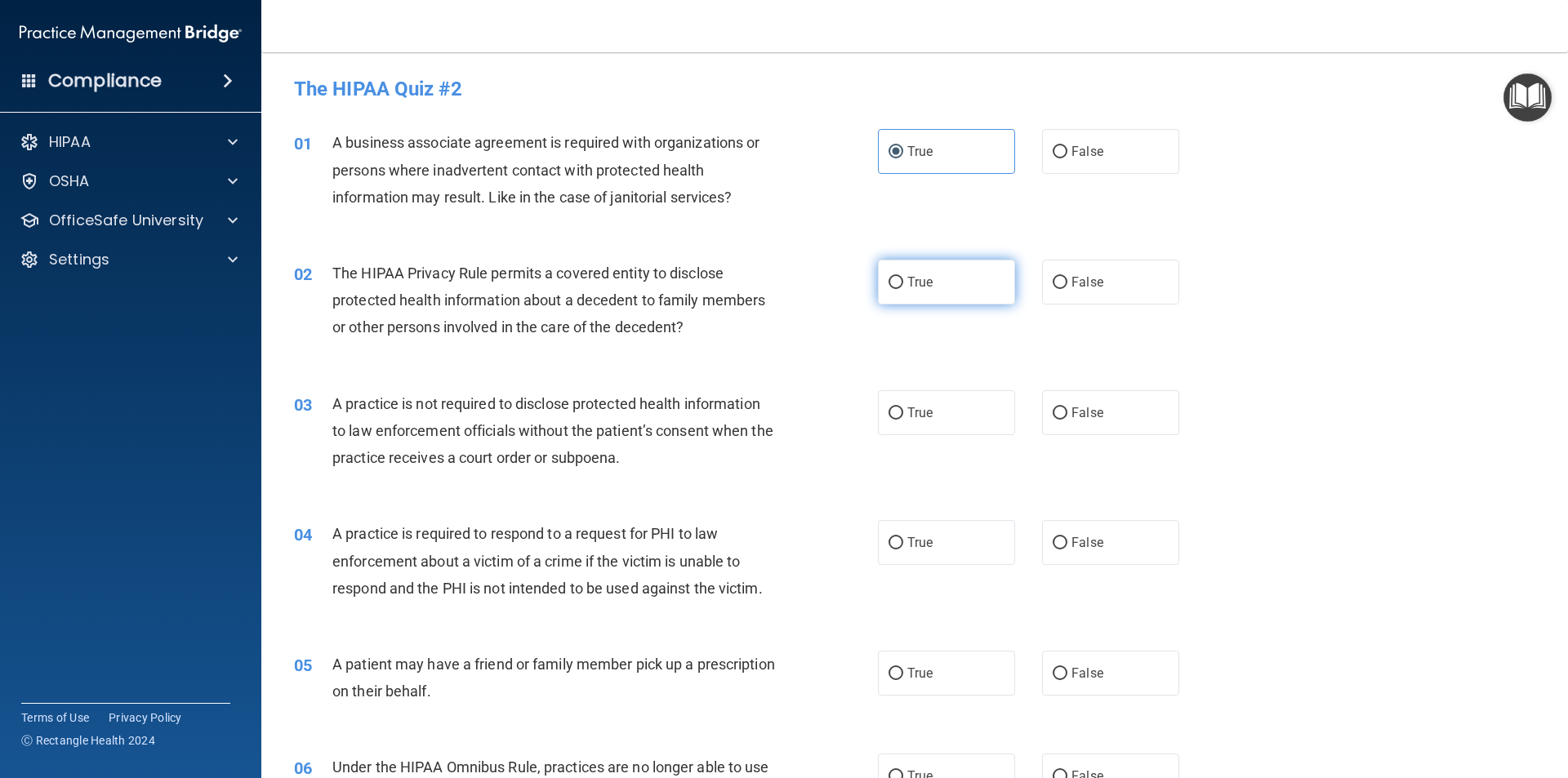
radio input "true"
click at [1115, 414] on label "False" at bounding box center [1111, 412] width 137 height 45
click at [1068, 414] on input "False" at bounding box center [1060, 413] width 15 height 13
radio input "true"
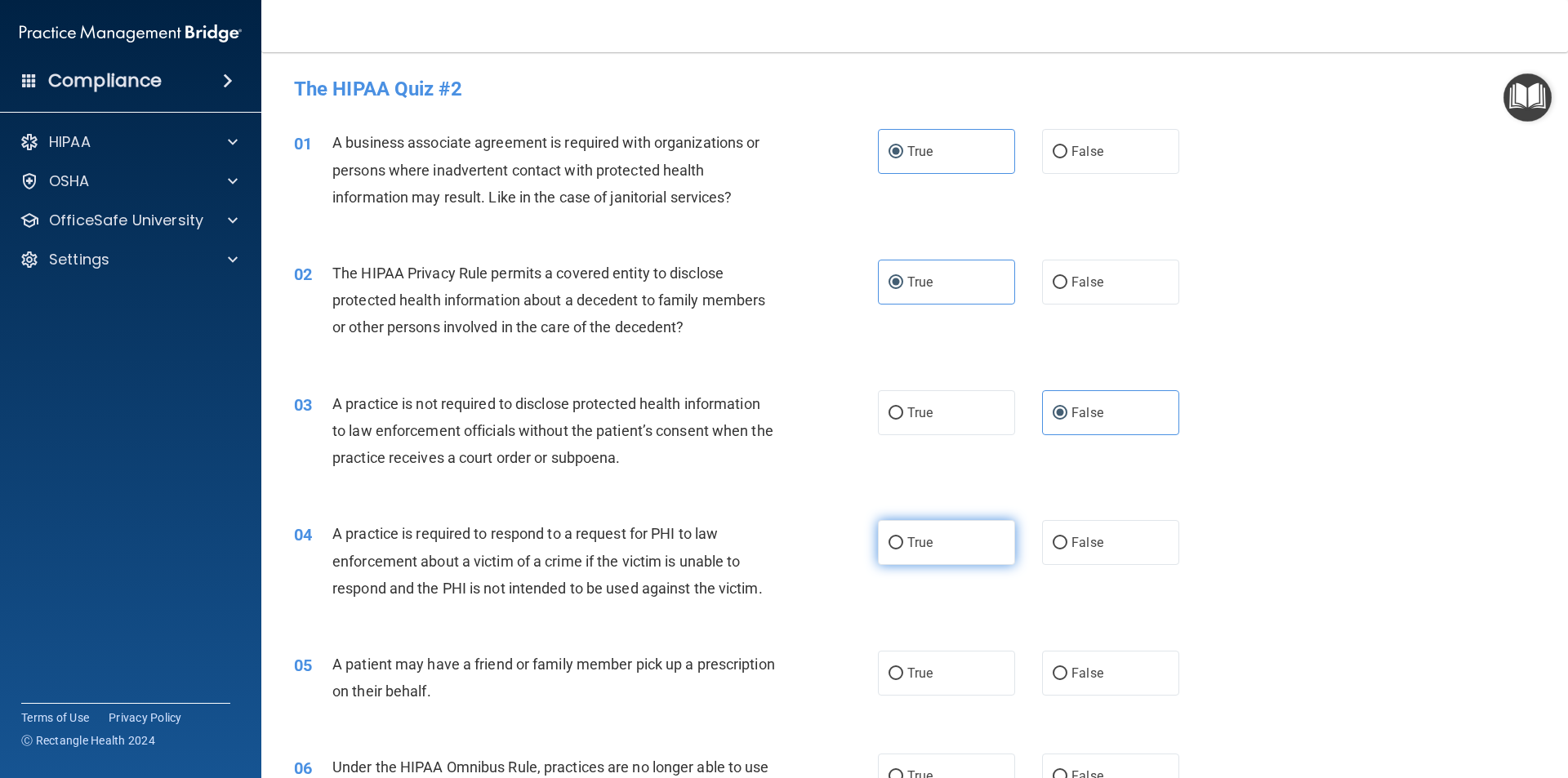
click at [952, 532] on label "True" at bounding box center [946, 543] width 137 height 45
click at [904, 538] on input "True" at bounding box center [896, 544] width 15 height 13
radio input "true"
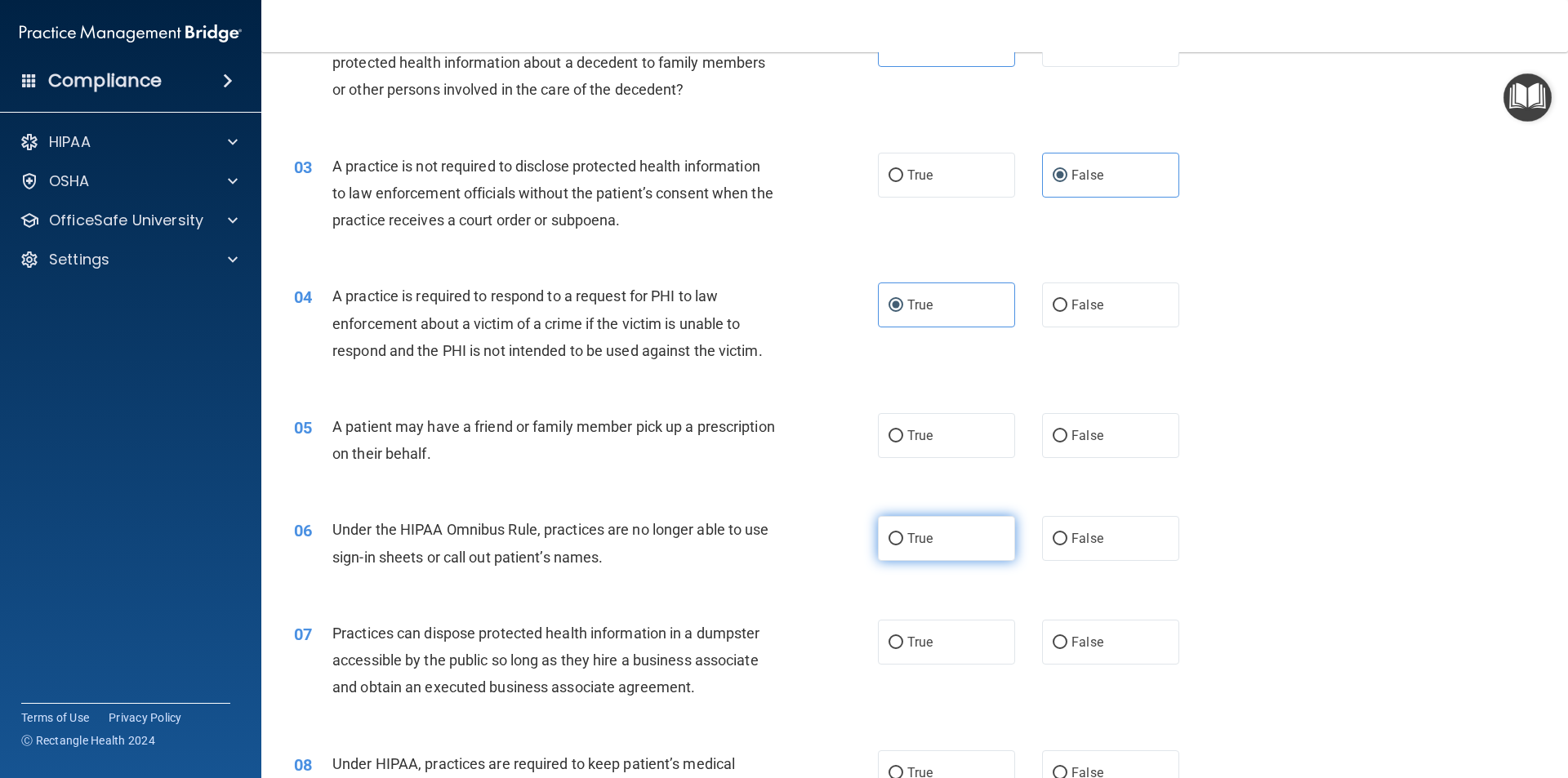
scroll to position [245, 0]
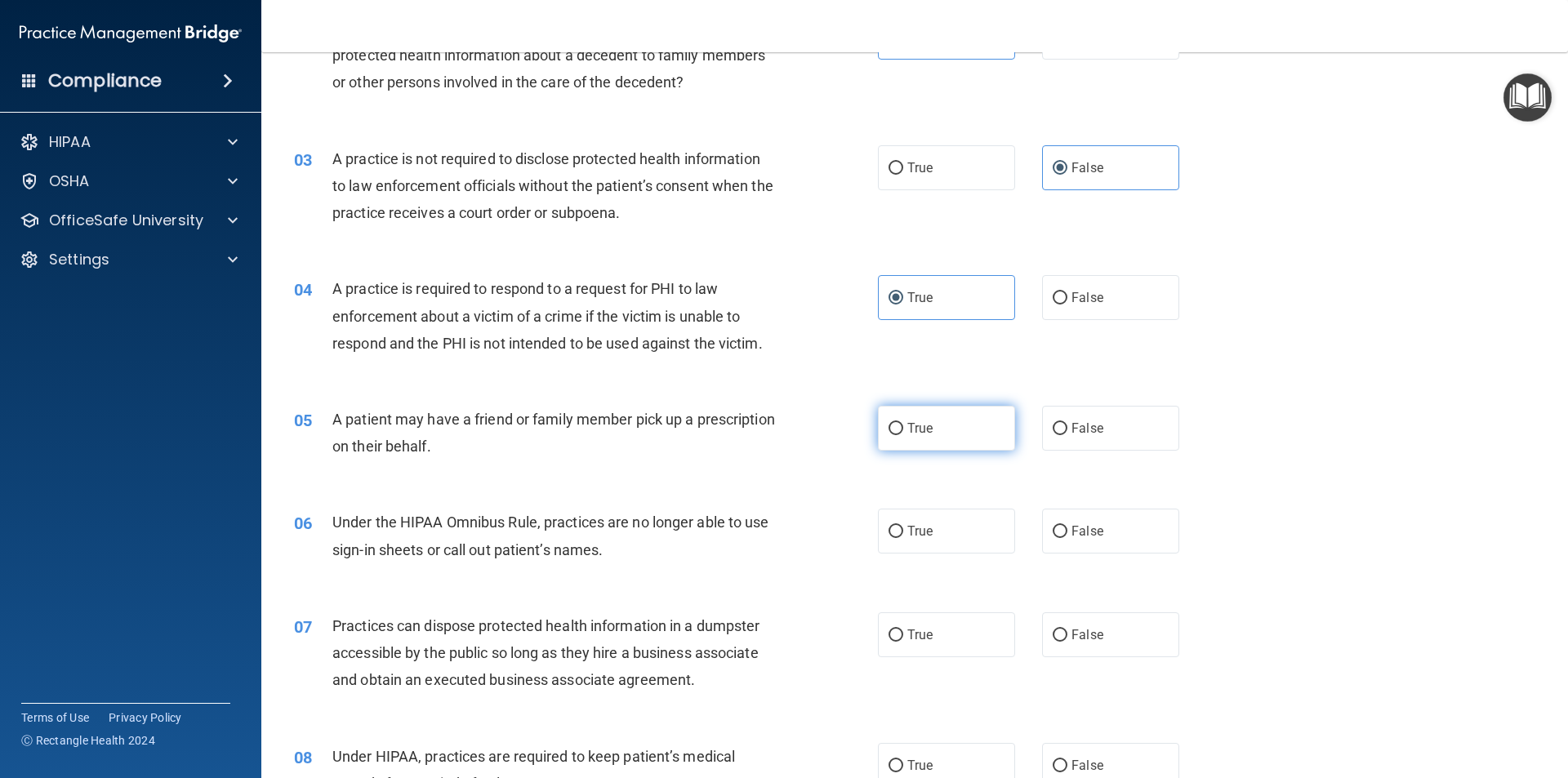
click at [1004, 430] on label "True" at bounding box center [946, 428] width 137 height 45
click at [904, 430] on input "True" at bounding box center [896, 429] width 15 height 13
radio input "true"
click at [1087, 524] on span "False" at bounding box center [1087, 531] width 32 height 16
click at [1068, 526] on input "False" at bounding box center [1060, 532] width 15 height 13
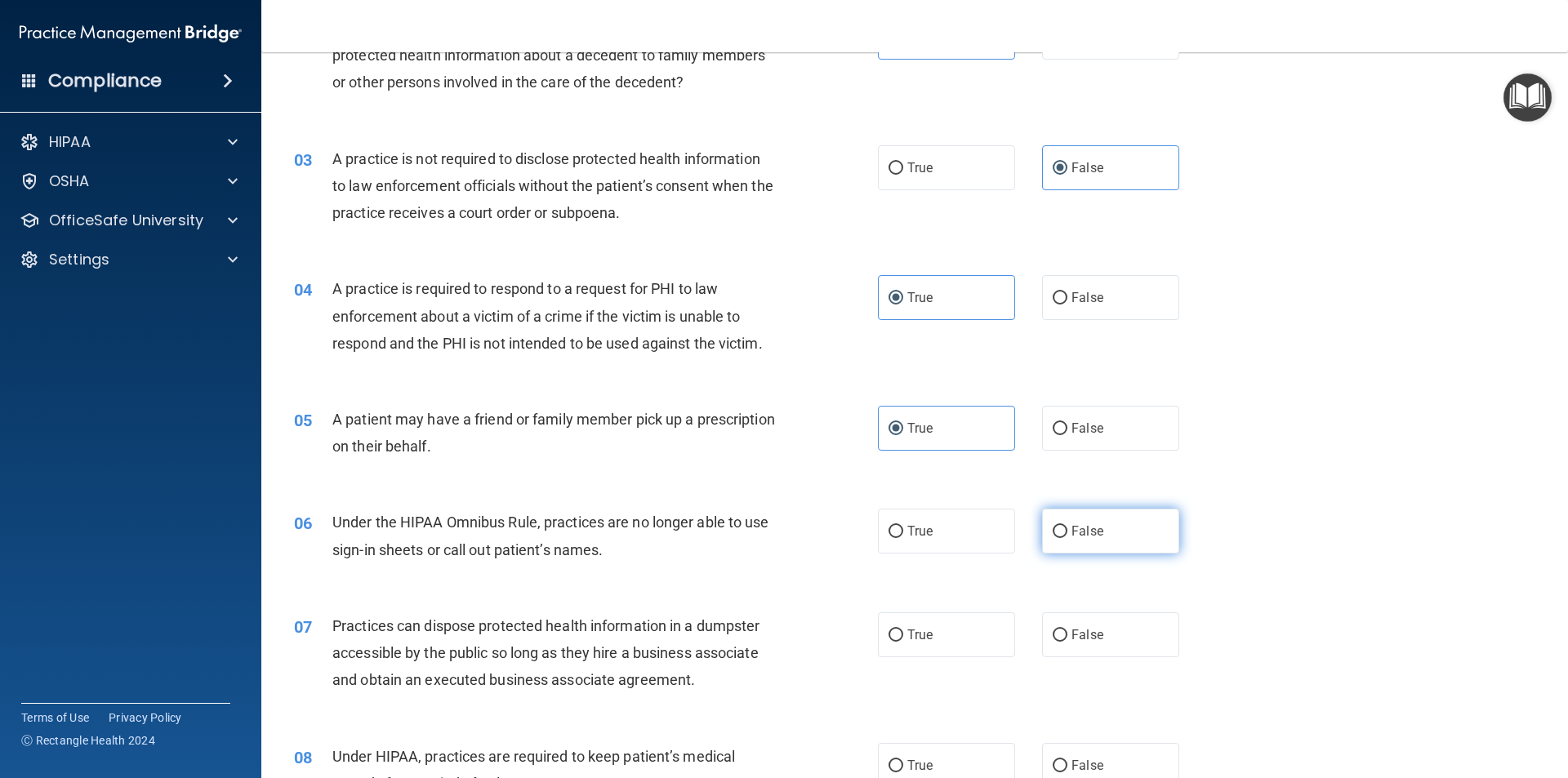
radio input "true"
click at [1072, 630] on span "False" at bounding box center [1087, 635] width 32 height 16
click at [1068, 630] on input "False" at bounding box center [1060, 636] width 15 height 13
radio input "true"
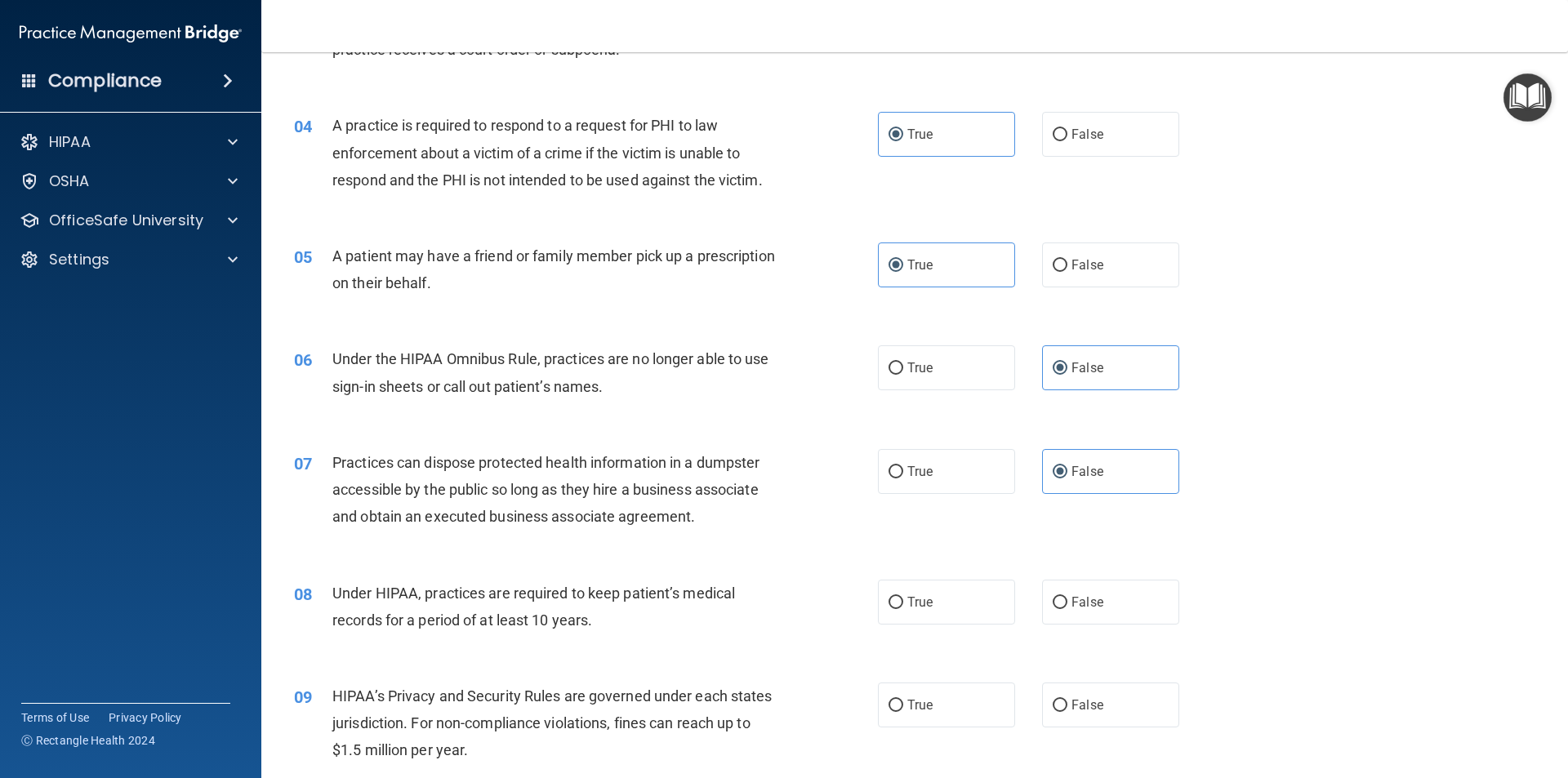
scroll to position [490, 0]
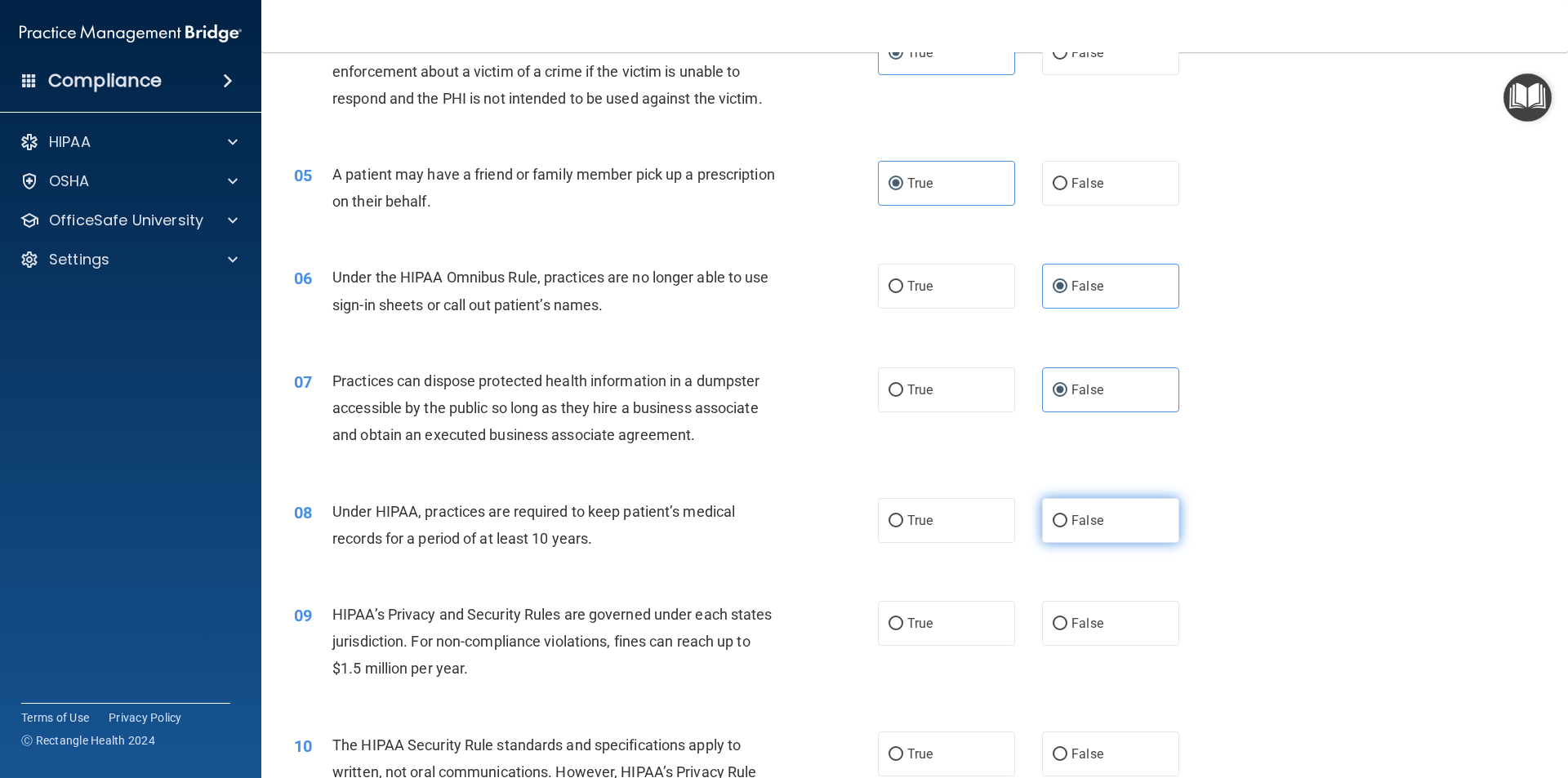
click at [1129, 516] on label "False" at bounding box center [1111, 520] width 137 height 45
click at [1068, 516] on input "False" at bounding box center [1060, 521] width 15 height 13
radio input "true"
click at [1096, 624] on label "False" at bounding box center [1111, 623] width 137 height 45
click at [1068, 624] on input "False" at bounding box center [1060, 624] width 15 height 13
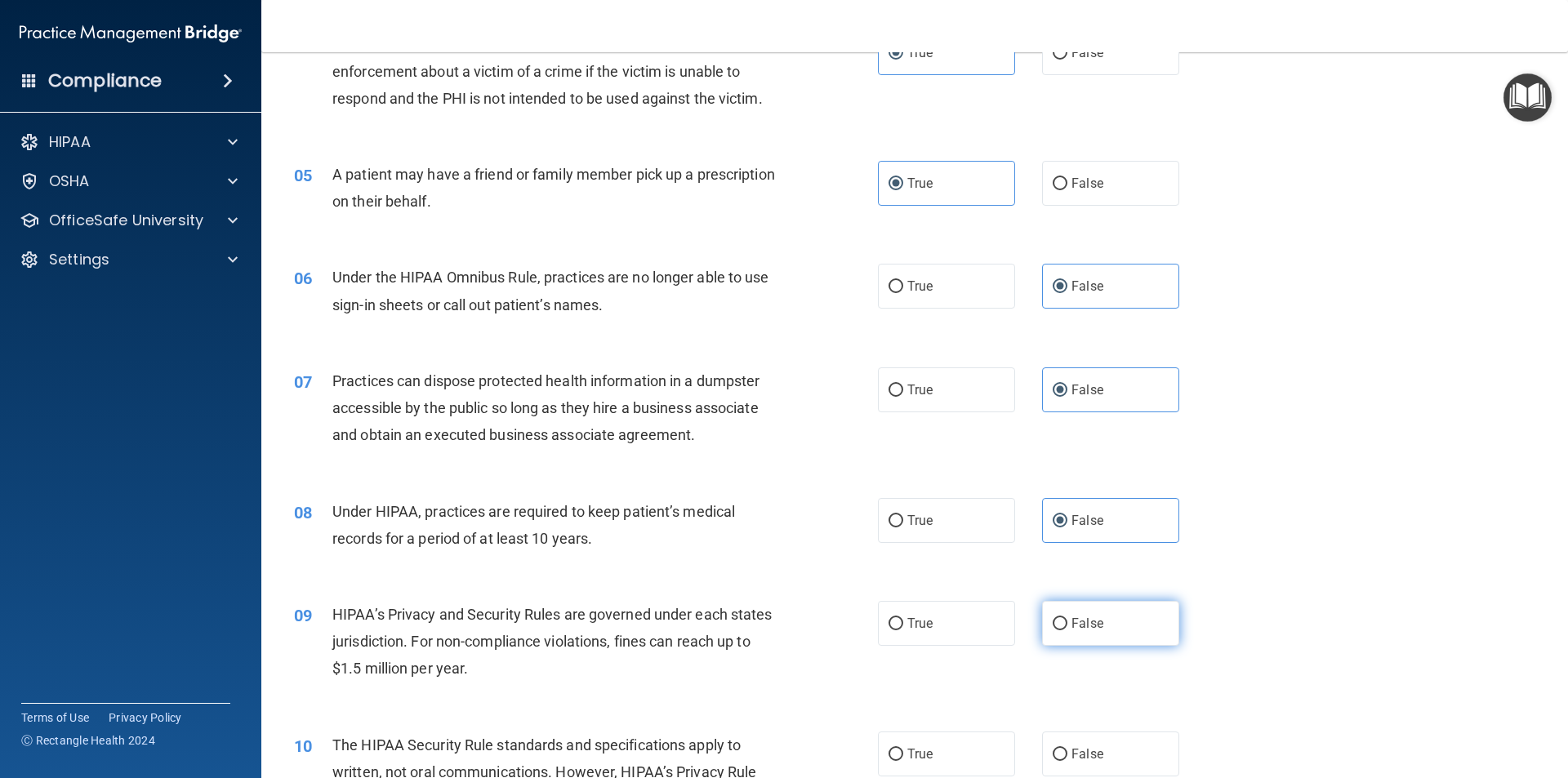
radio input "true"
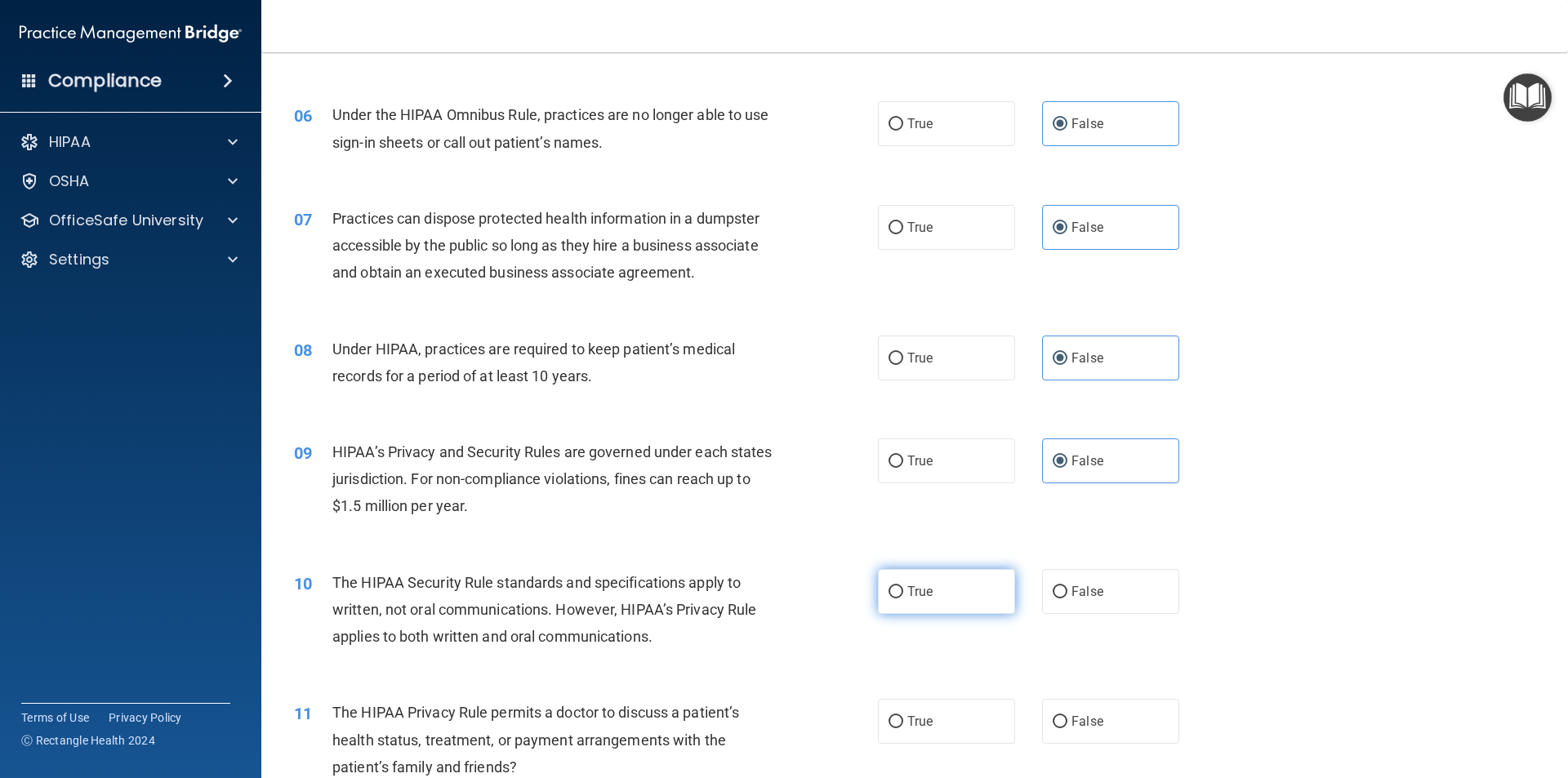
scroll to position [654, 0]
click at [961, 589] on label "True" at bounding box center [946, 591] width 137 height 45
click at [904, 589] on input "True" at bounding box center [896, 591] width 15 height 13
radio input "true"
click at [931, 721] on label "True" at bounding box center [946, 721] width 137 height 45
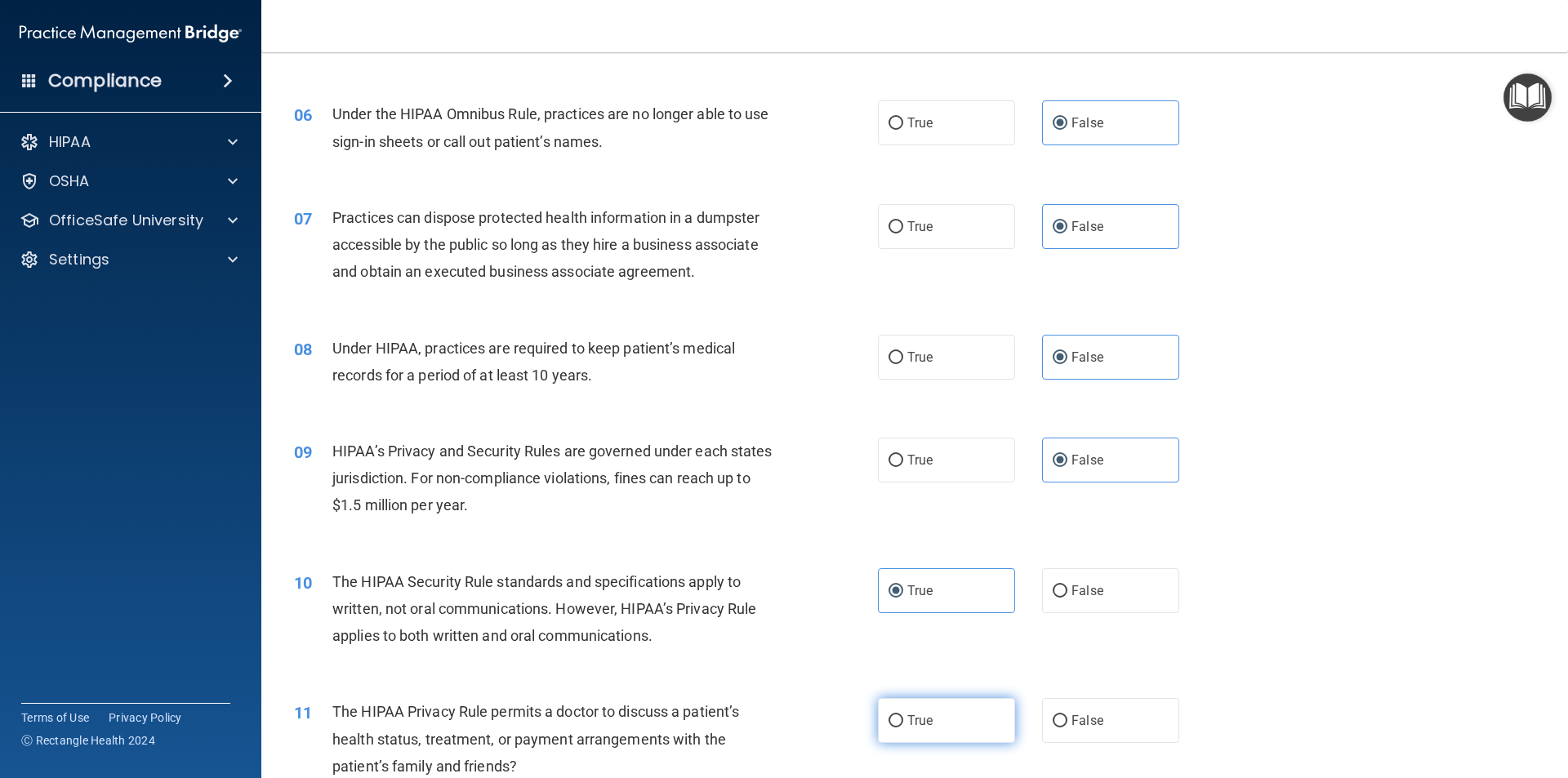
click at [904, 721] on input "True" at bounding box center [896, 722] width 15 height 13
radio input "true"
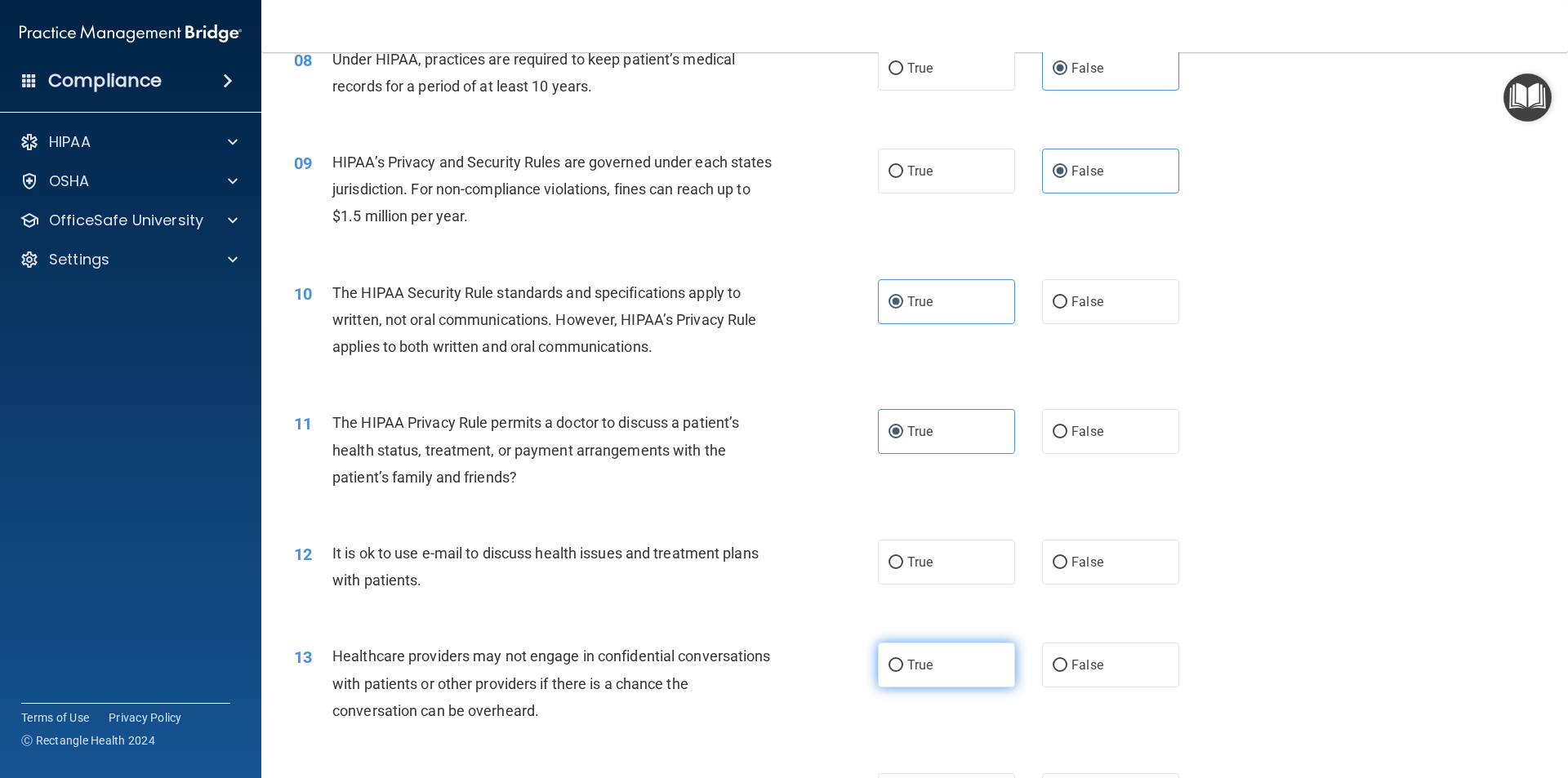
scroll to position [980, 0]
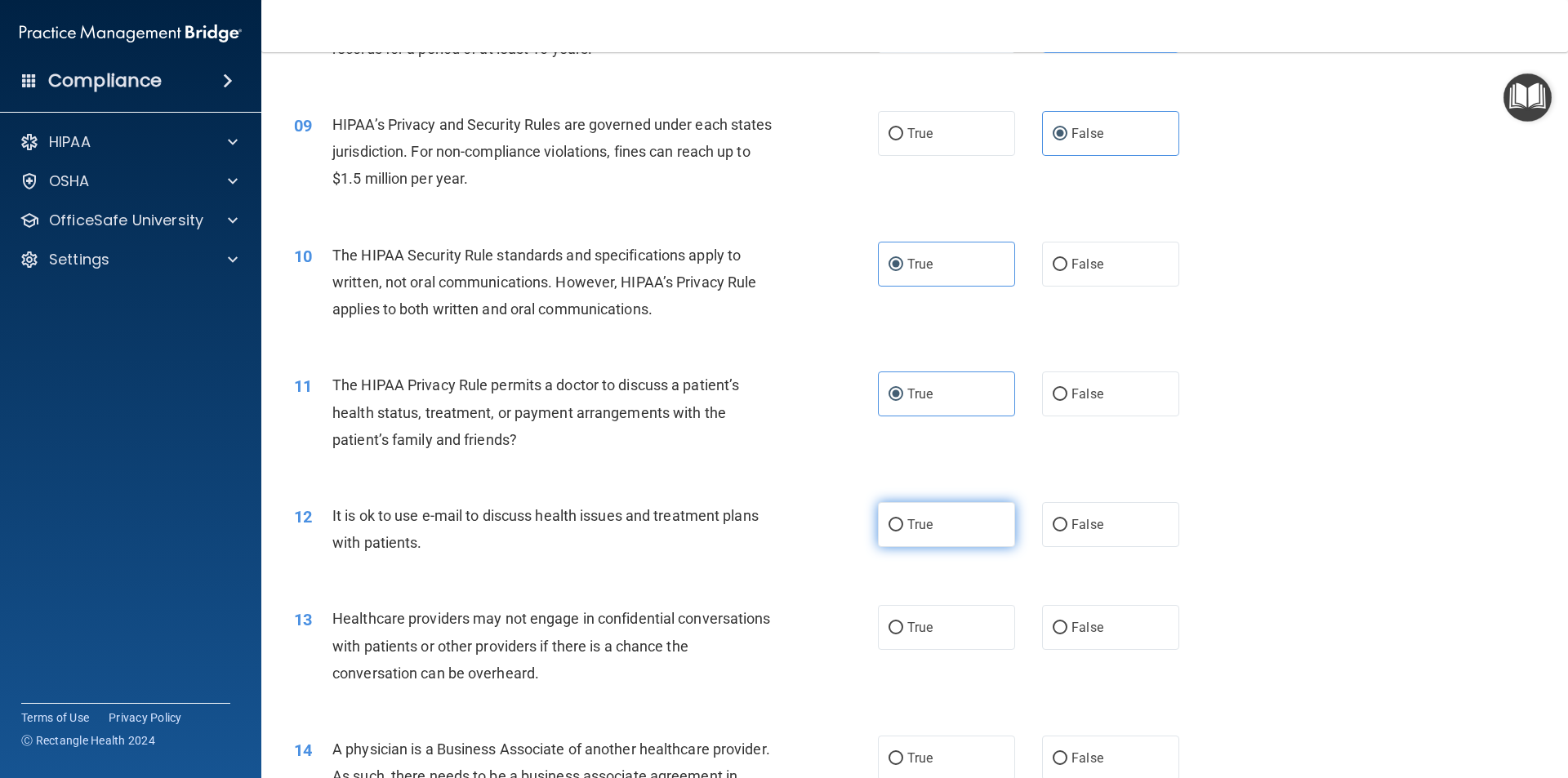
click at [923, 522] on span "True" at bounding box center [920, 525] width 25 height 16
click at [904, 522] on input "True" at bounding box center [896, 525] width 15 height 13
radio input "true"
click at [1057, 629] on input "False" at bounding box center [1060, 628] width 15 height 13
radio input "true"
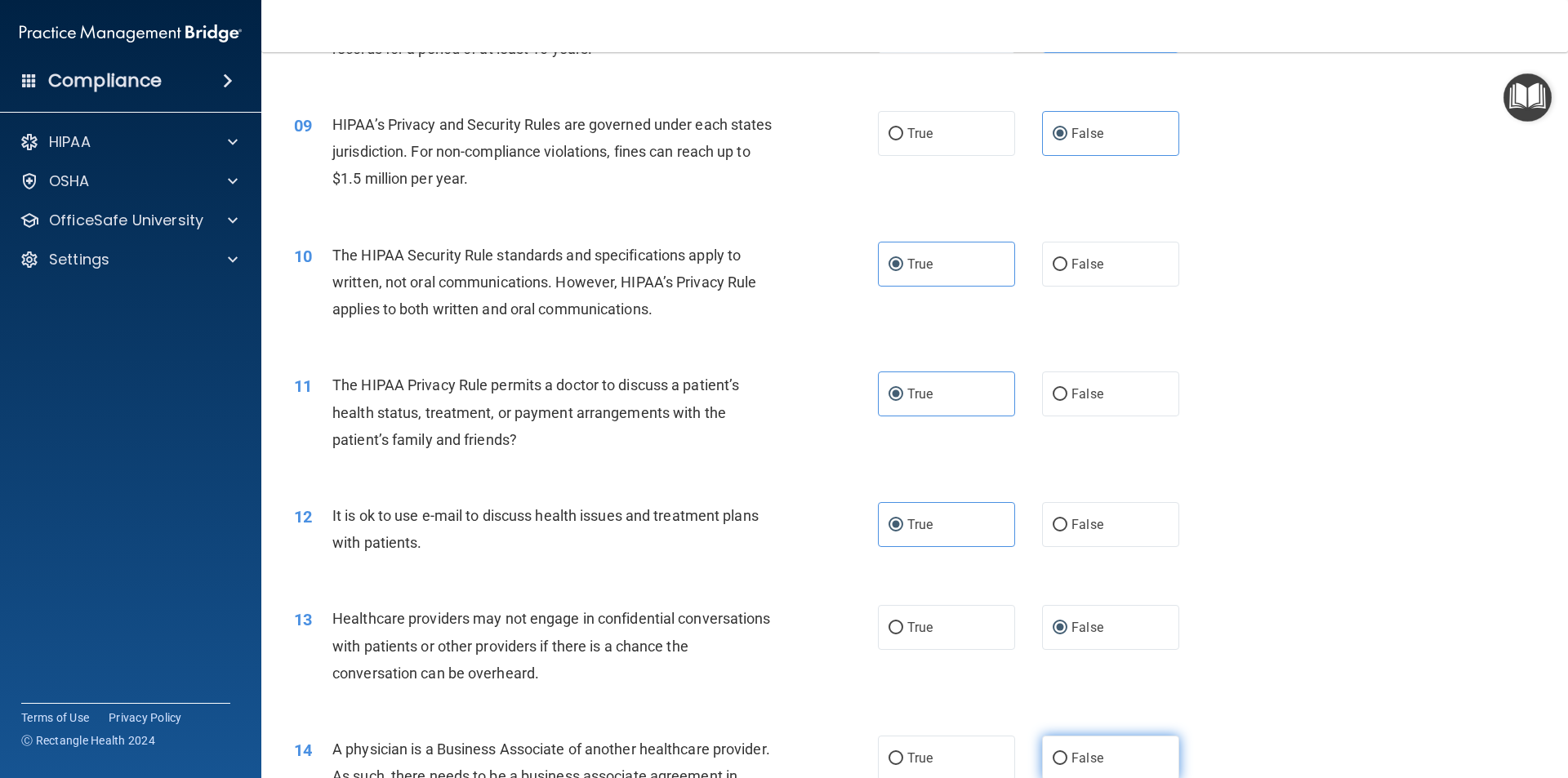
click at [1084, 756] on span "False" at bounding box center [1087, 759] width 32 height 16
click at [1068, 756] on input "False" at bounding box center [1060, 759] width 15 height 13
radio input "true"
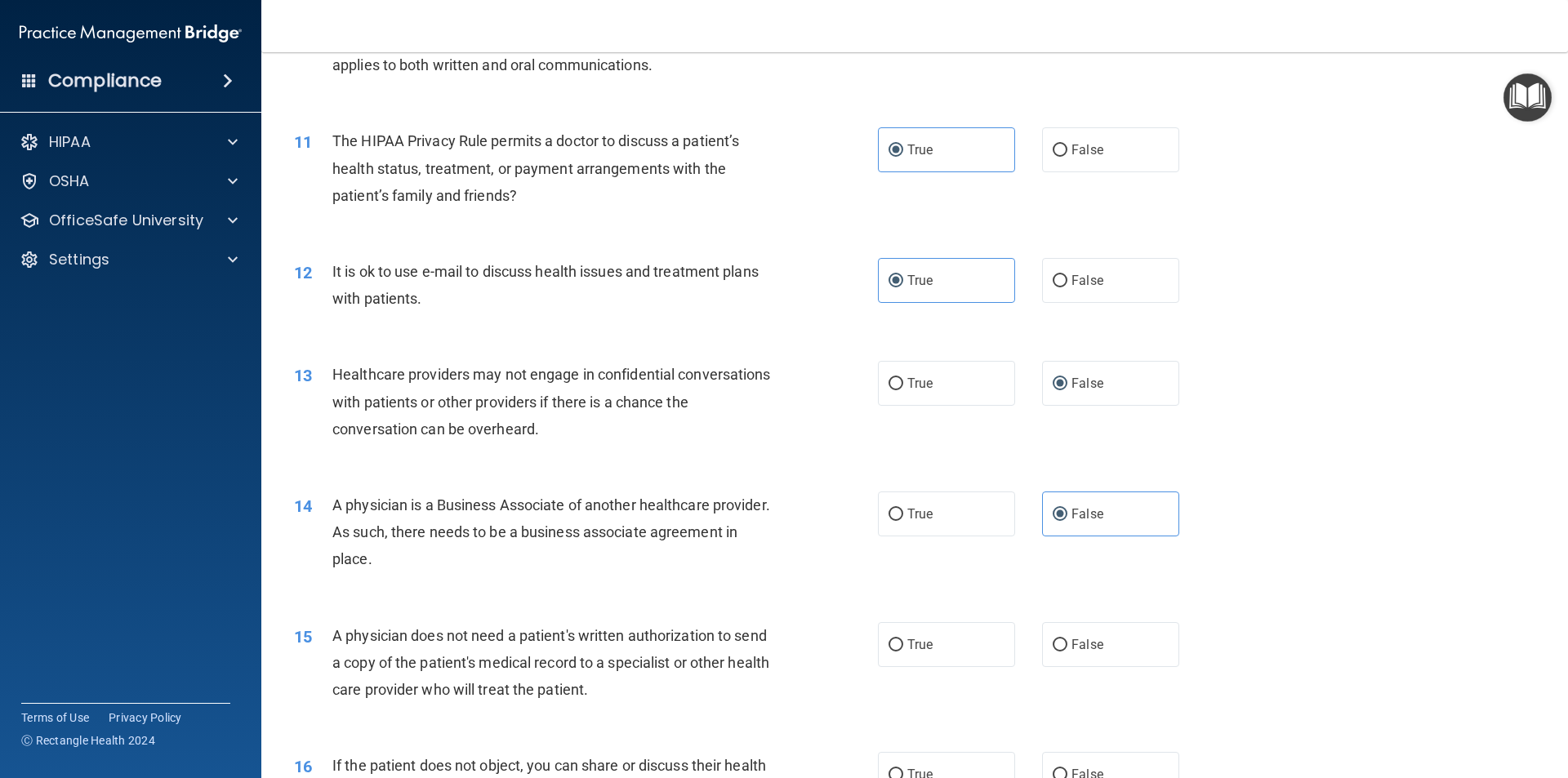
scroll to position [1307, 0]
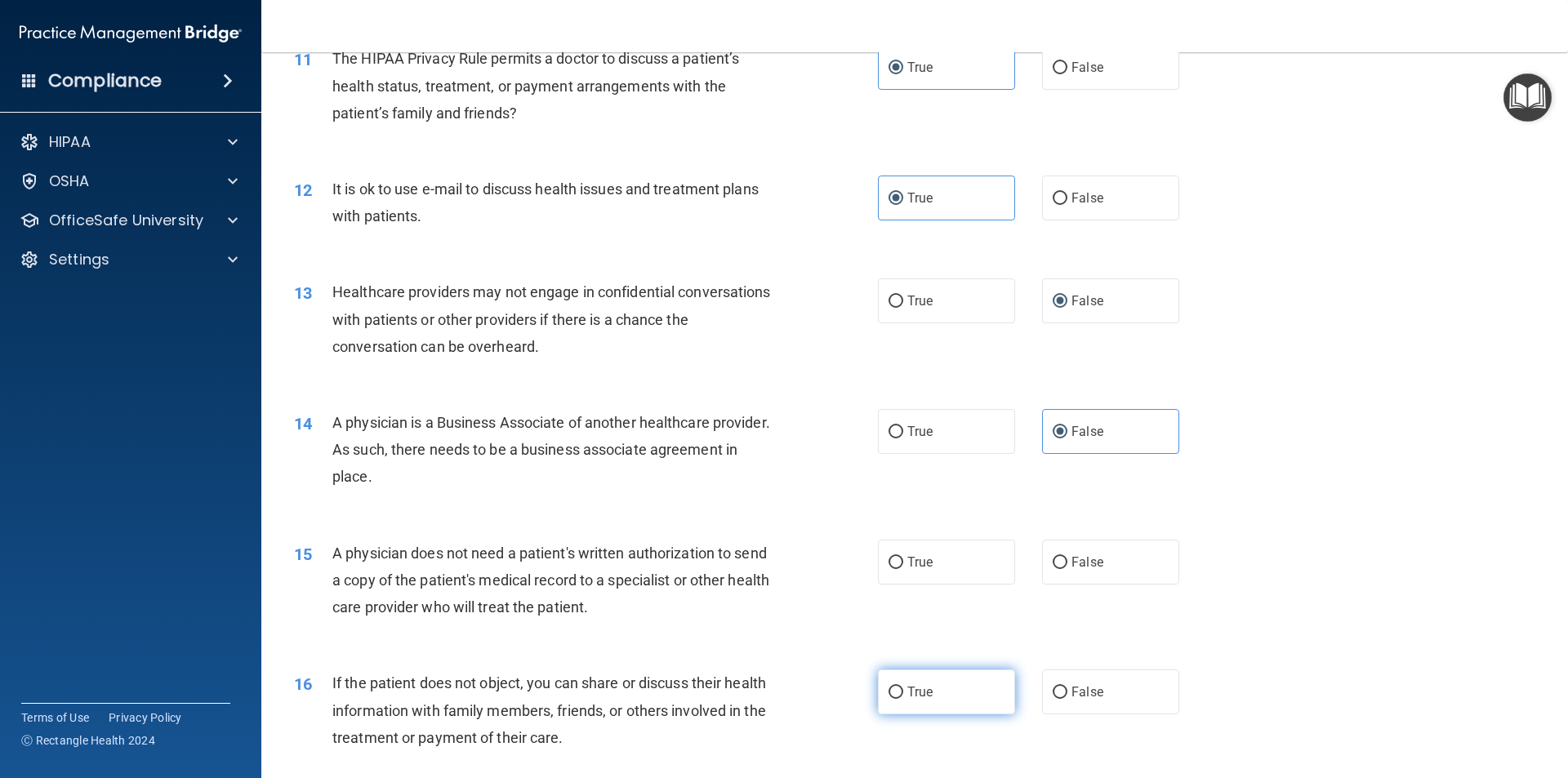
click at [943, 704] on label "True" at bounding box center [946, 692] width 137 height 45
click at [904, 699] on input "True" at bounding box center [896, 692] width 15 height 13
radio input "true"
click at [889, 559] on input "True" at bounding box center [896, 563] width 15 height 13
radio input "true"
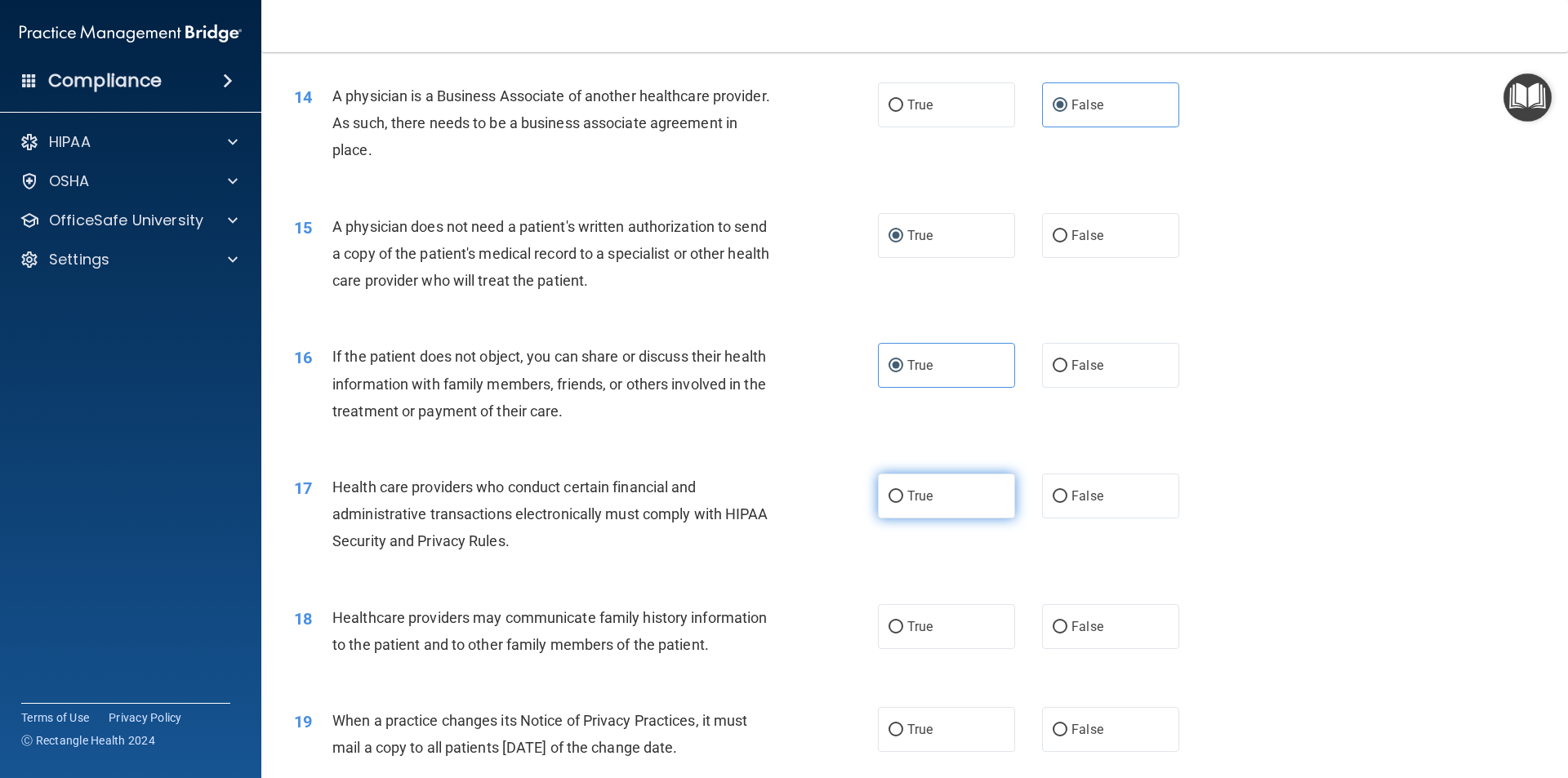
scroll to position [1715, 0]
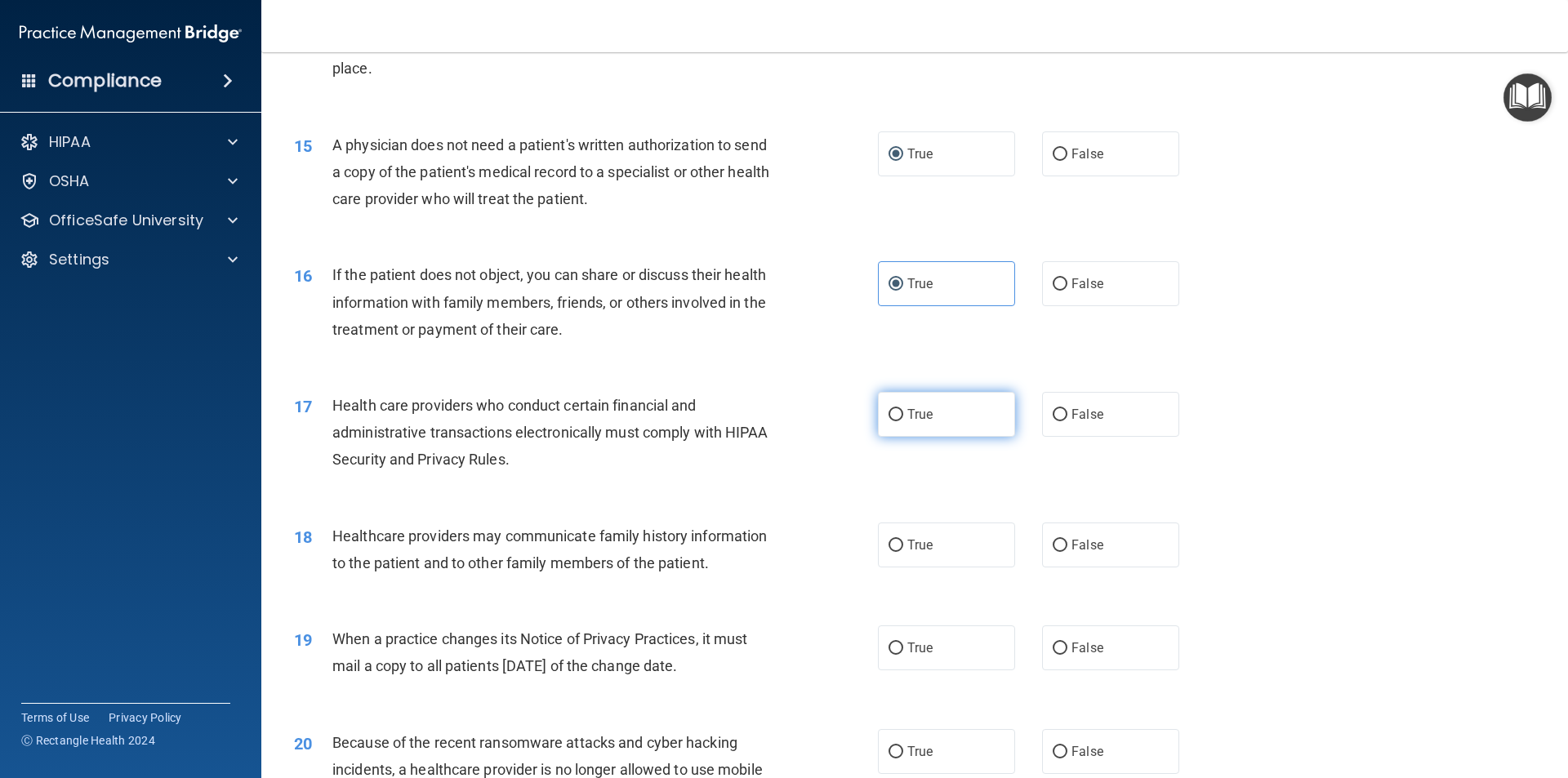
click at [962, 424] on label "True" at bounding box center [946, 414] width 137 height 45
click at [904, 421] on input "True" at bounding box center [896, 415] width 15 height 13
radio input "true"
click at [953, 536] on label "True" at bounding box center [946, 545] width 137 height 45
click at [904, 540] on input "True" at bounding box center [896, 546] width 15 height 13
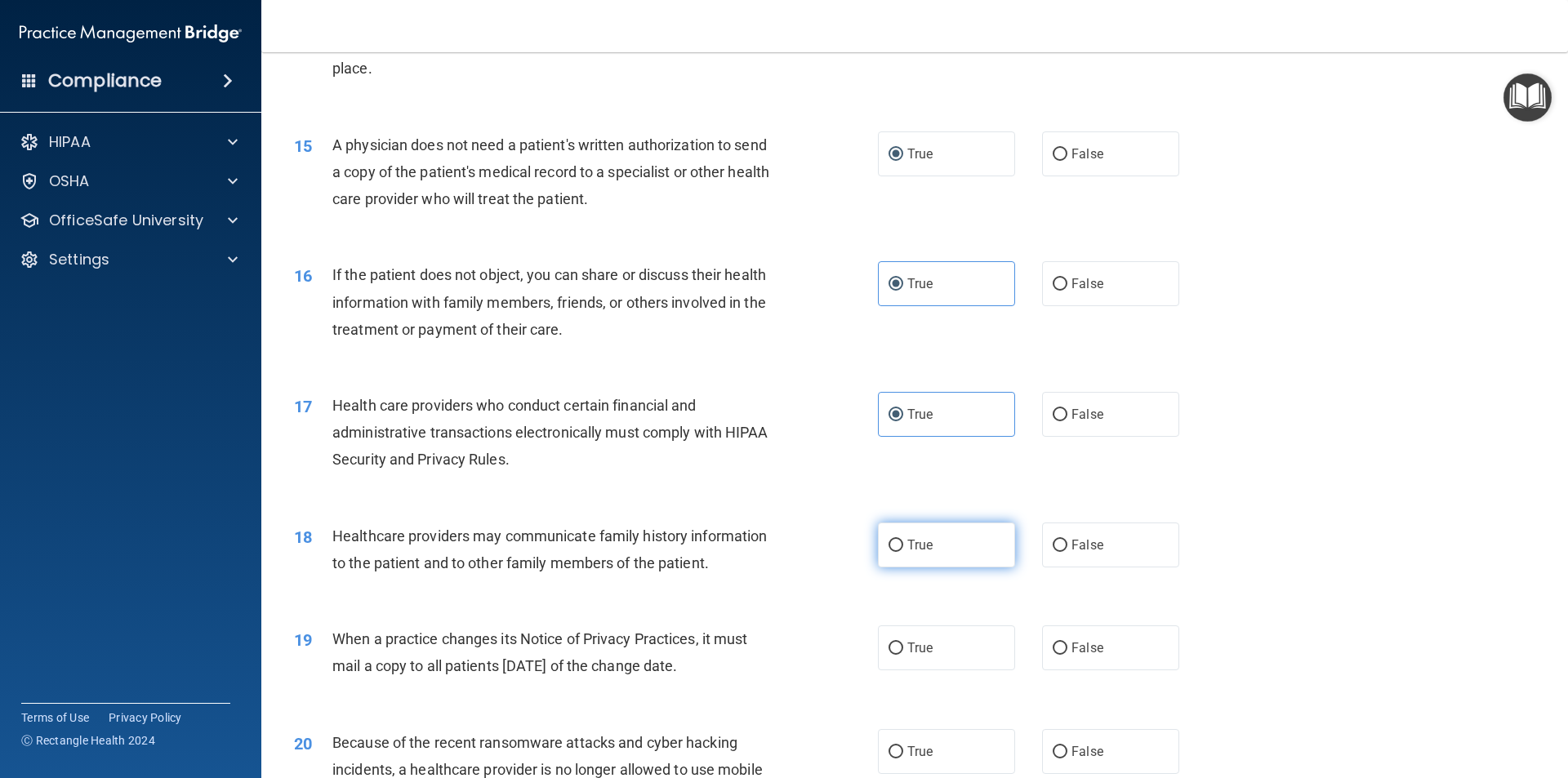
radio input "true"
click at [1089, 543] on span "False" at bounding box center [1087, 546] width 32 height 16
click at [1068, 543] on input "False" at bounding box center [1060, 546] width 15 height 13
radio input "true"
radio input "false"
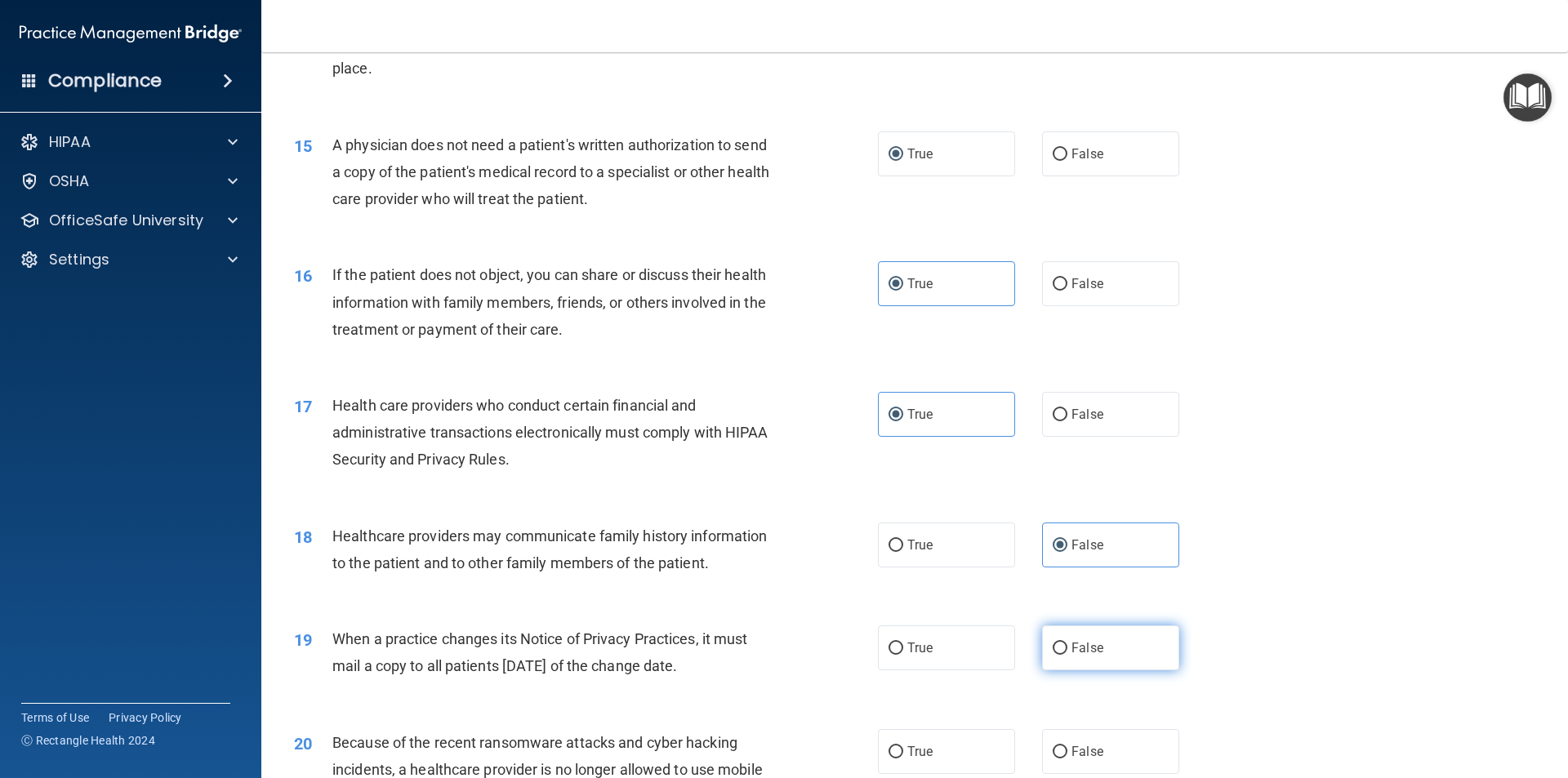
click at [1145, 649] on label "False" at bounding box center [1111, 648] width 137 height 45
click at [1068, 649] on input "False" at bounding box center [1060, 649] width 15 height 13
radio input "true"
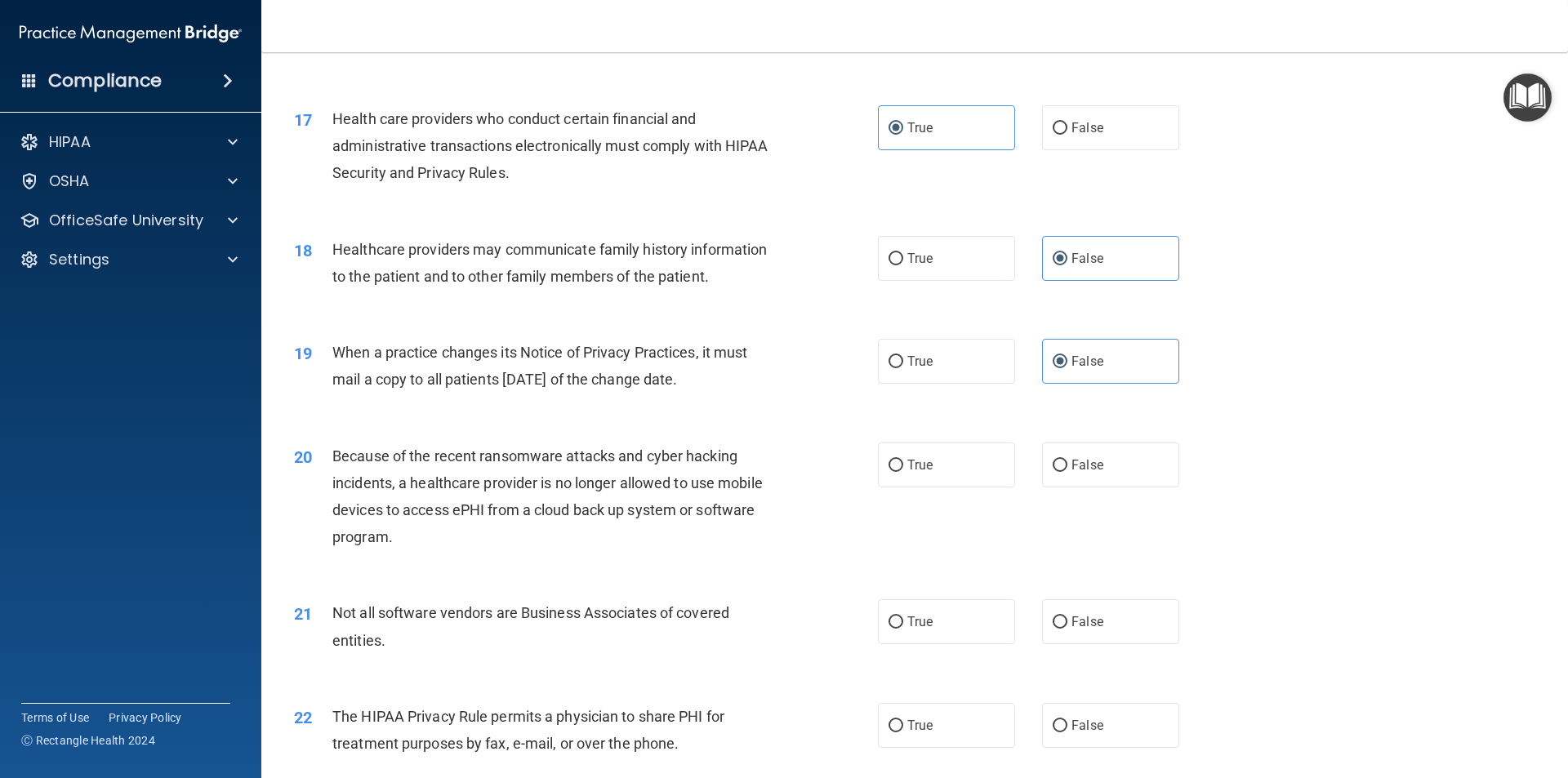
scroll to position [2042, 0]
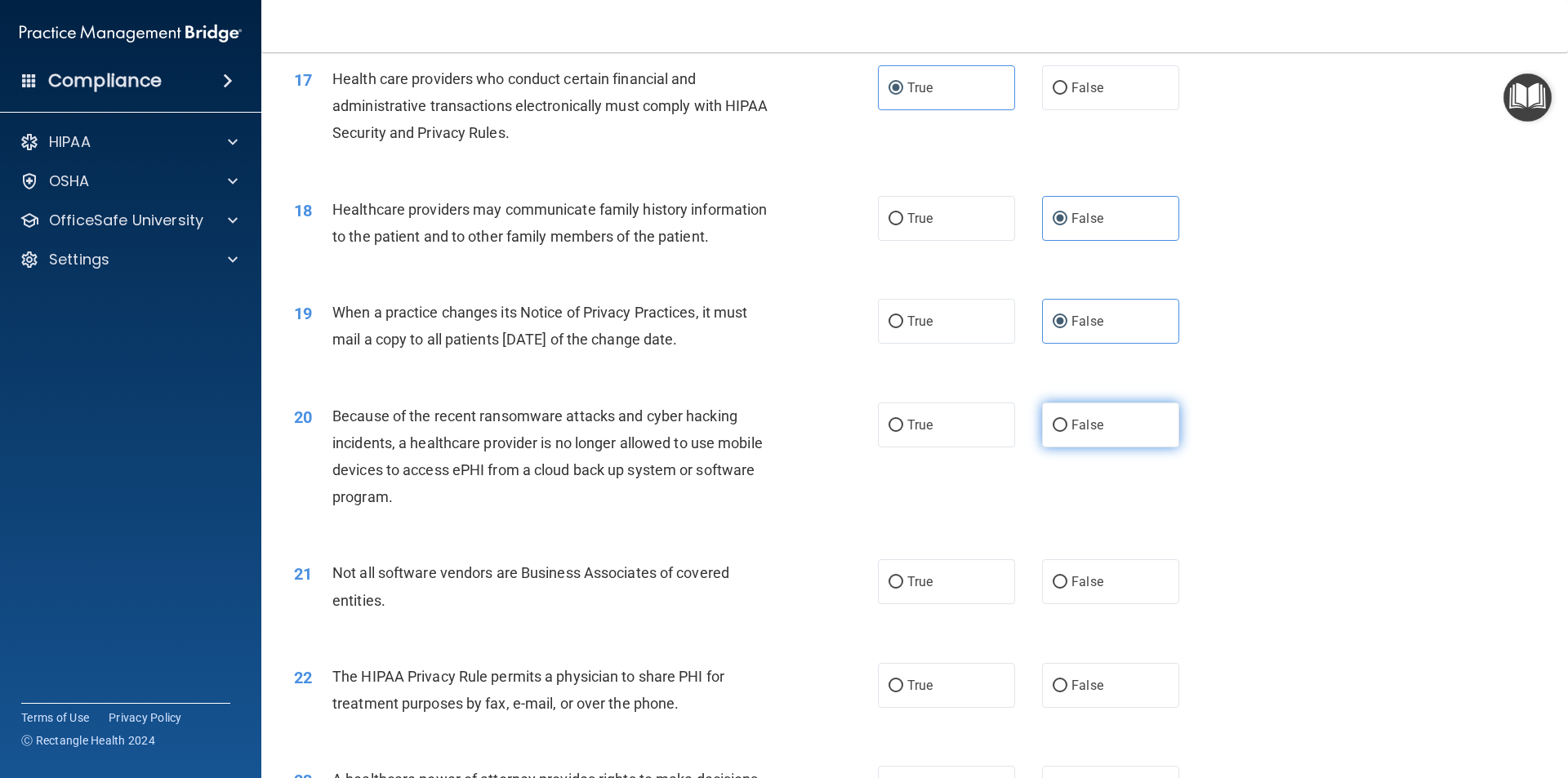
click at [1044, 421] on label "False" at bounding box center [1111, 425] width 137 height 45
click at [1053, 421] on input "False" at bounding box center [1060, 426] width 15 height 13
radio input "true"
click at [928, 571] on label "True" at bounding box center [946, 582] width 137 height 45
click at [904, 577] on input "True" at bounding box center [896, 583] width 15 height 13
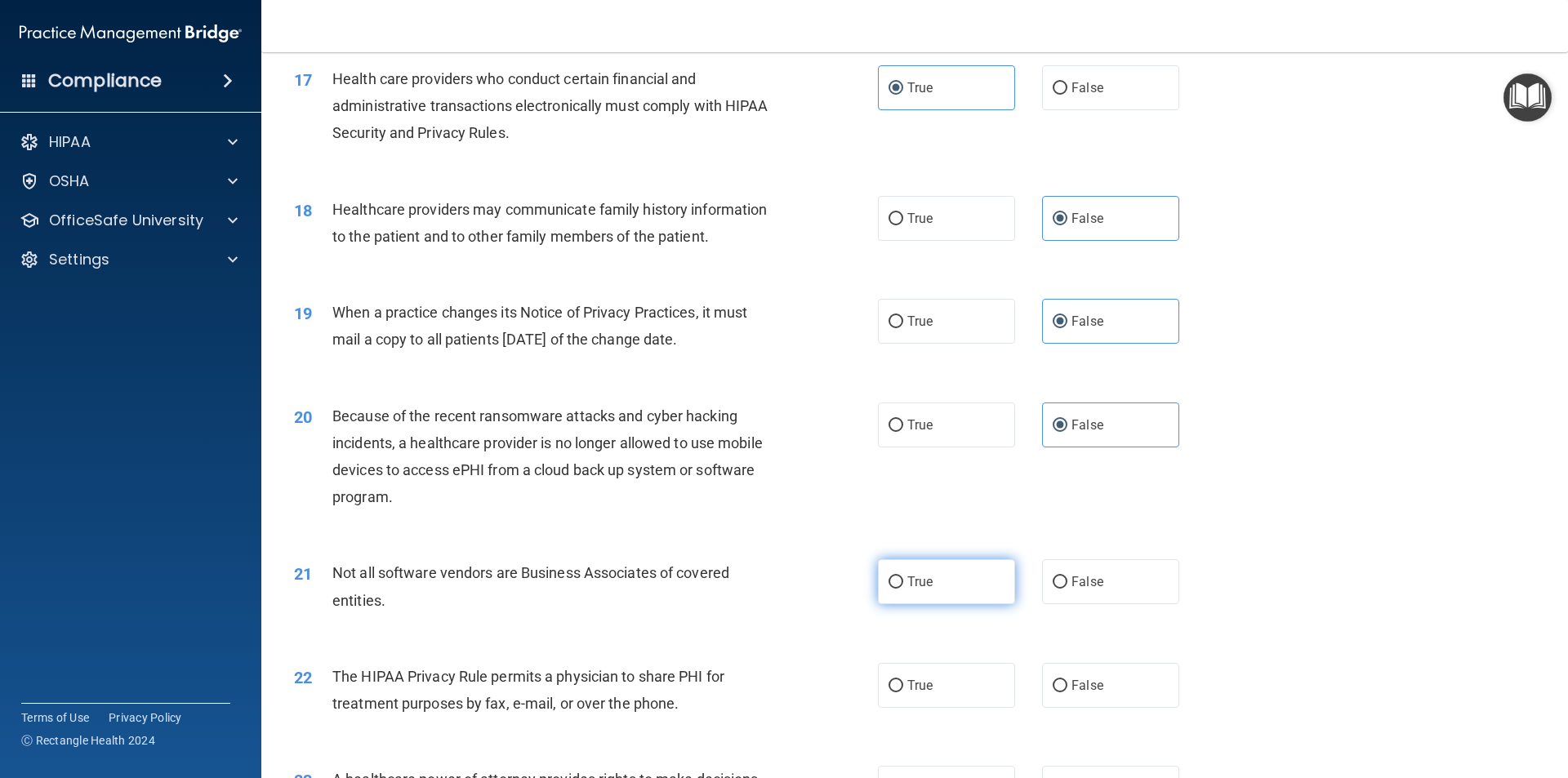
radio input "true"
click at [931, 679] on label "True" at bounding box center [946, 686] width 137 height 45
click at [904, 681] on input "True" at bounding box center [896, 687] width 15 height 13
radio input "true"
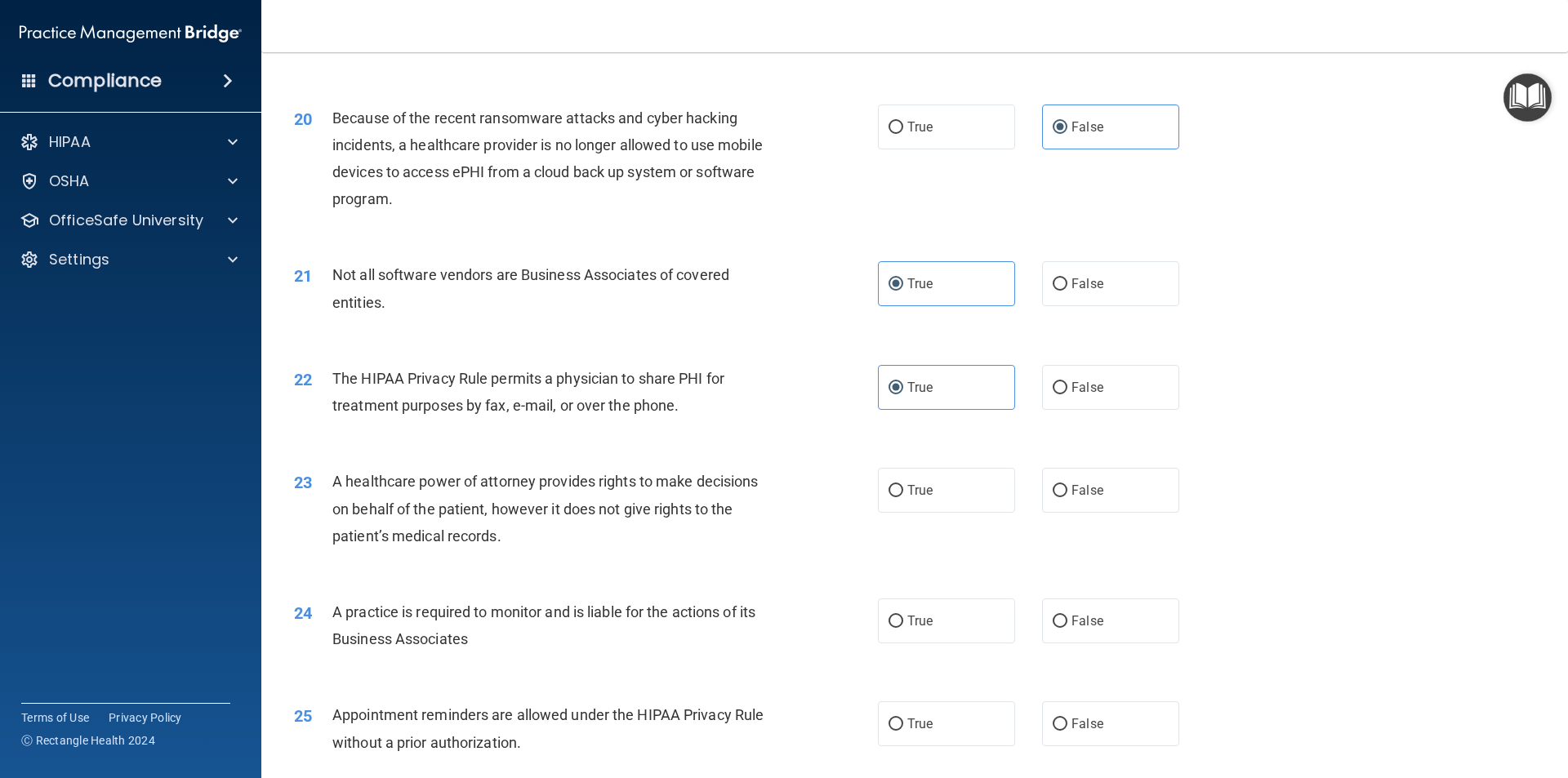
scroll to position [2368, 0]
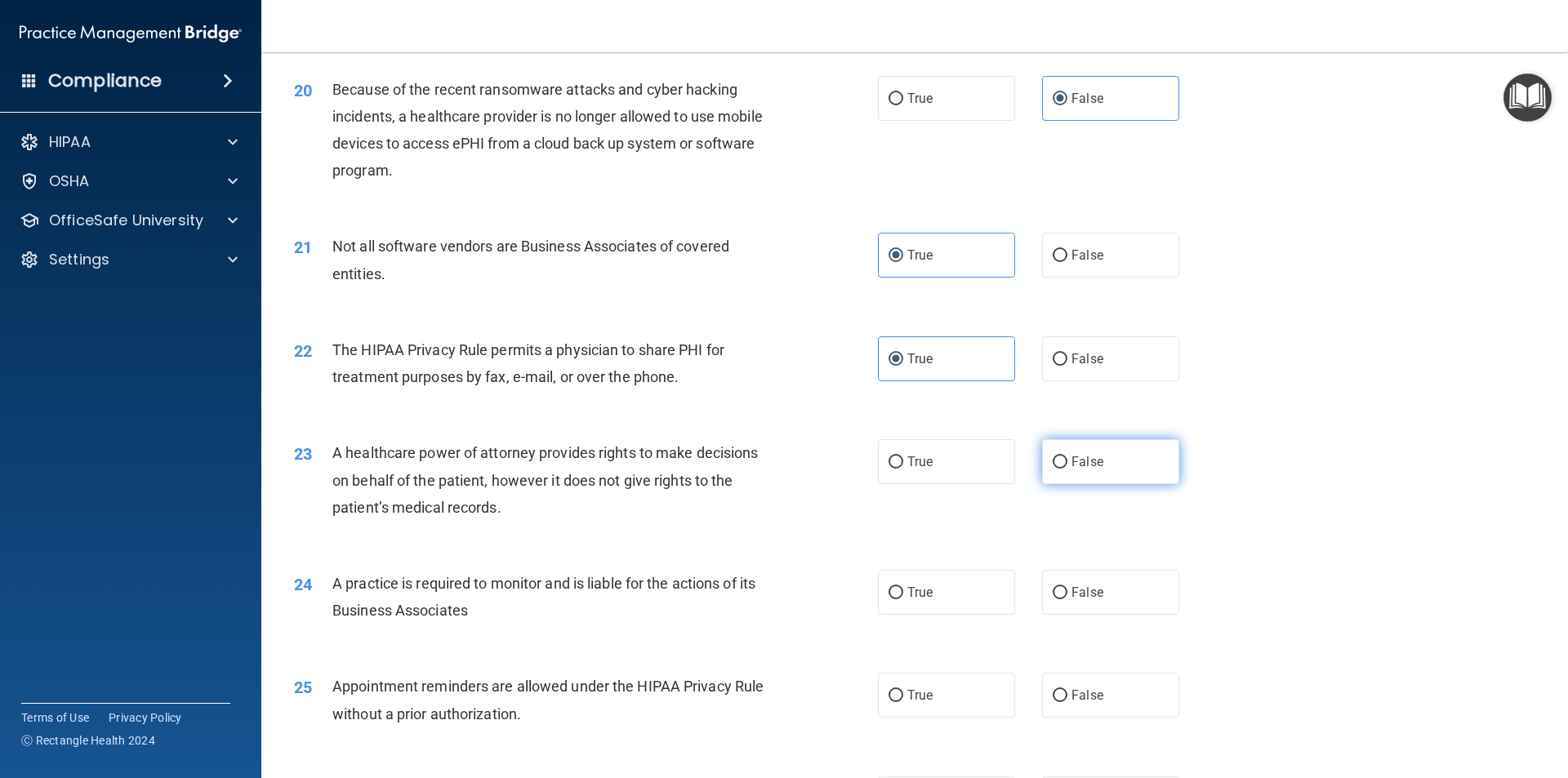
click at [1043, 471] on label "False" at bounding box center [1111, 462] width 137 height 45
click at [1053, 469] on input "False" at bounding box center [1060, 462] width 15 height 13
radio input "true"
click at [948, 464] on label "True" at bounding box center [946, 462] width 137 height 45
click at [904, 464] on input "True" at bounding box center [896, 462] width 15 height 13
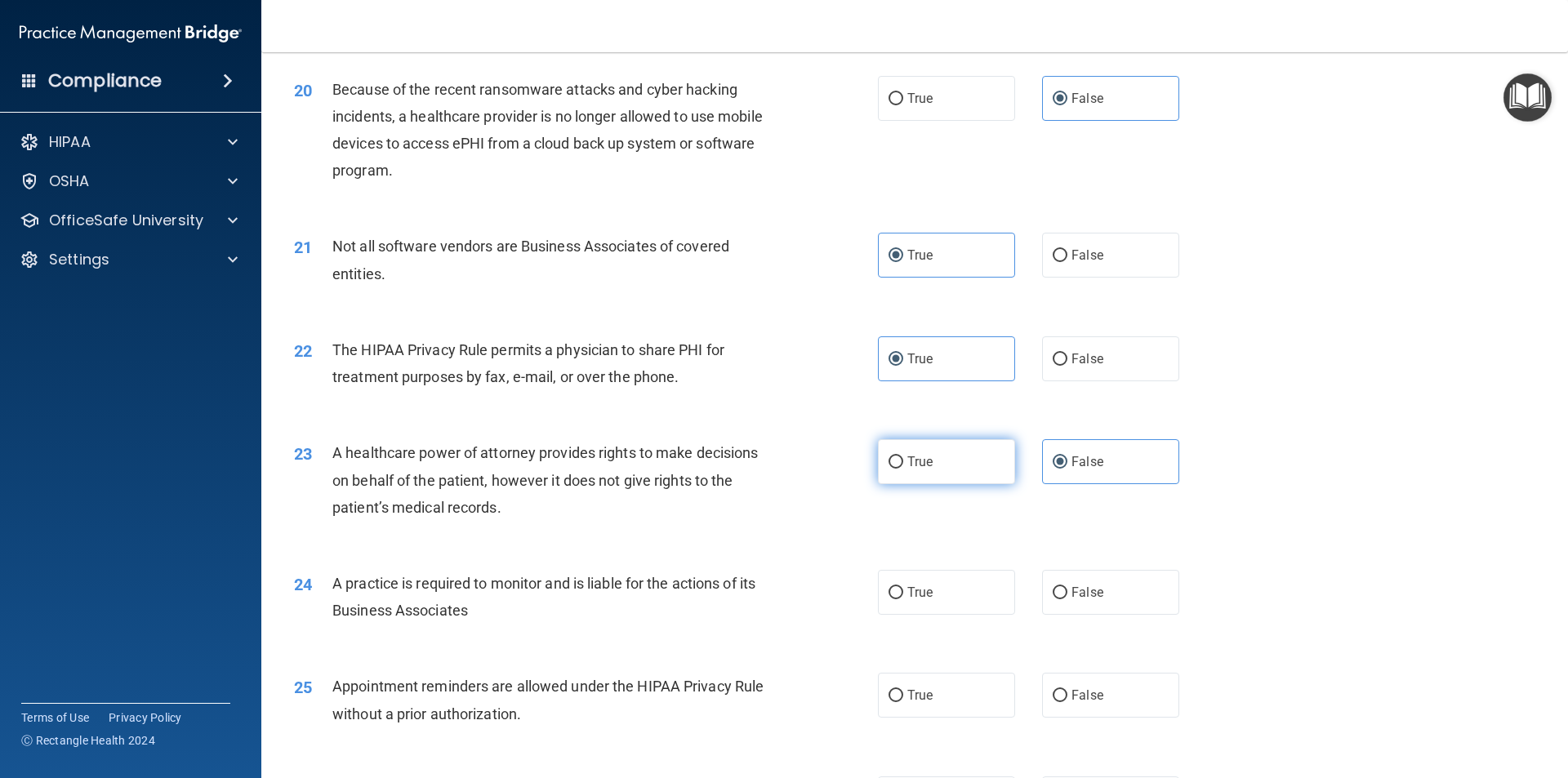
radio input "true"
click at [1063, 478] on label "False" at bounding box center [1111, 462] width 137 height 45
click at [1063, 469] on input "False" at bounding box center [1060, 462] width 15 height 13
radio input "true"
radio input "false"
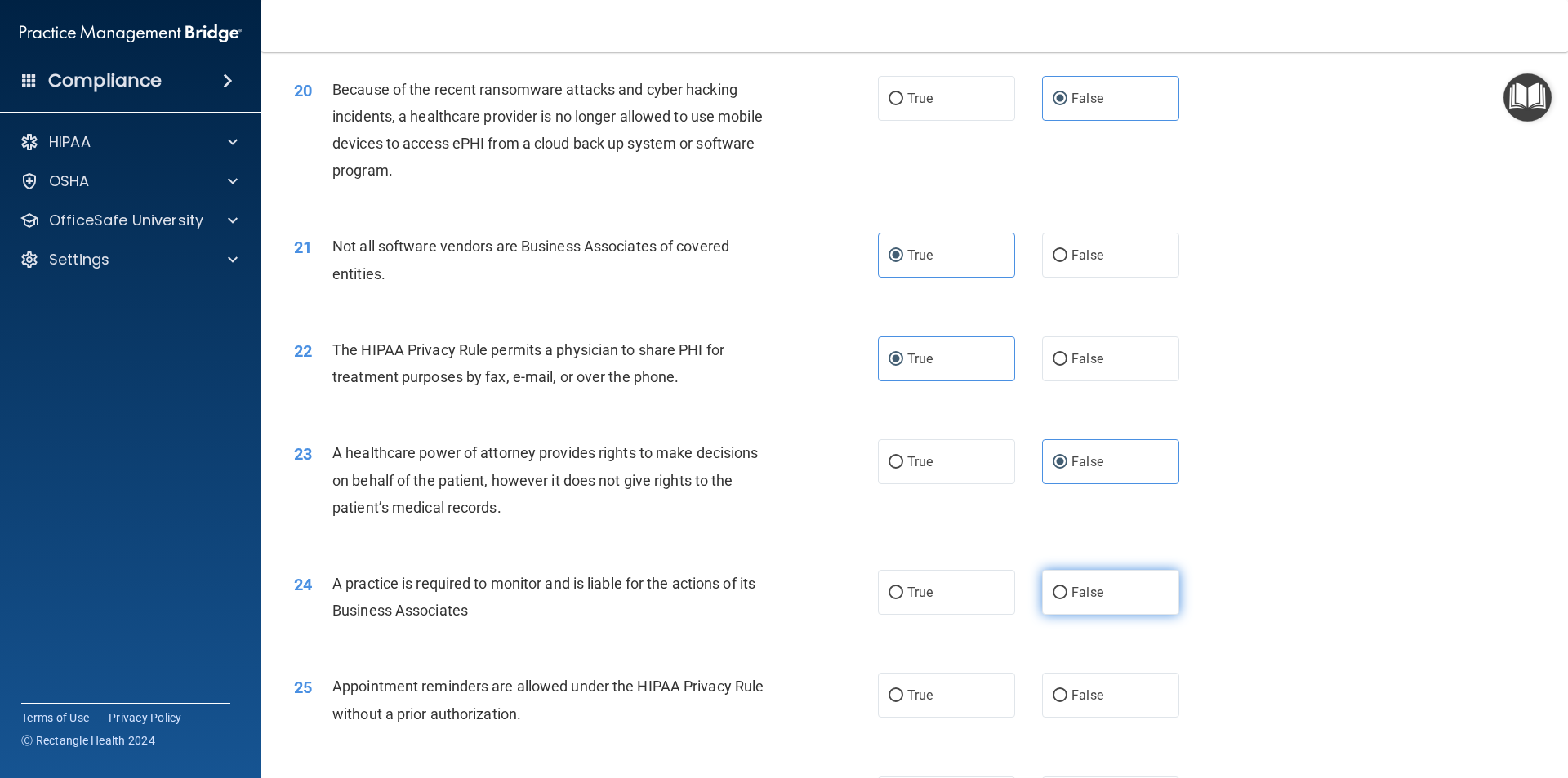
click at [1072, 588] on span "False" at bounding box center [1087, 592] width 32 height 16
click at [1068, 588] on input "False" at bounding box center [1060, 593] width 15 height 13
radio input "true"
click at [930, 677] on label "True" at bounding box center [946, 695] width 137 height 45
click at [904, 690] on input "True" at bounding box center [896, 696] width 15 height 13
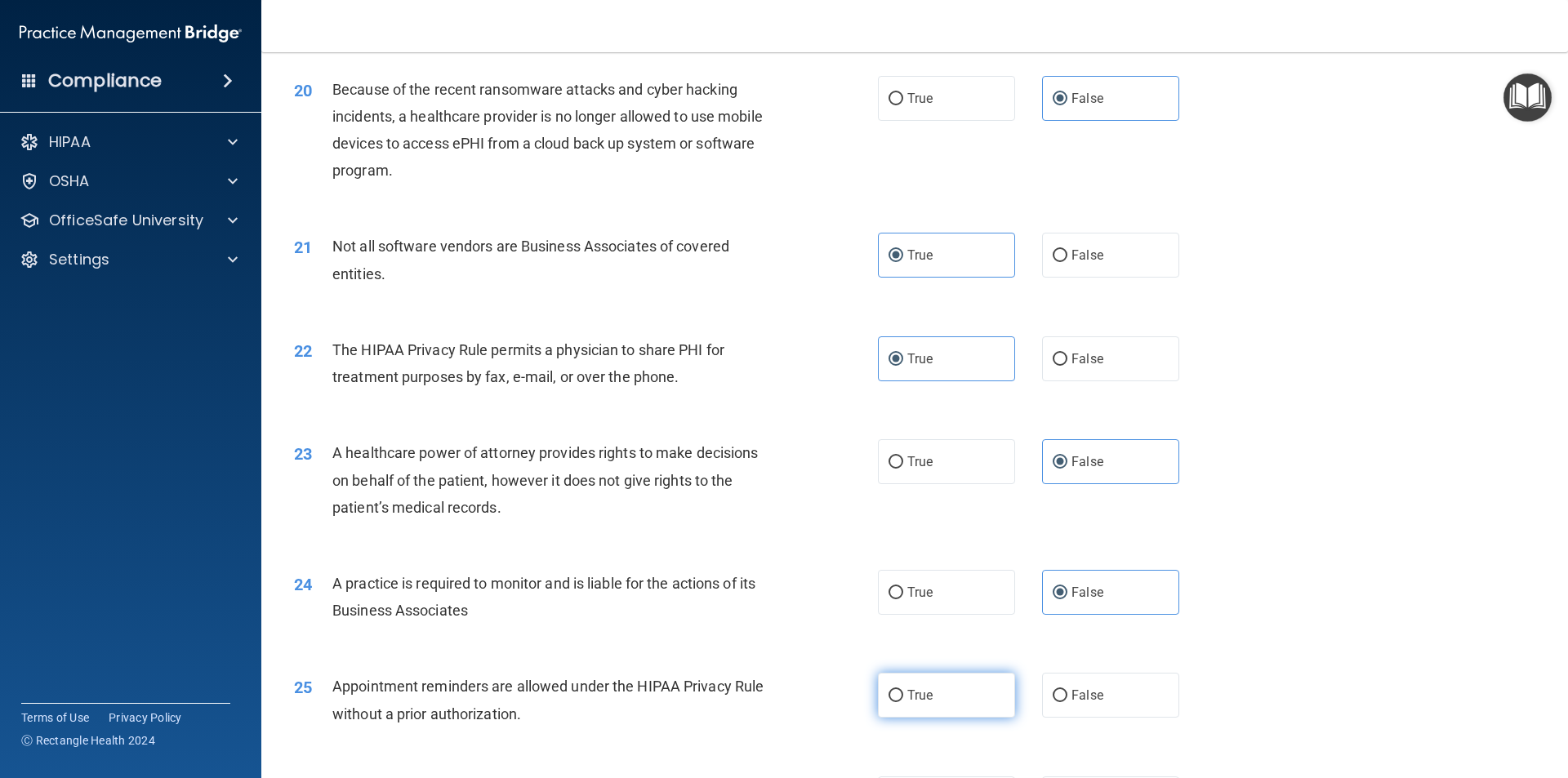
radio input "true"
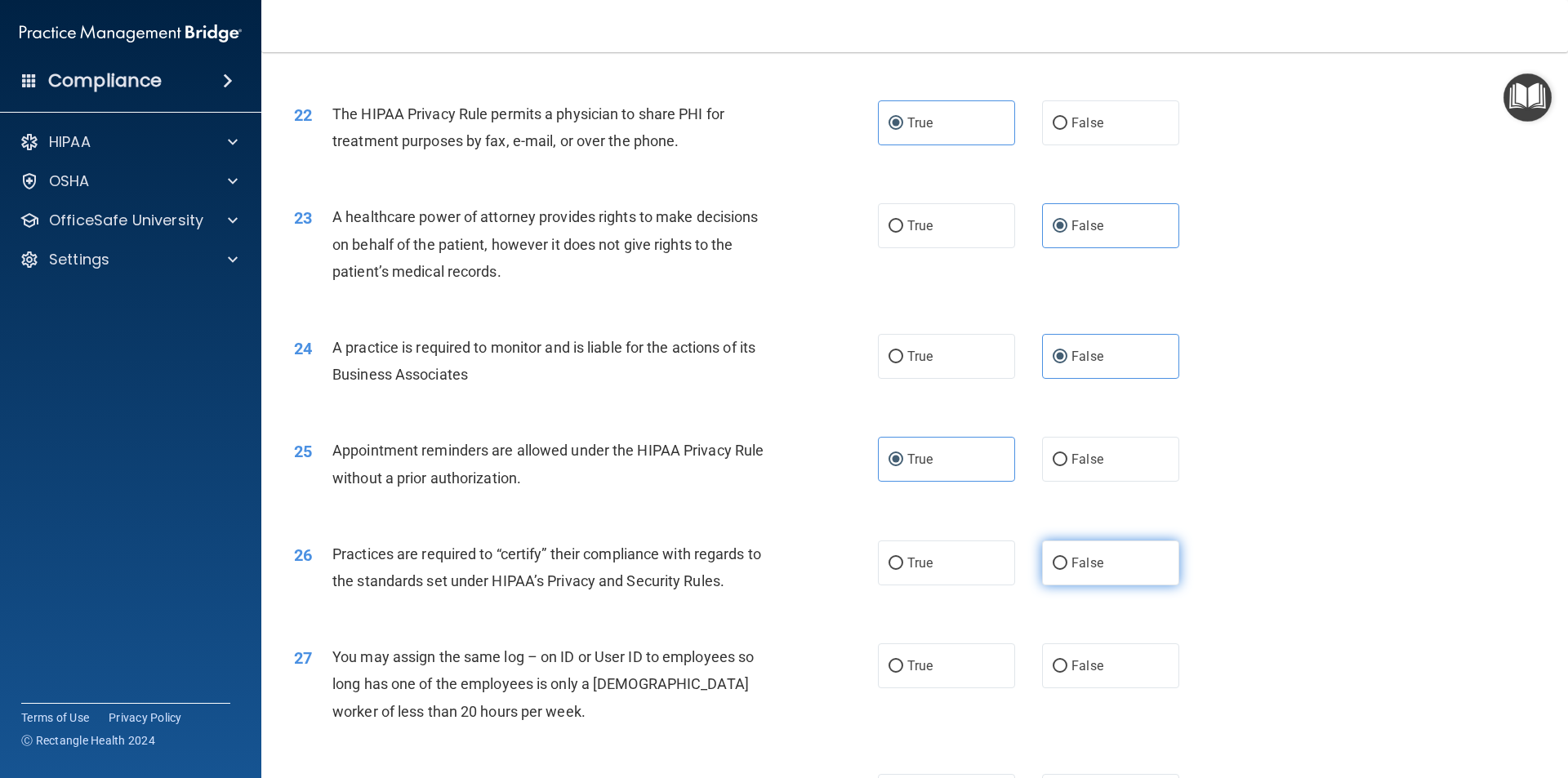
scroll to position [2613, 0]
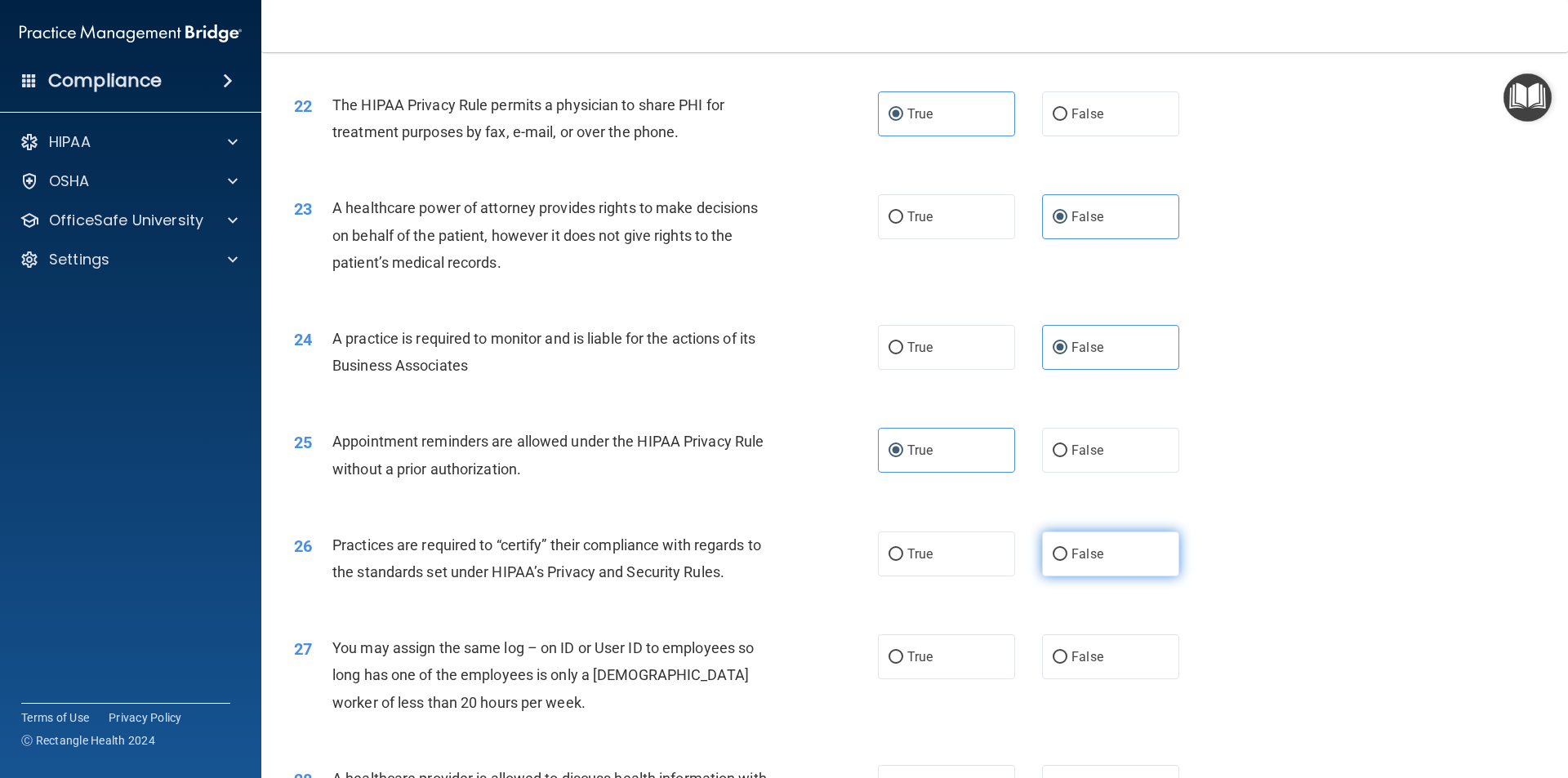
click at [1077, 553] on span "False" at bounding box center [1087, 554] width 32 height 16
click at [1068, 553] on input "False" at bounding box center [1060, 554] width 15 height 13
radio input "true"
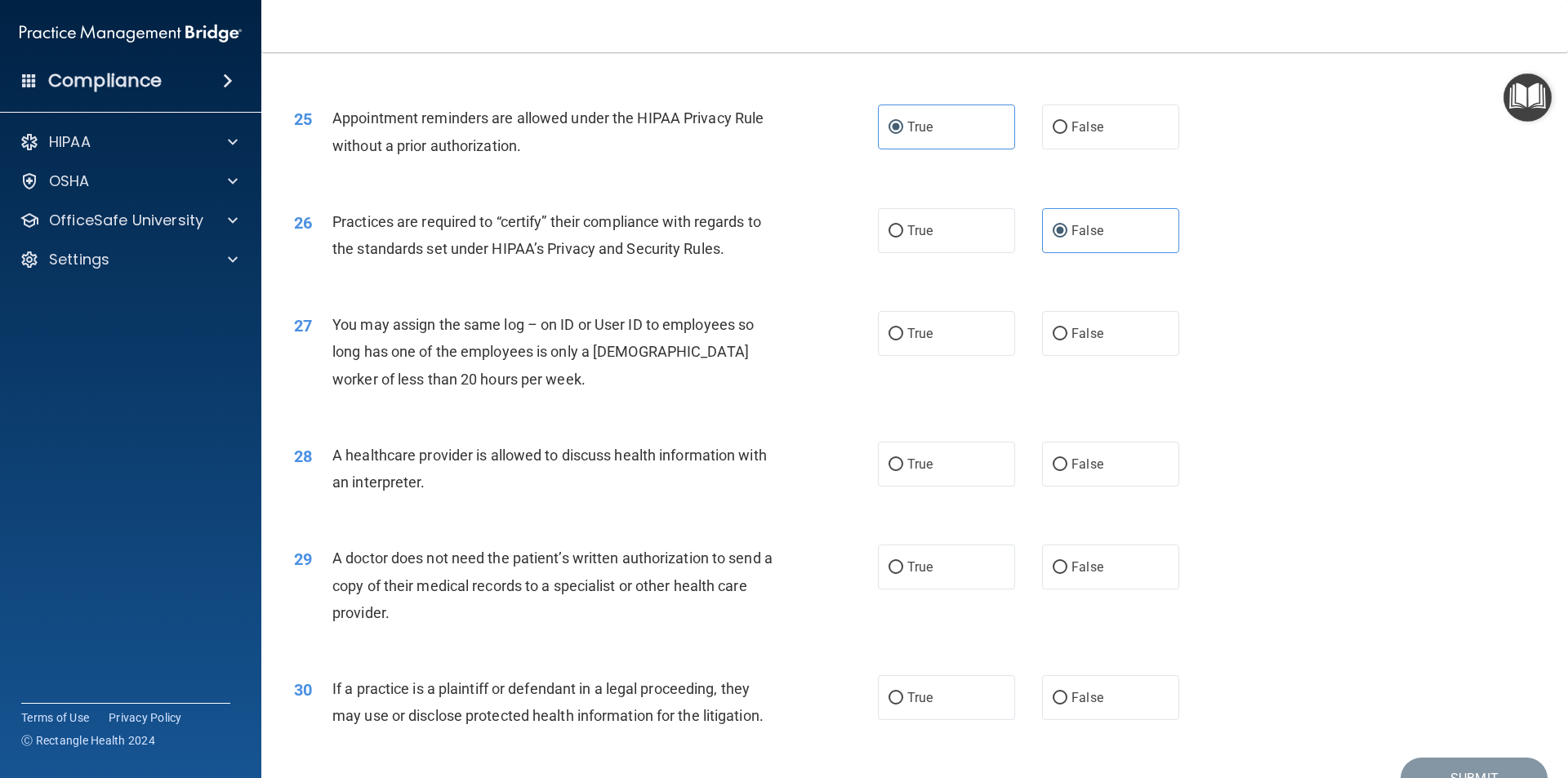
scroll to position [2940, 0]
click at [935, 686] on label "True" at bounding box center [946, 694] width 137 height 45
click at [904, 690] on input "True" at bounding box center [896, 695] width 15 height 13
radio input "true"
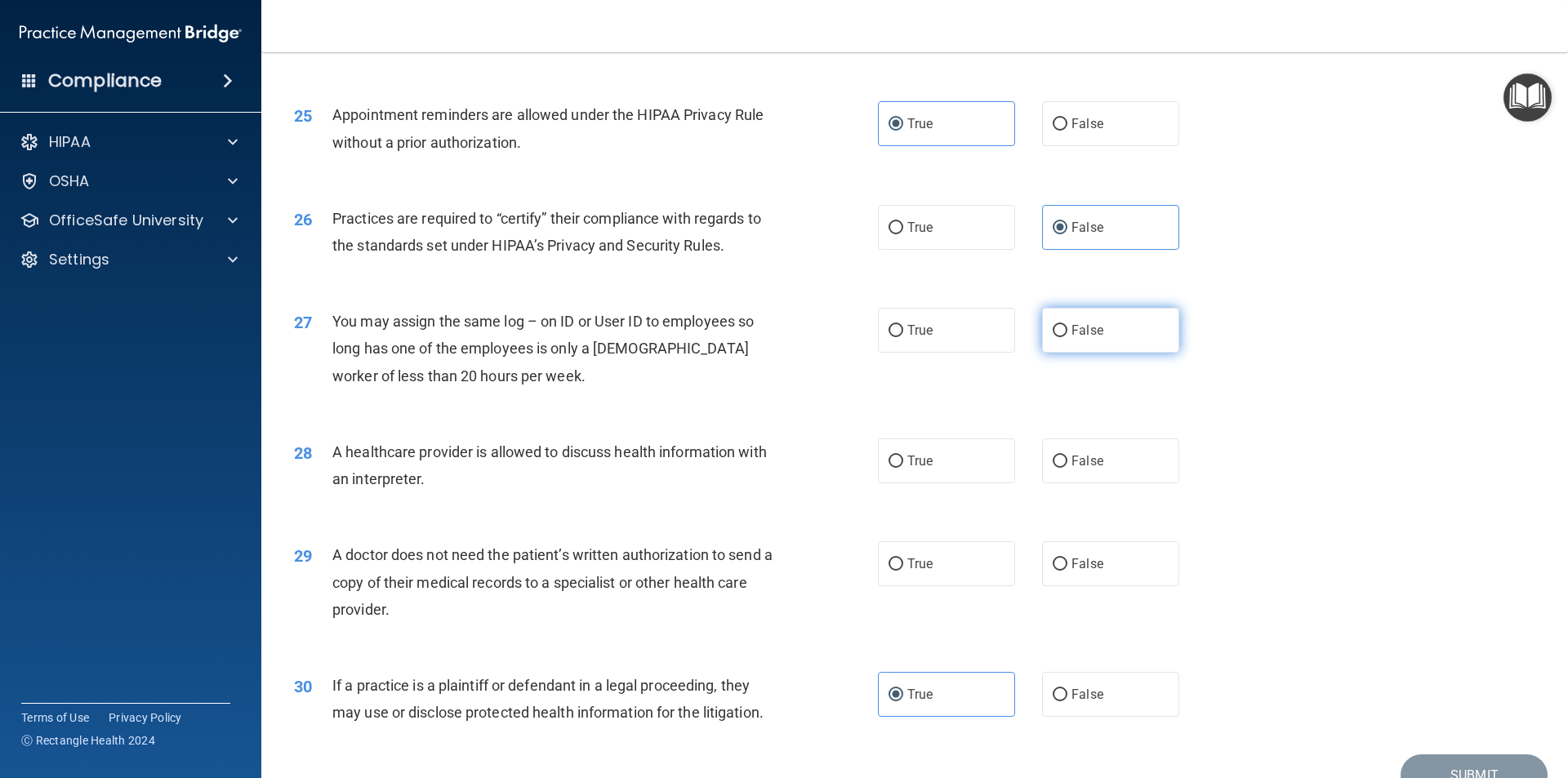
click at [1057, 351] on label "False" at bounding box center [1111, 331] width 137 height 45
click at [1057, 337] on input "False" at bounding box center [1060, 331] width 15 height 13
radio input "true"
click at [895, 456] on input "True" at bounding box center [896, 462] width 15 height 13
radio input "true"
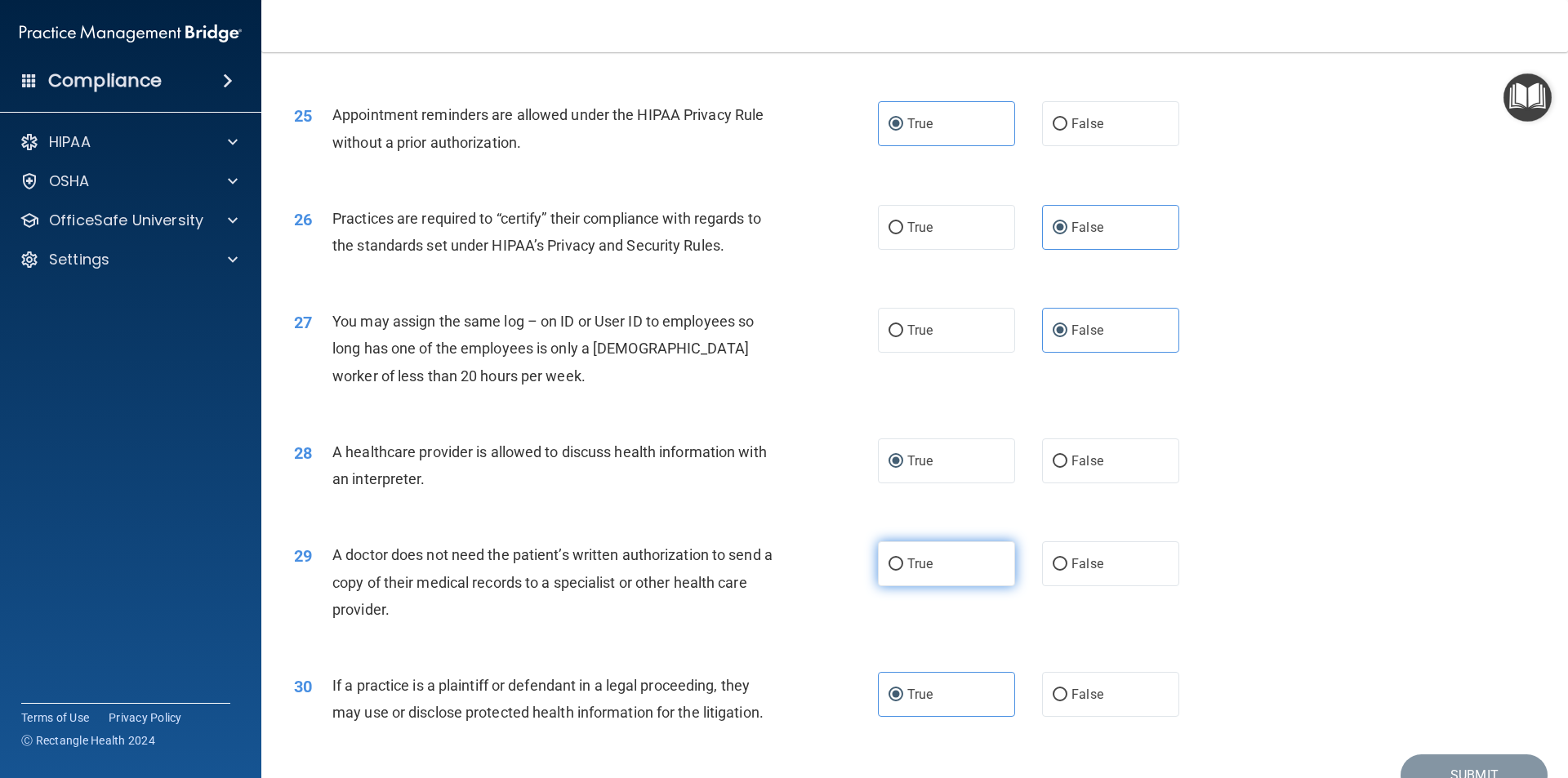
click at [924, 569] on span "True" at bounding box center [920, 564] width 25 height 16
click at [904, 569] on input "True" at bounding box center [896, 564] width 15 height 13
radio input "true"
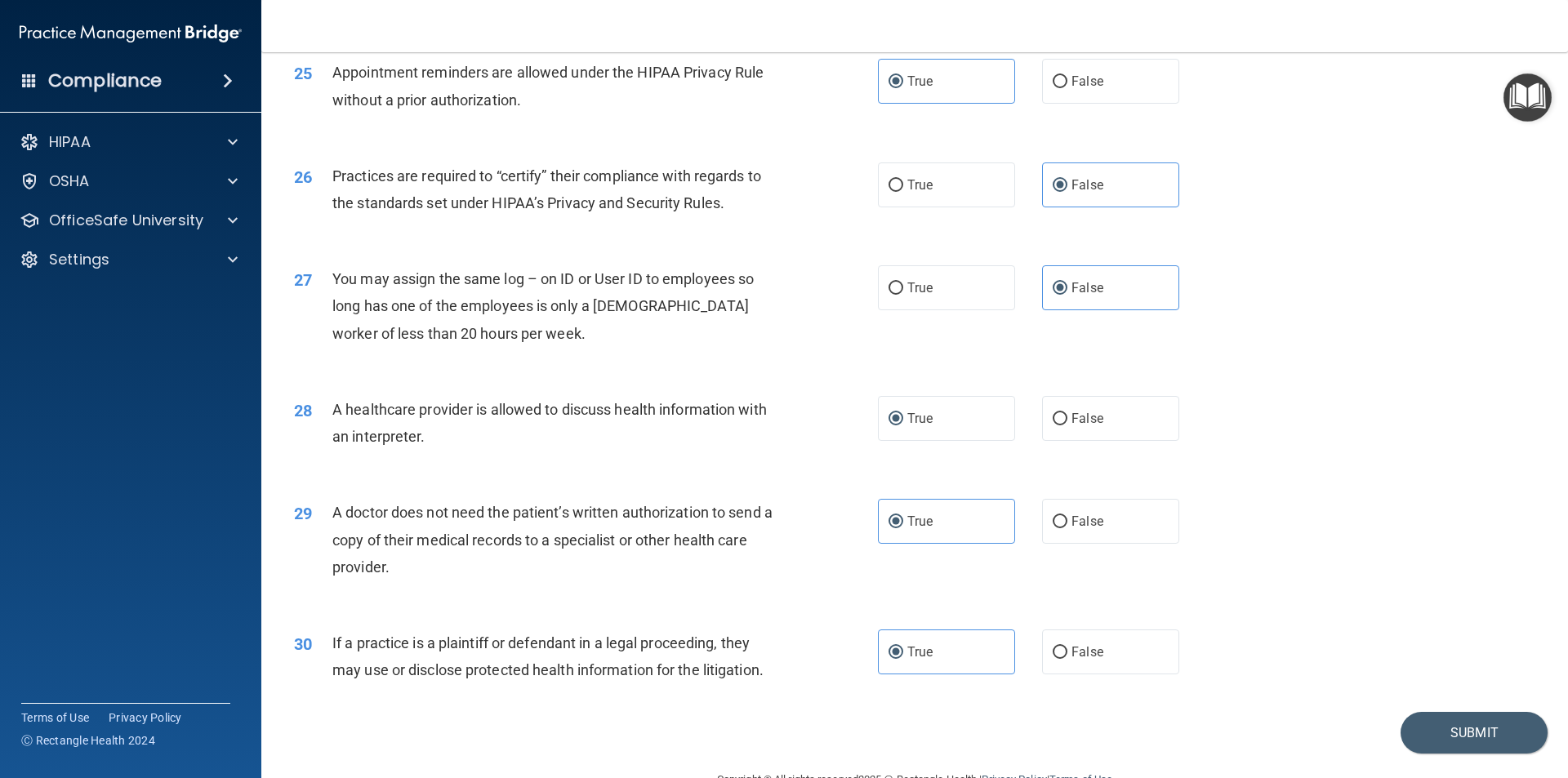
scroll to position [3024, 0]
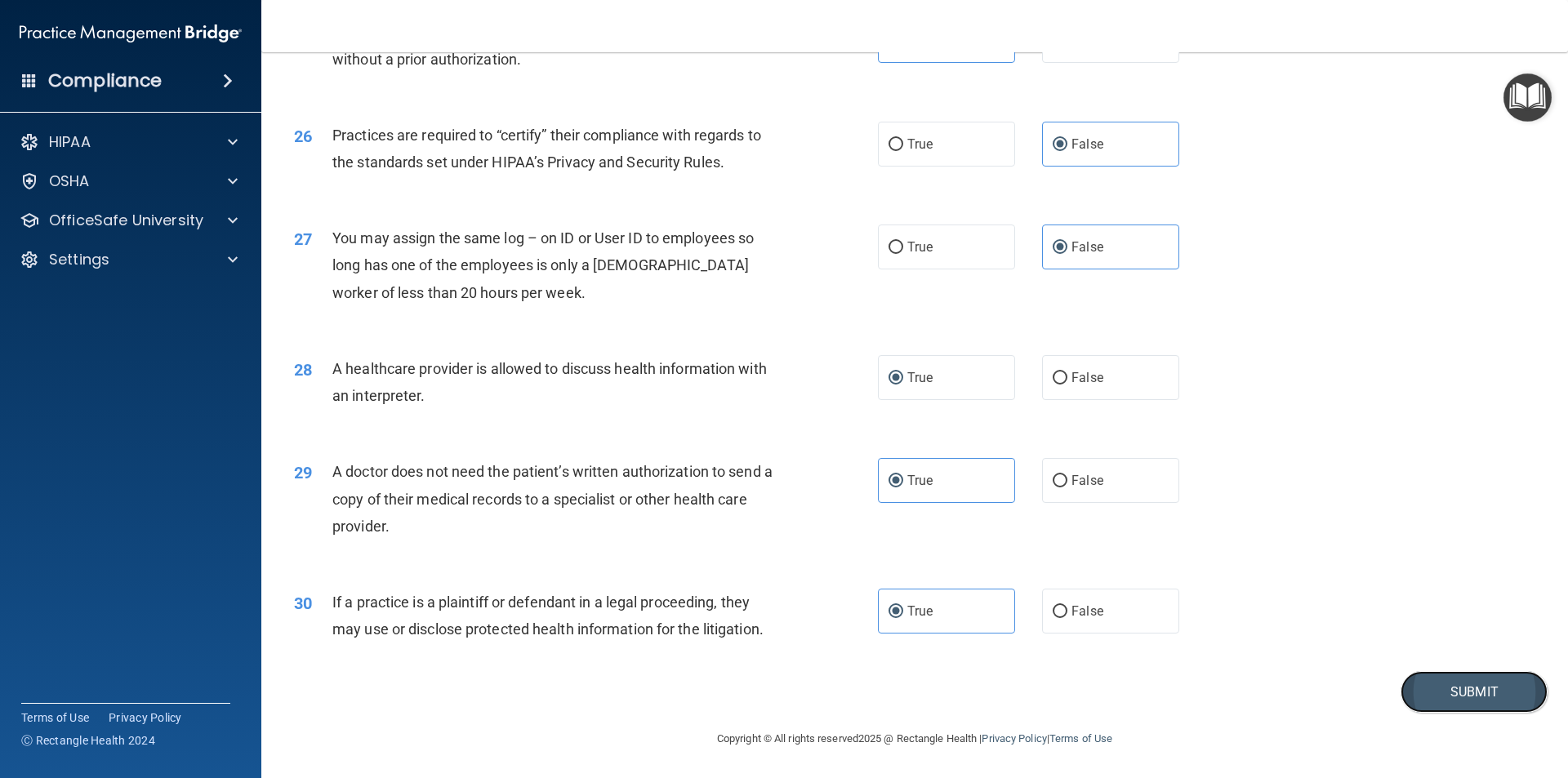
click at [1435, 695] on button "Submit" at bounding box center [1474, 691] width 147 height 42
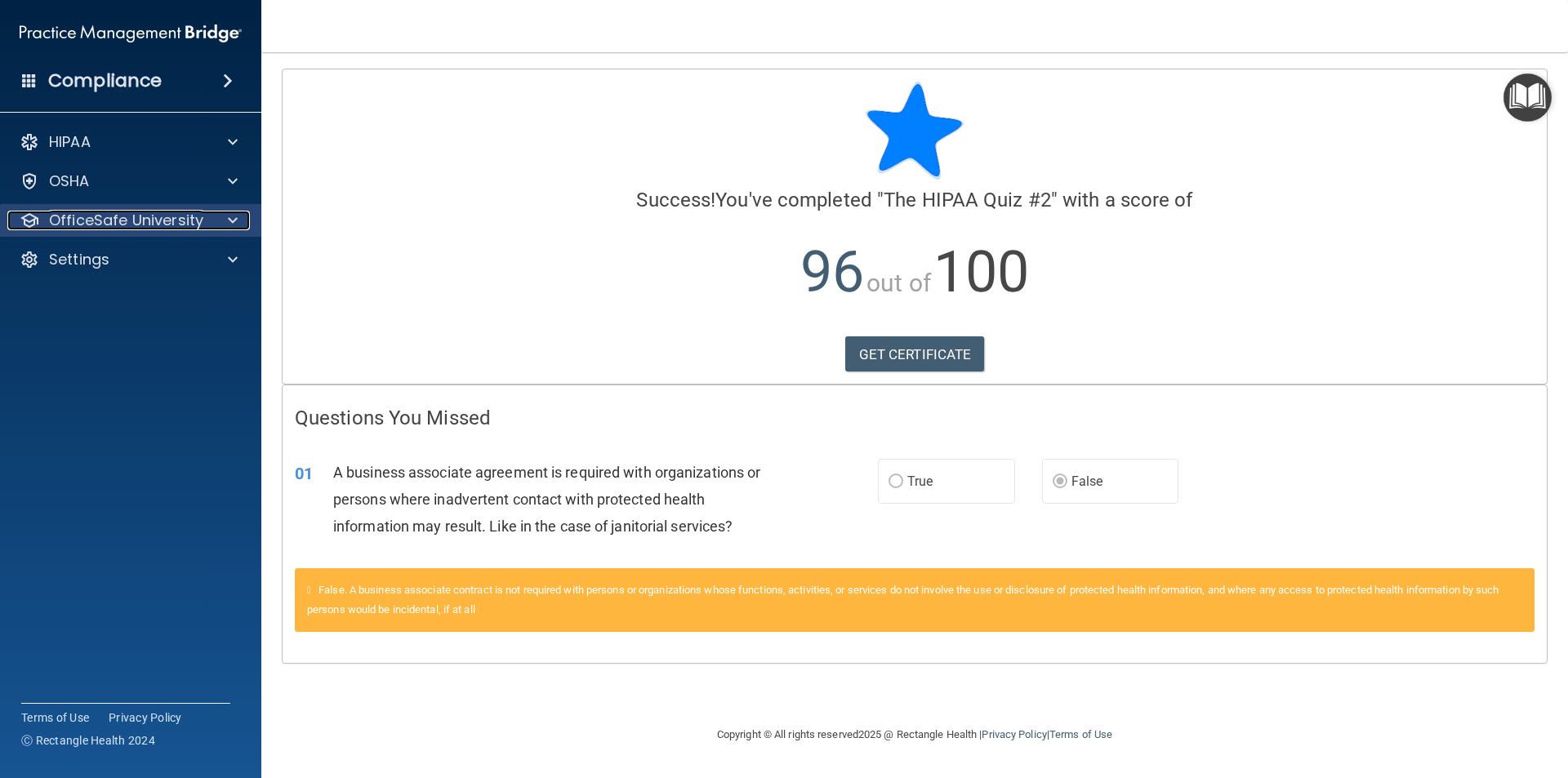
click at [135, 222] on p "OfficeSafe University" at bounding box center [125, 221] width 155 height 19
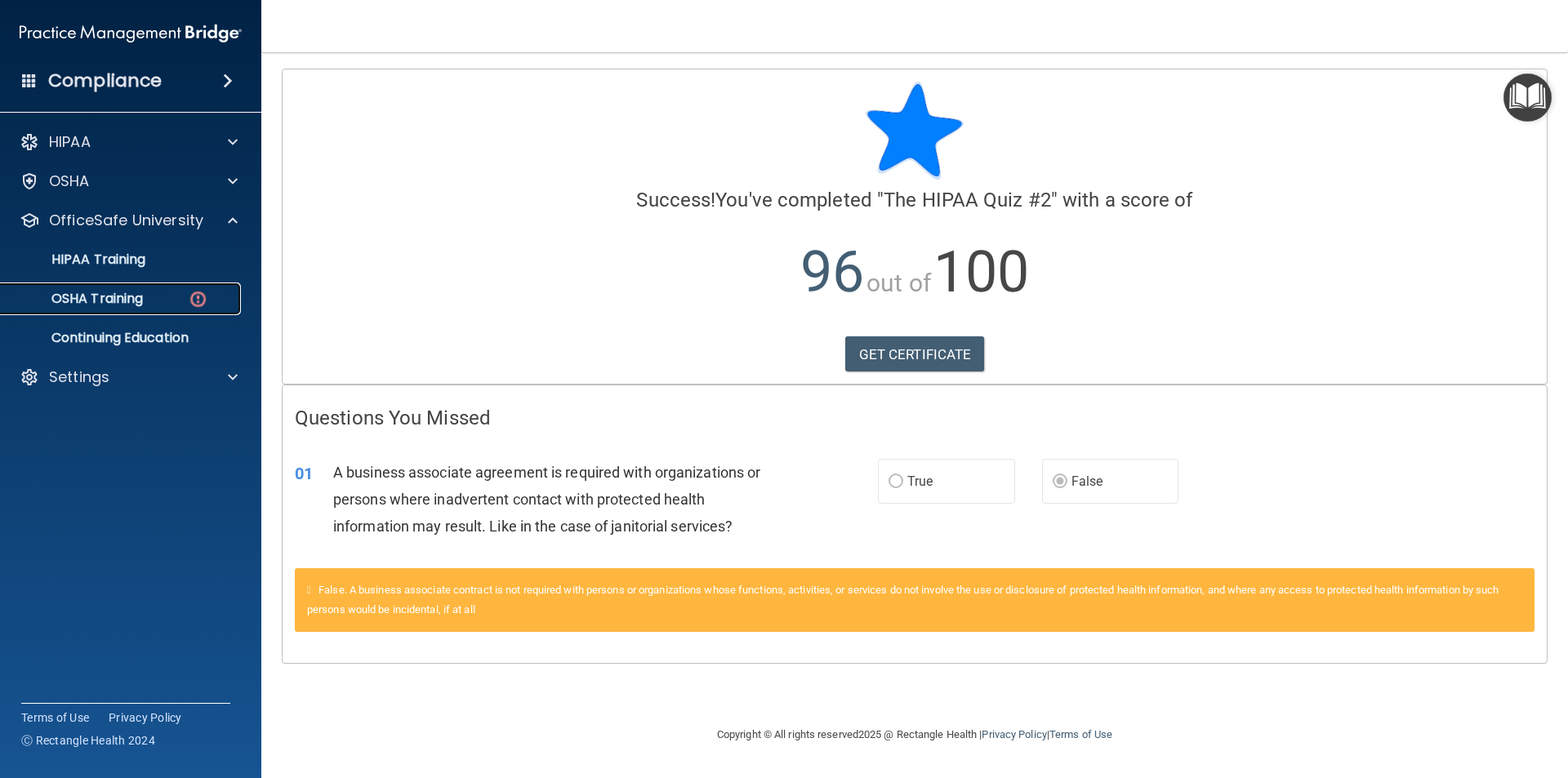
click at [186, 301] on div "OSHA Training" at bounding box center [122, 299] width 223 height 17
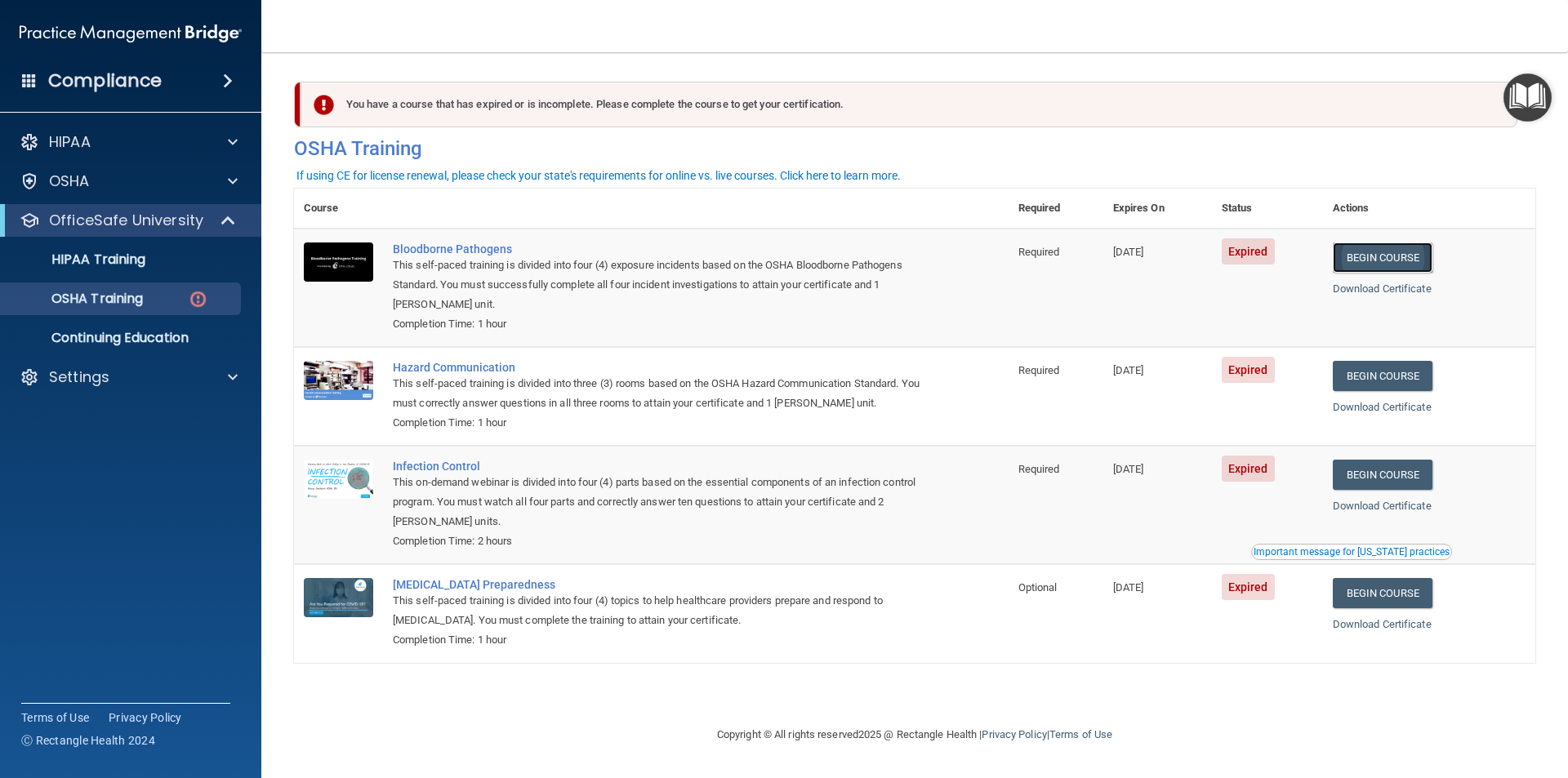
click at [1373, 252] on link "Begin Course" at bounding box center [1383, 257] width 99 height 30
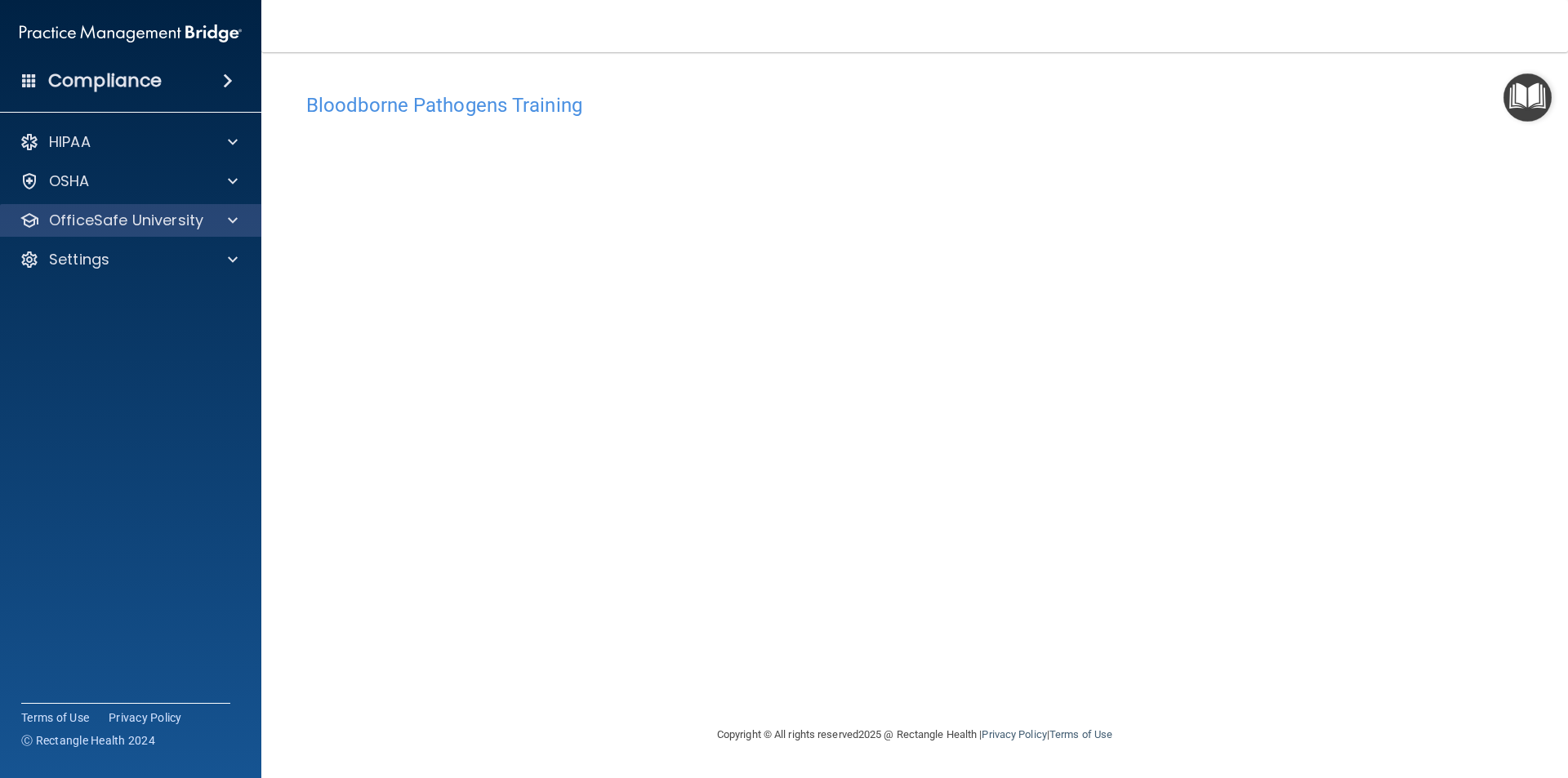
click at [160, 232] on div "OfficeSafe University" at bounding box center [131, 221] width 263 height 33
click at [217, 227] on div at bounding box center [231, 221] width 41 height 19
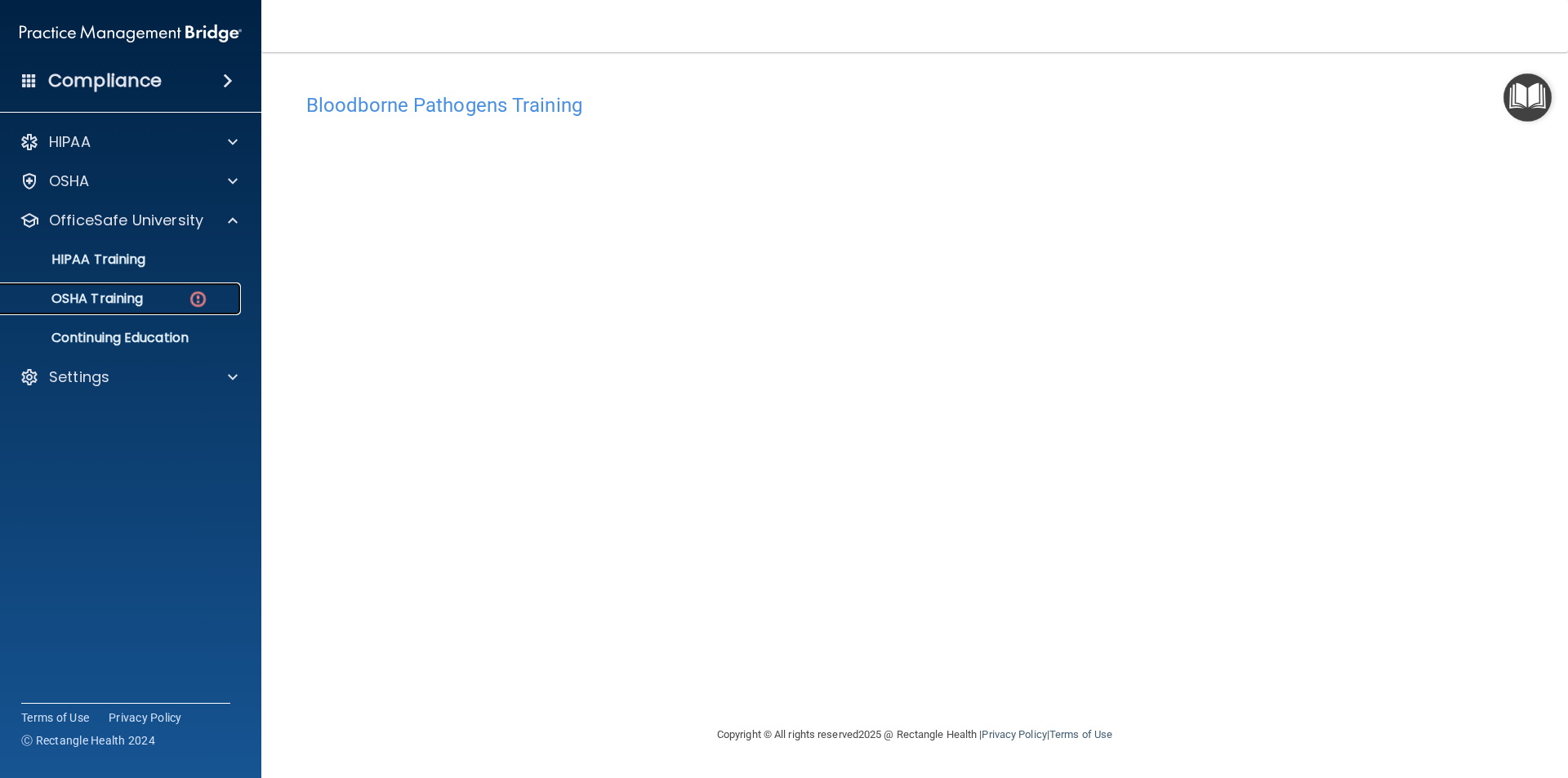
click at [151, 298] on div "OSHA Training" at bounding box center [122, 299] width 223 height 17
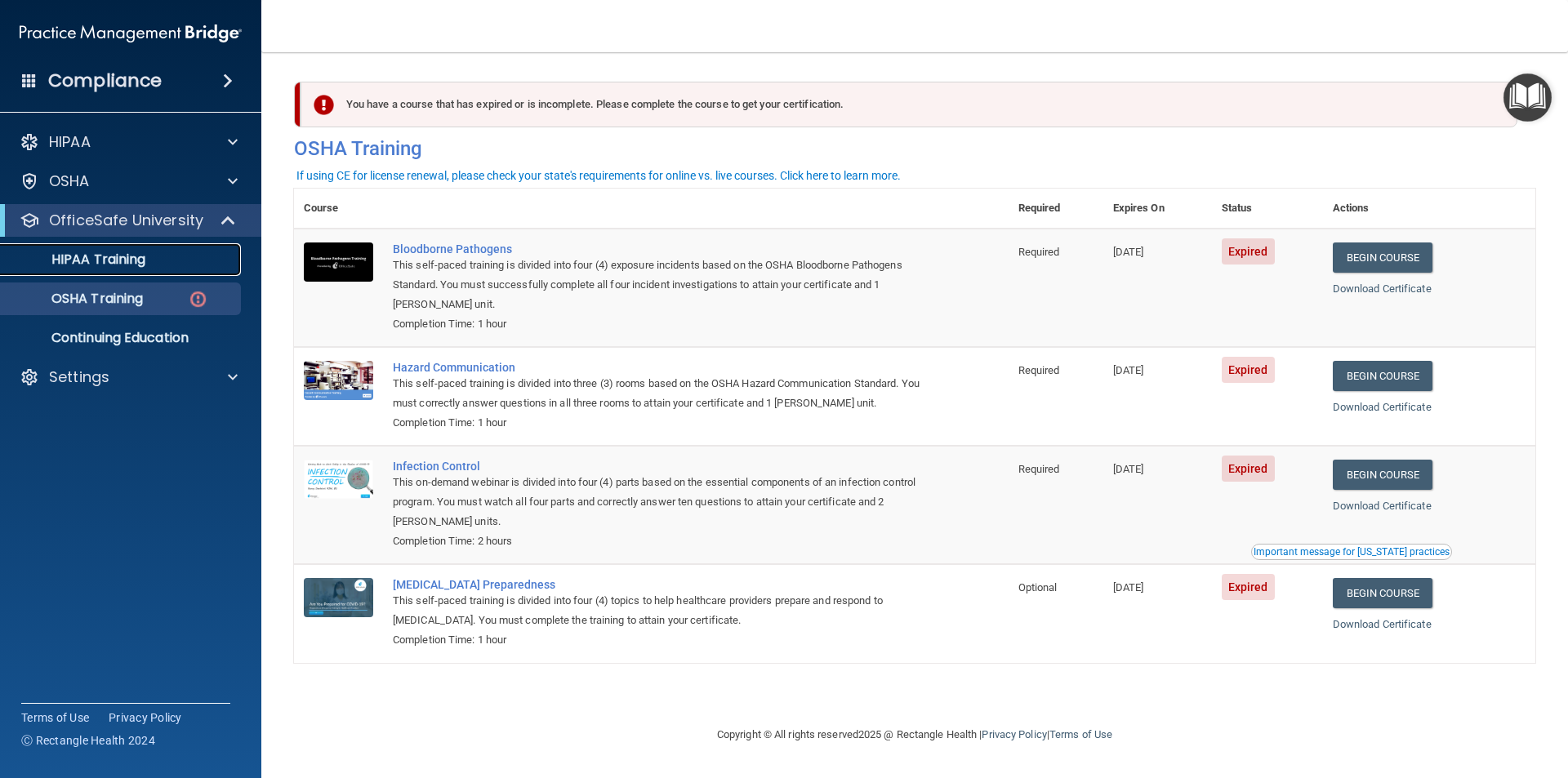
click at [145, 260] on p "HIPAA Training" at bounding box center [78, 260] width 135 height 17
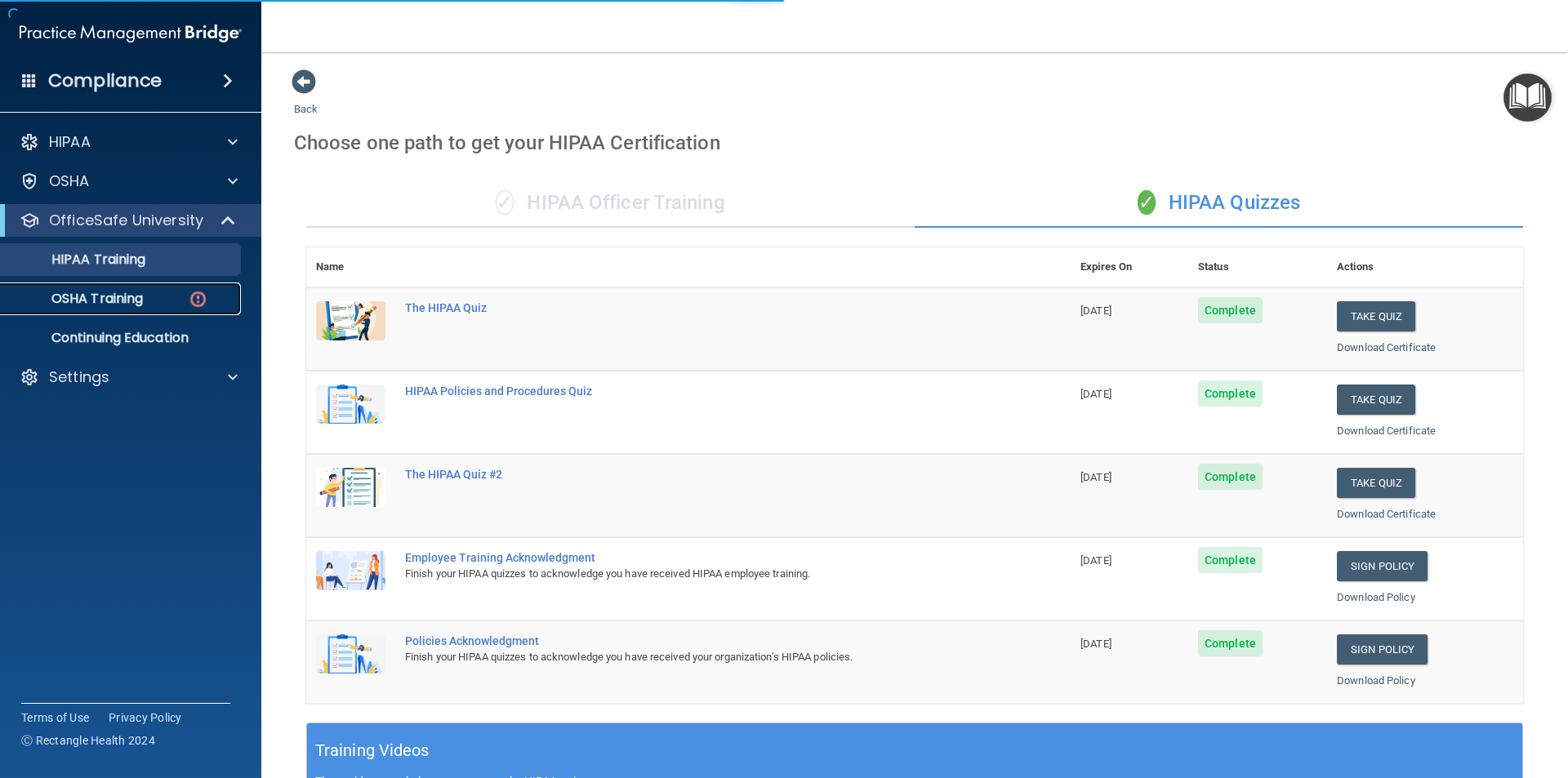
click at [146, 287] on link "OSHA Training" at bounding box center [112, 300] width 258 height 33
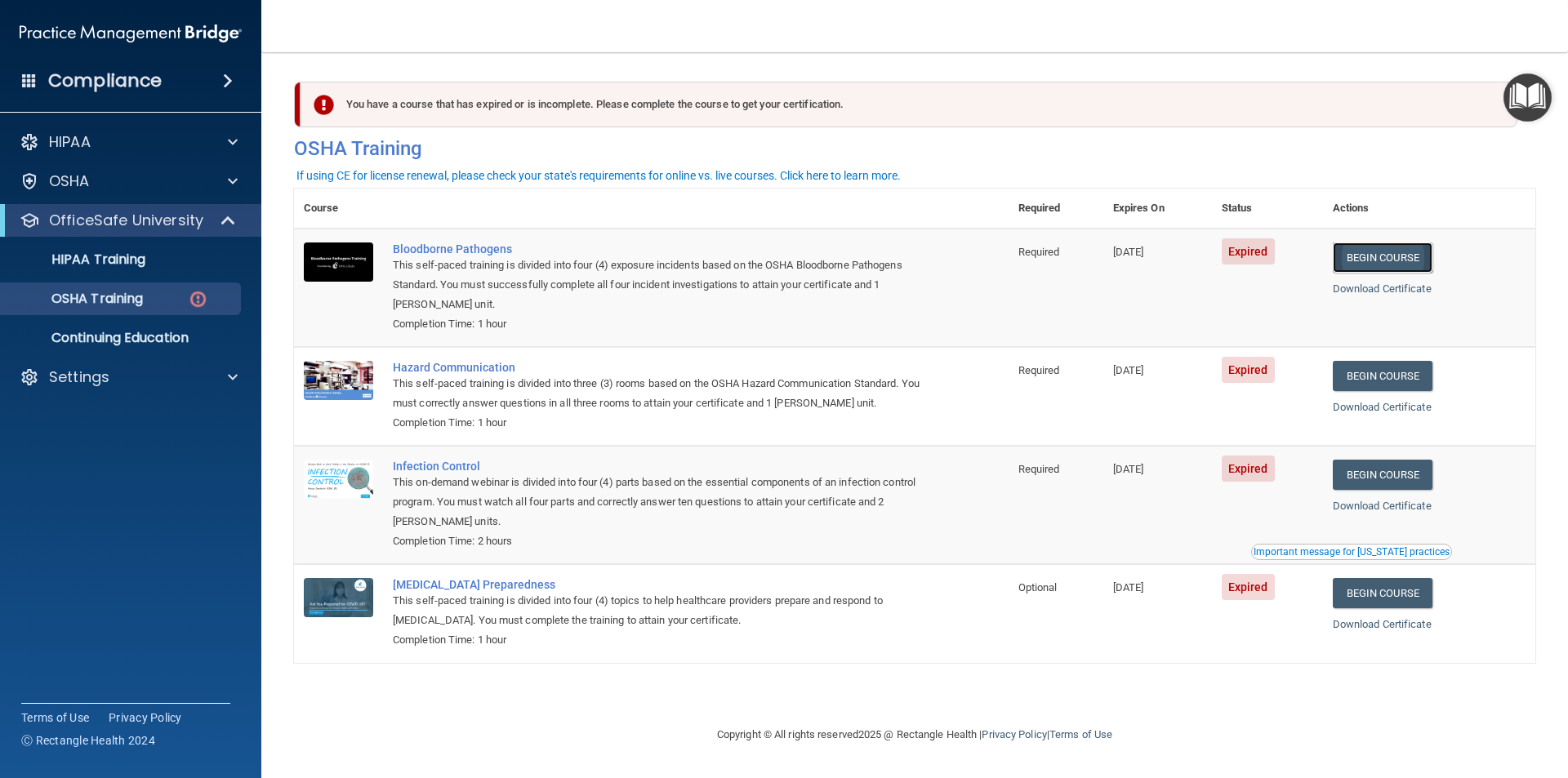
click at [1379, 261] on link "Begin Course" at bounding box center [1383, 257] width 99 height 30
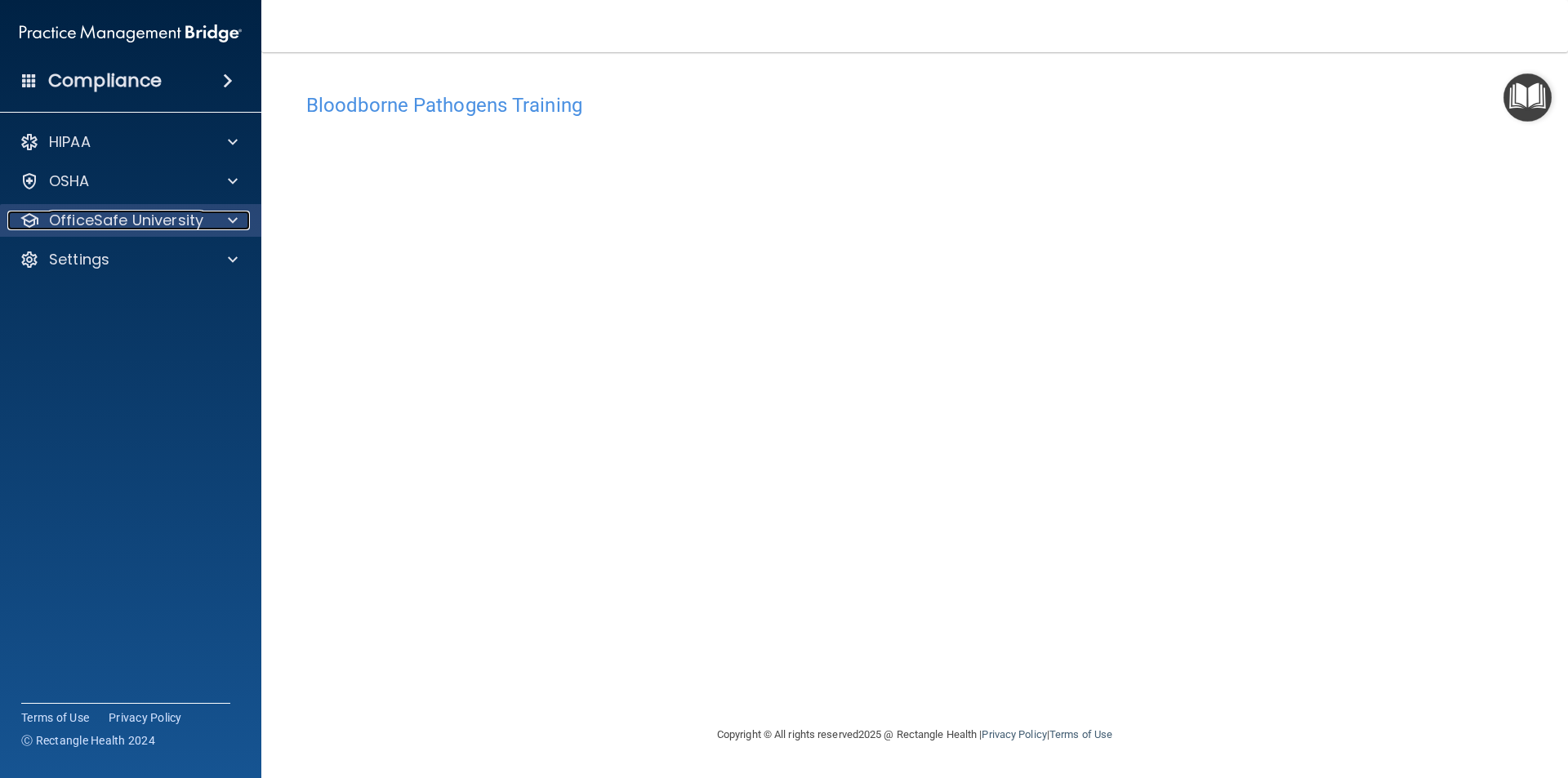
click at [135, 217] on p "OfficeSafe University" at bounding box center [125, 221] width 155 height 19
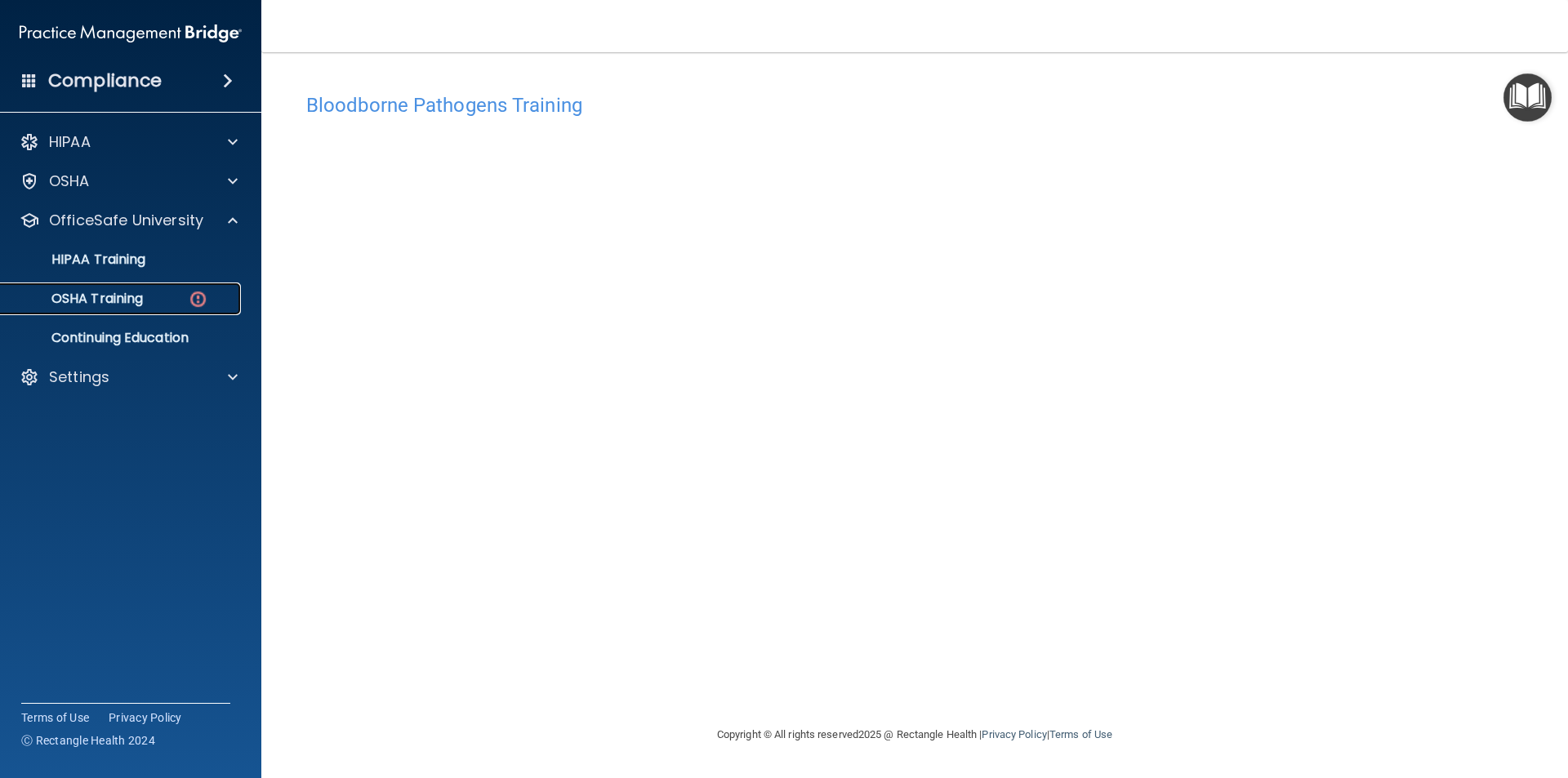
click at [159, 301] on div "OSHA Training" at bounding box center [122, 299] width 223 height 17
